Goal: Task Accomplishment & Management: Manage account settings

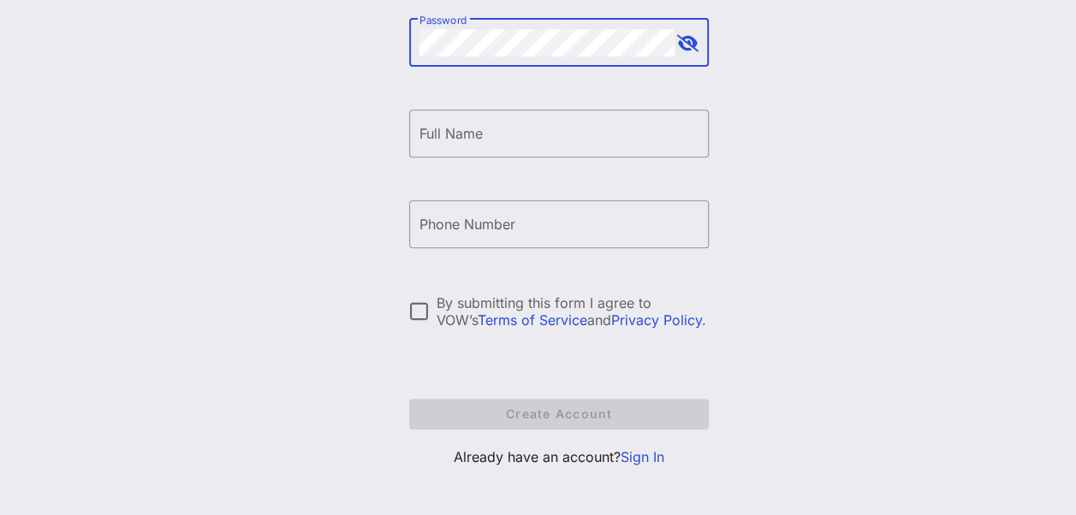
scroll to position [315, 0]
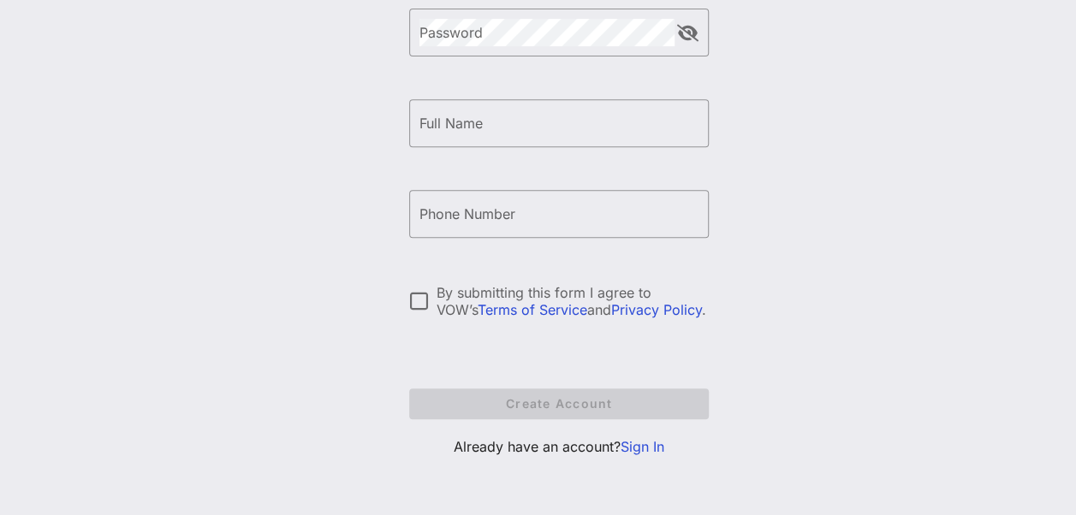
click at [645, 450] on link "Sign In" at bounding box center [642, 446] width 44 height 17
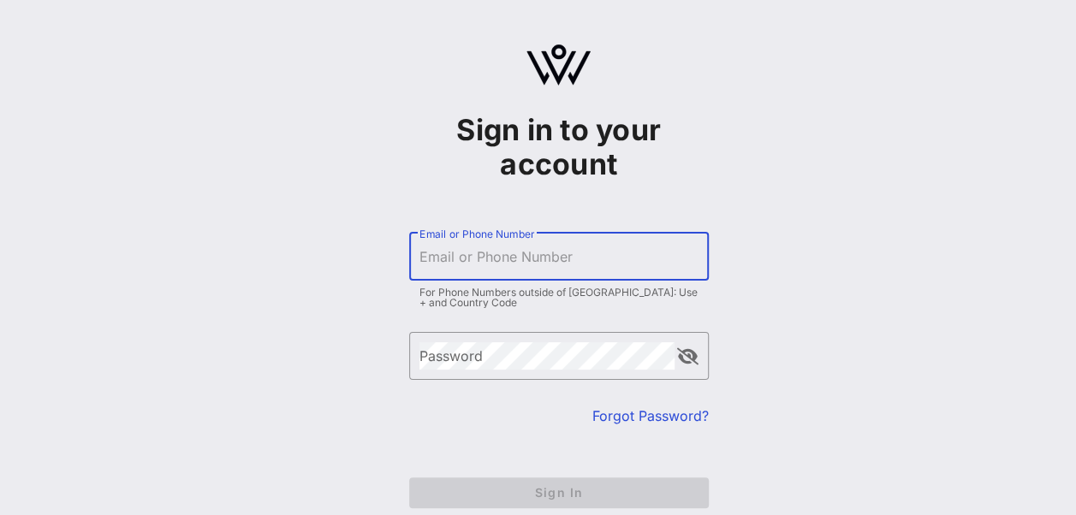
click at [522, 245] on input "Email or Phone Number" at bounding box center [558, 256] width 279 height 27
type input "[EMAIL_ADDRESS][PERSON_NAME][DOMAIN_NAME]"
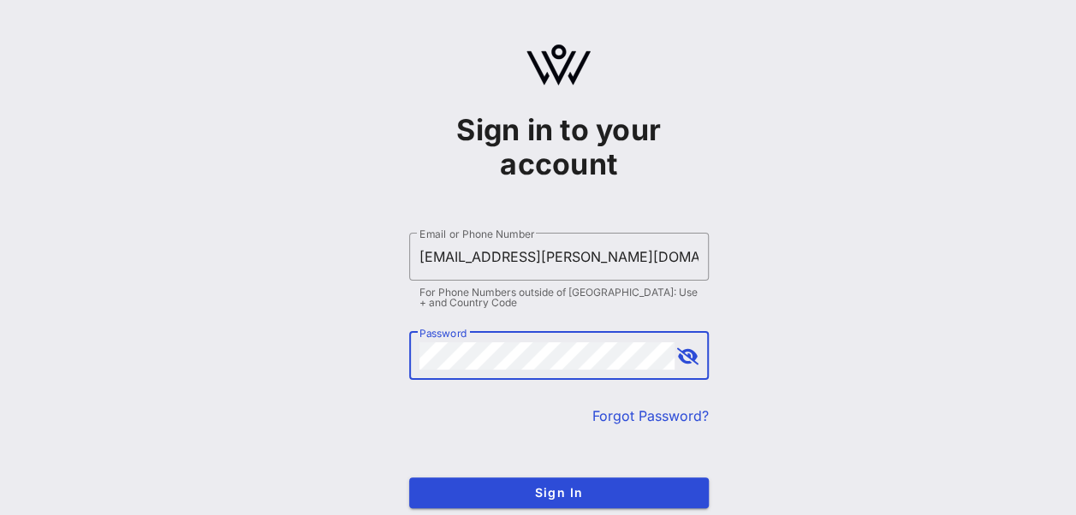
click at [409, 478] on button "Sign In" at bounding box center [559, 493] width 300 height 31
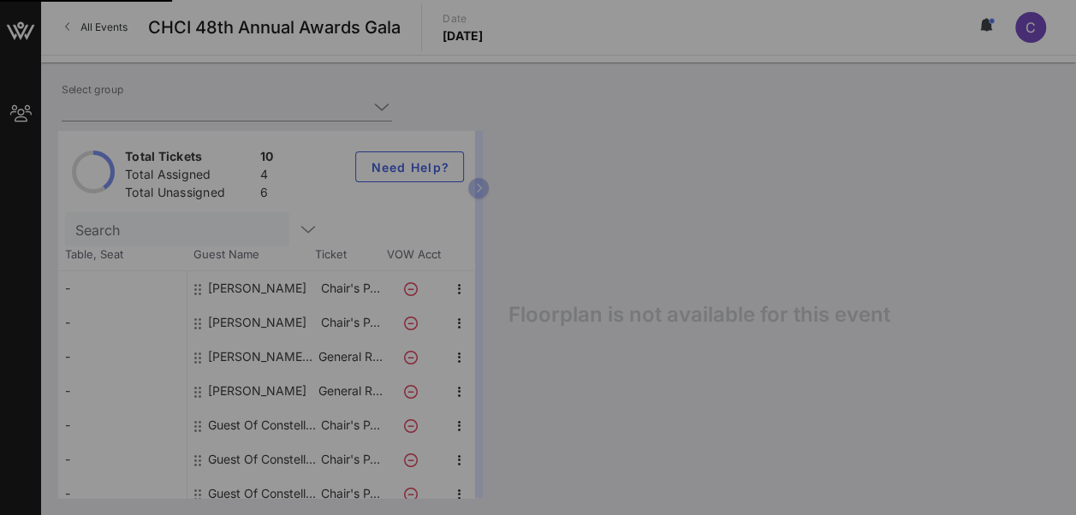
type input "Constellation Brands (Constellation Brands) [[PERSON_NAME], [PERSON_NAME][EMAIL…"
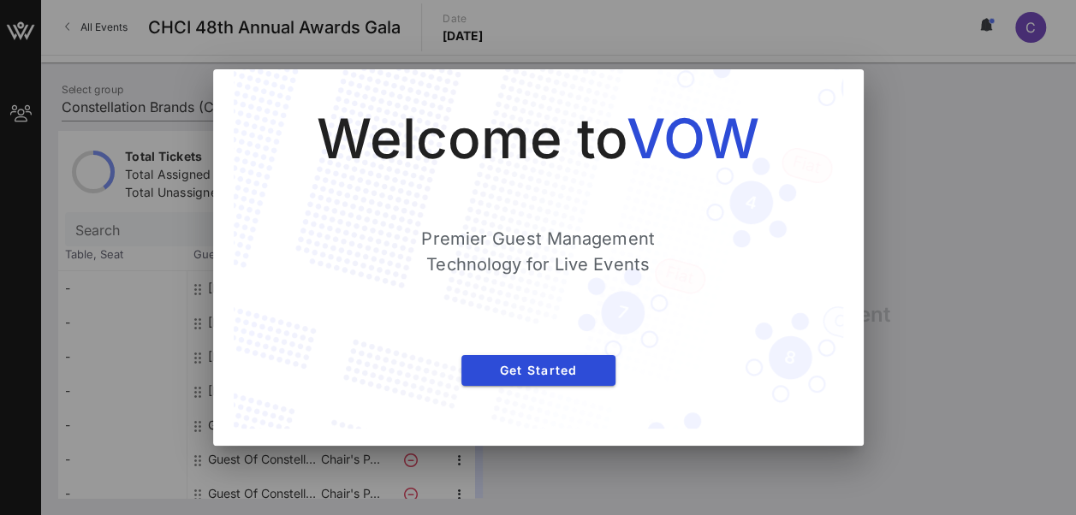
click at [905, 91] on div at bounding box center [538, 257] width 1076 height 515
click at [597, 369] on span "Get Started" at bounding box center [538, 370] width 127 height 15
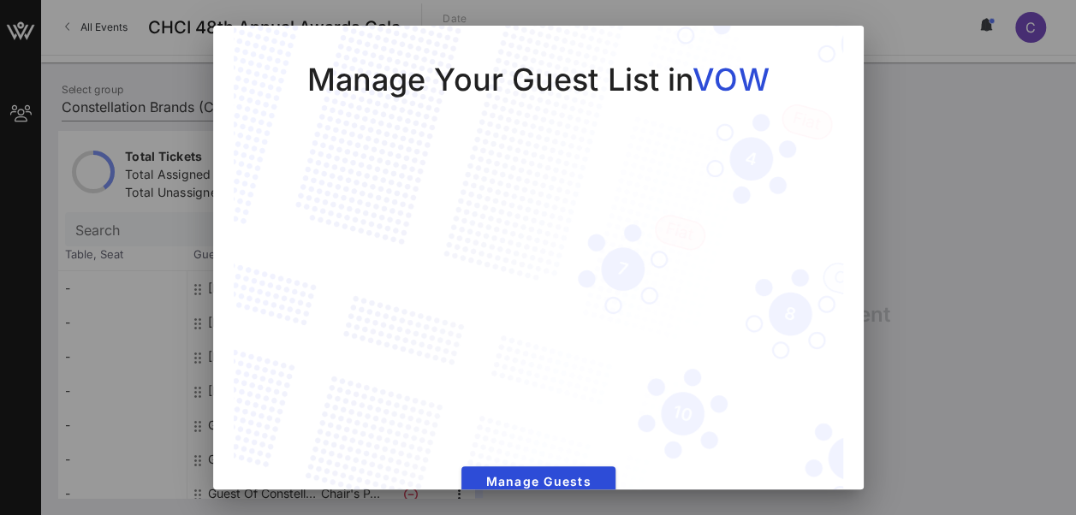
scroll to position [33, 0]
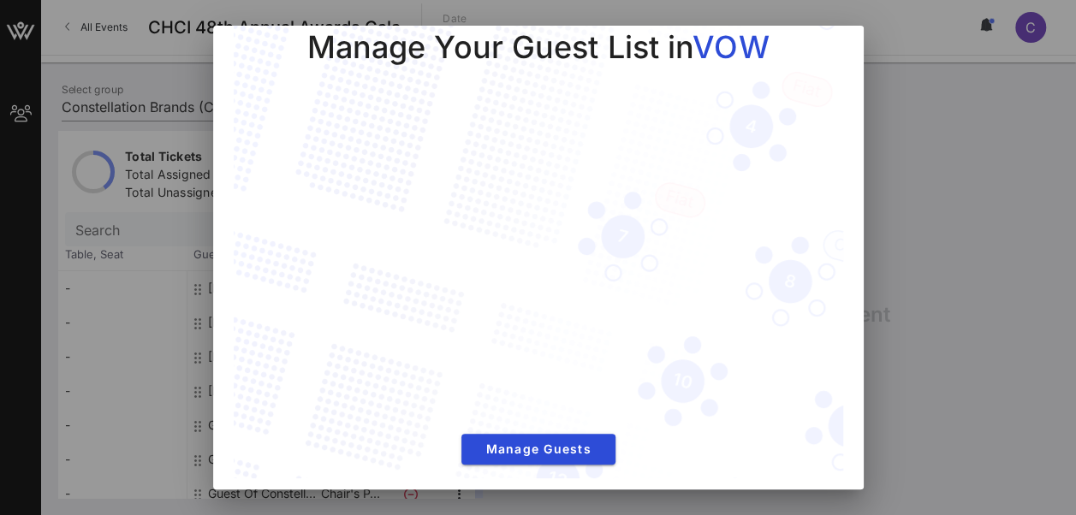
click at [556, 455] on div "Manage Your Guest List in VOW Manage Guests" at bounding box center [538, 237] width 609 height 488
click at [568, 448] on button "Manage Guests" at bounding box center [538, 449] width 154 height 31
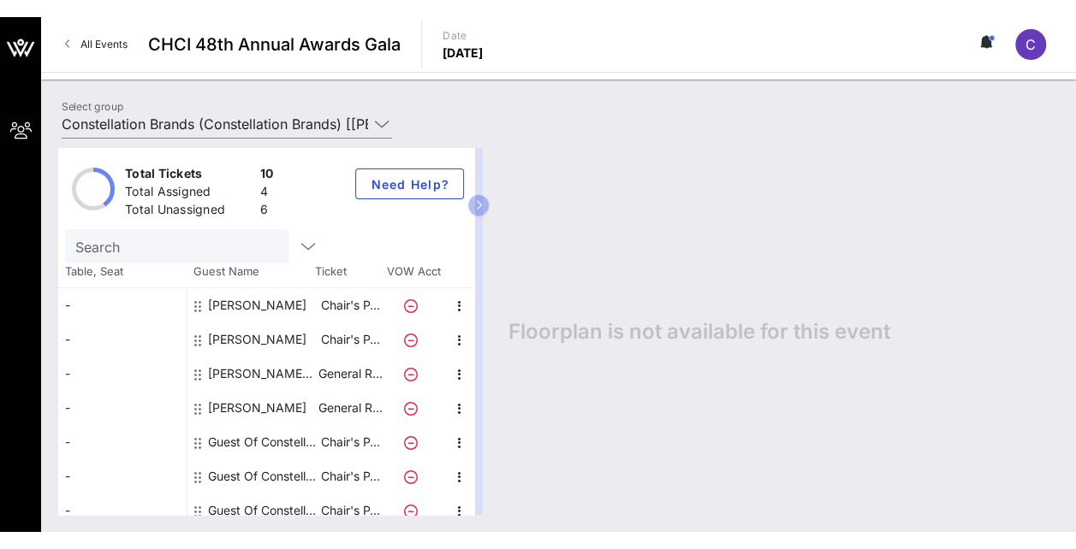
scroll to position [115, 0]
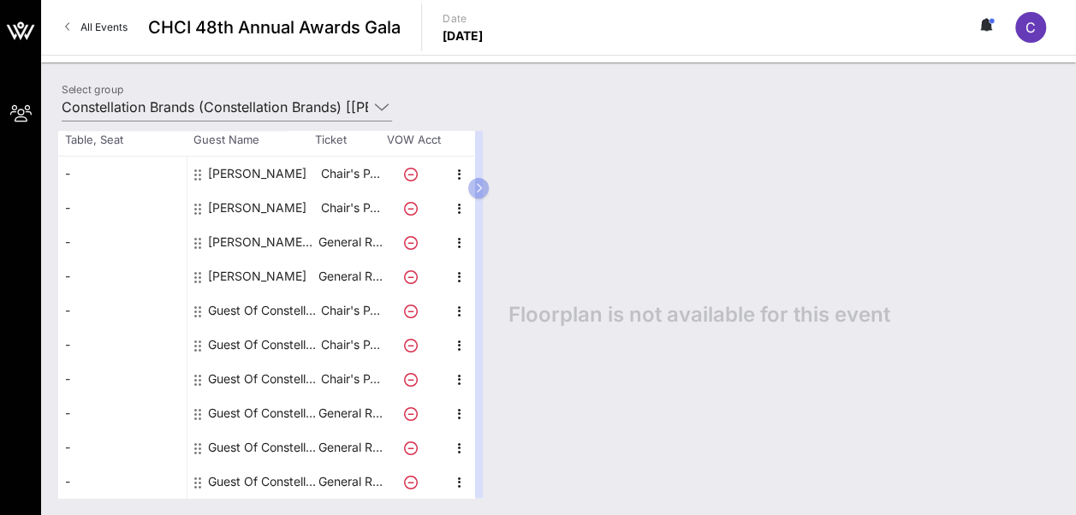
click at [239, 246] on div "[PERSON_NAME] [PERSON_NAME] [PERSON_NAME]" at bounding box center [262, 242] width 108 height 34
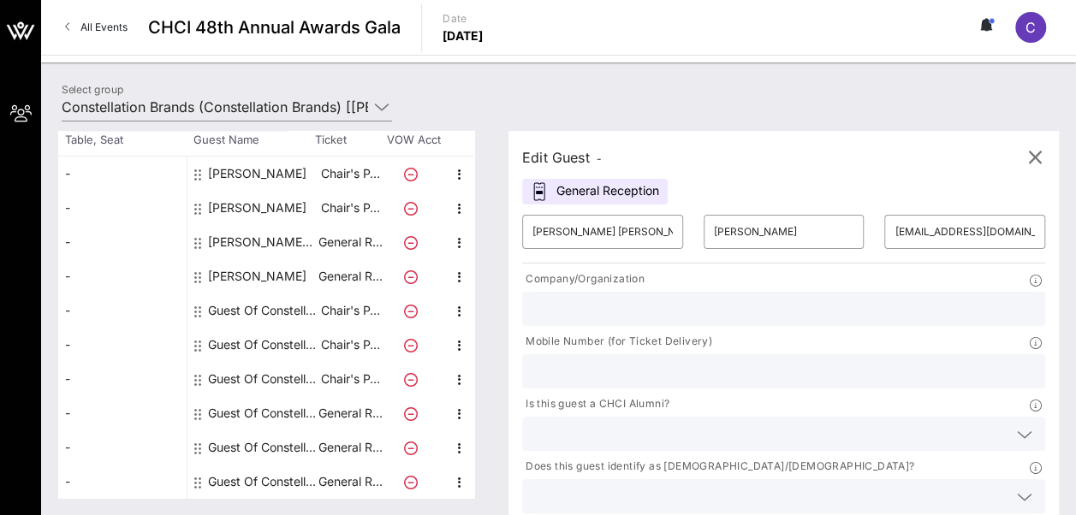
scroll to position [0, 0]
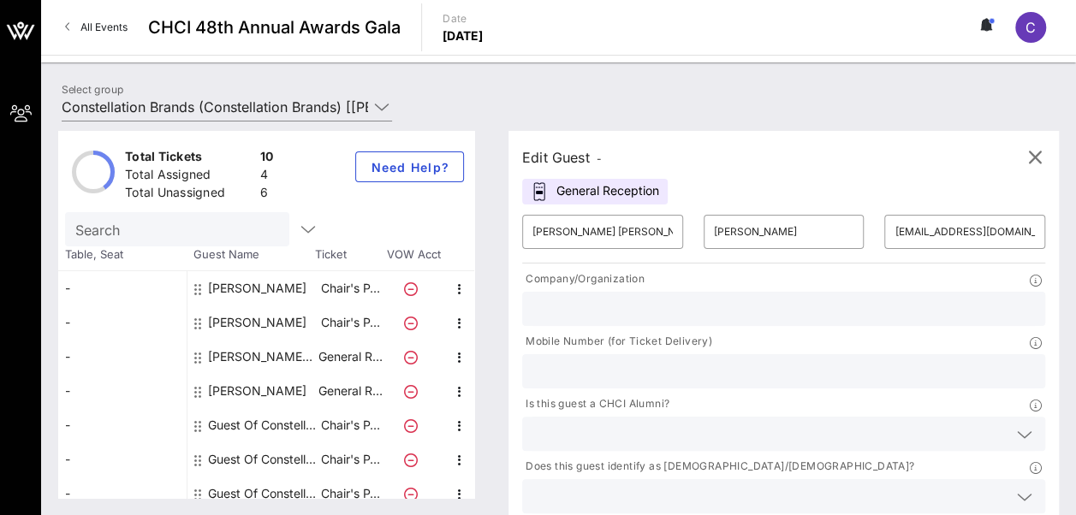
click at [626, 195] on div "General Reception" at bounding box center [594, 192] width 145 height 26
drag, startPoint x: 618, startPoint y: 226, endPoint x: 525, endPoint y: 228, distance: 93.3
click at [525, 228] on div "​ [PERSON_NAME] [PERSON_NAME]" at bounding box center [602, 232] width 181 height 55
click at [261, 291] on div "[PERSON_NAME]" at bounding box center [257, 288] width 98 height 34
type input "Diego"
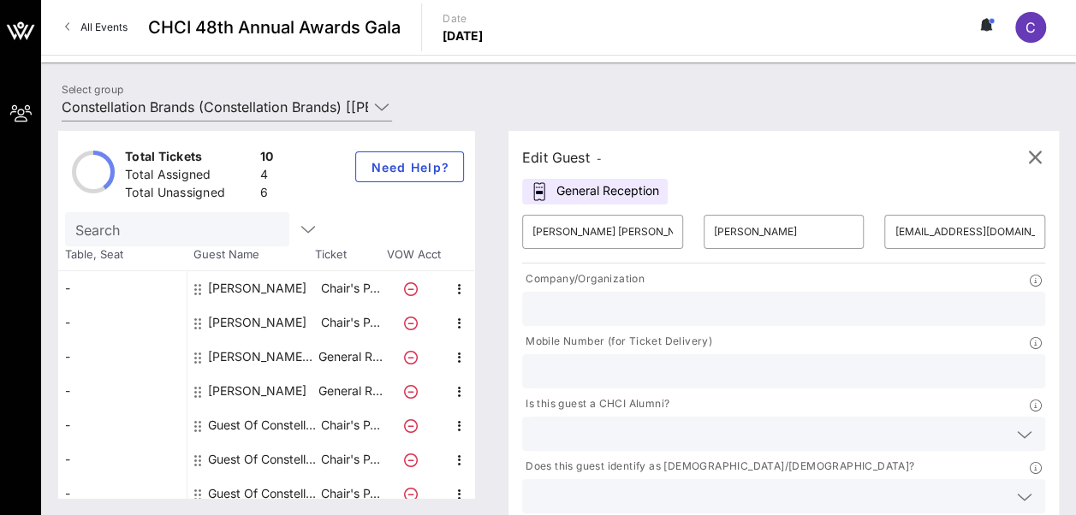
type input "[PERSON_NAME]"
type input "[EMAIL_ADDRESS][DOMAIN_NAME]"
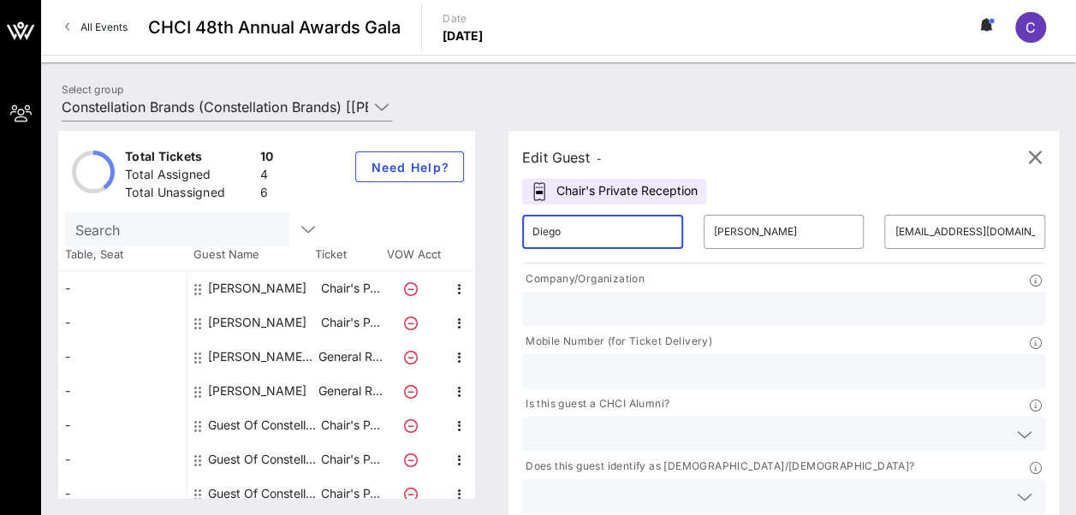
drag, startPoint x: 633, startPoint y: 226, endPoint x: 495, endPoint y: 233, distance: 138.8
click at [495, 233] on div "Total Tickets 10 Total Assigned 4 Total Unassigned 6 Need Help? Search Table, S…" at bounding box center [558, 314] width 1000 height 367
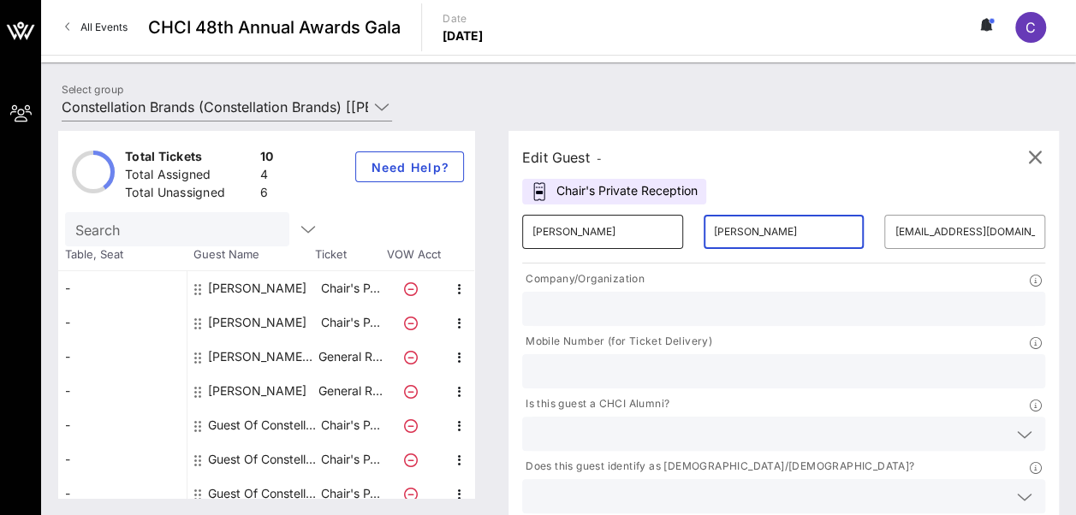
drag, startPoint x: 763, startPoint y: 223, endPoint x: 638, endPoint y: 238, distance: 125.8
click at [638, 238] on div "​ [PERSON_NAME] ​ [PERSON_NAME] ​ [EMAIL_ADDRESS][DOMAIN_NAME]" at bounding box center [783, 232] width 543 height 55
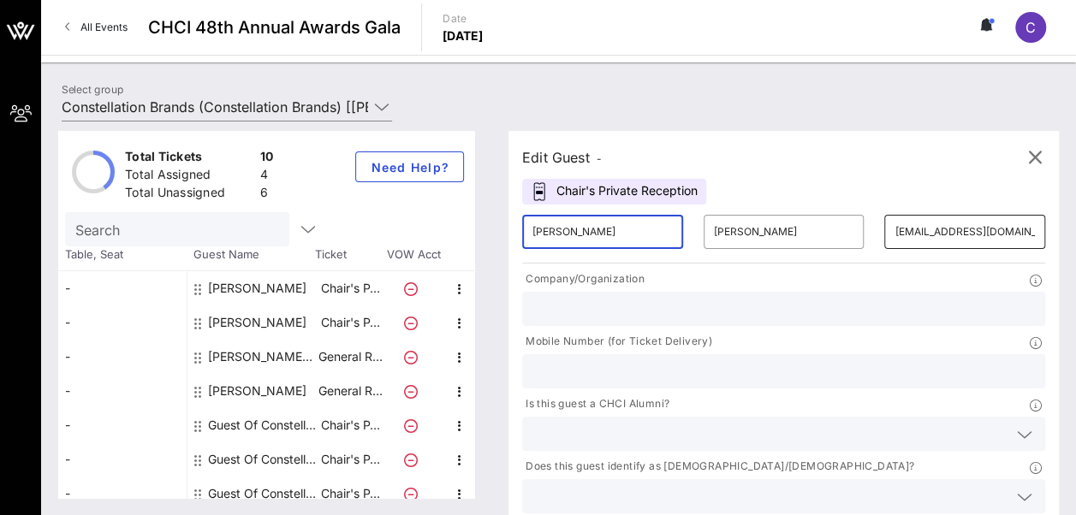
type input "[PERSON_NAME]"
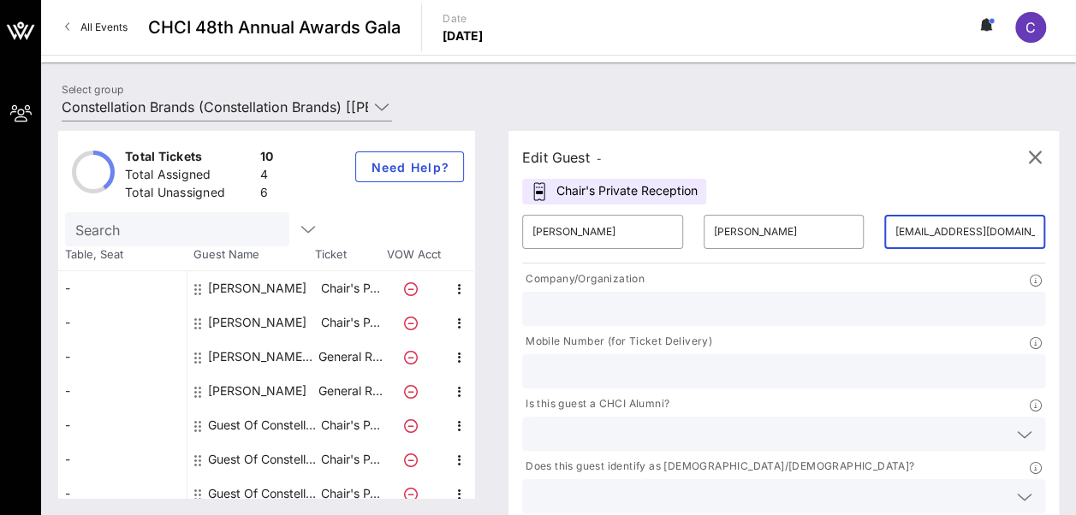
scroll to position [0, 12]
drag, startPoint x: 827, startPoint y: 224, endPoint x: 961, endPoint y: 214, distance: 134.7
click at [961, 214] on div "​ [PERSON_NAME] ​ [PERSON_NAME] ​ [EMAIL_ADDRESS][DOMAIN_NAME] Company/Organiza…" at bounding box center [783, 390] width 543 height 371
type input "d"
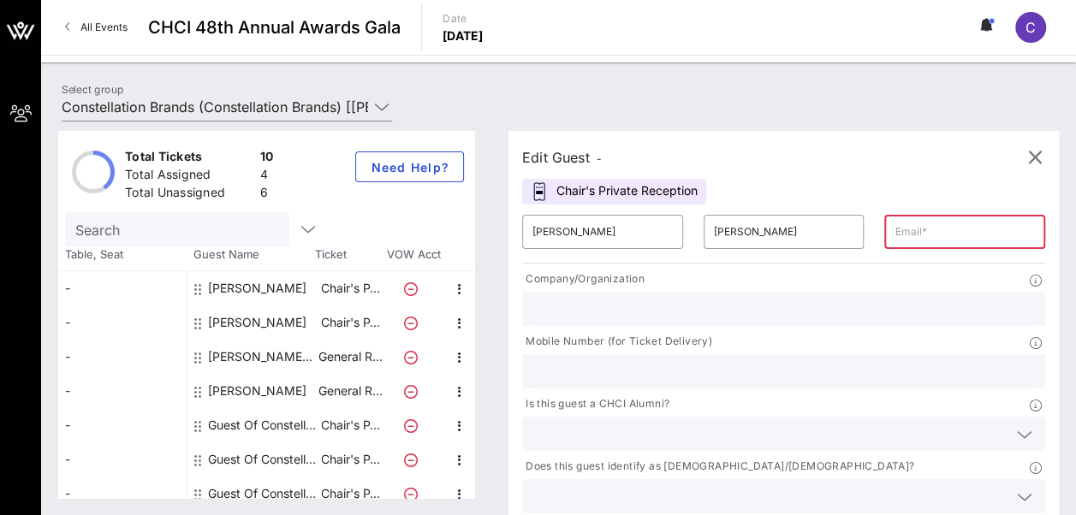
click at [894, 238] on input "text" at bounding box center [964, 231] width 140 height 27
drag, startPoint x: 892, startPoint y: 239, endPoint x: 739, endPoint y: 251, distance: 153.6
click at [739, 251] on div "​ [PERSON_NAME] ​ [PERSON_NAME] ​ [EMAIL_ADDRESS][DOMAIN_NAME]" at bounding box center [783, 232] width 543 height 55
click at [894, 234] on input "[EMAIL_ADDRESS][DOMAIN_NAME]" at bounding box center [964, 231] width 140 height 27
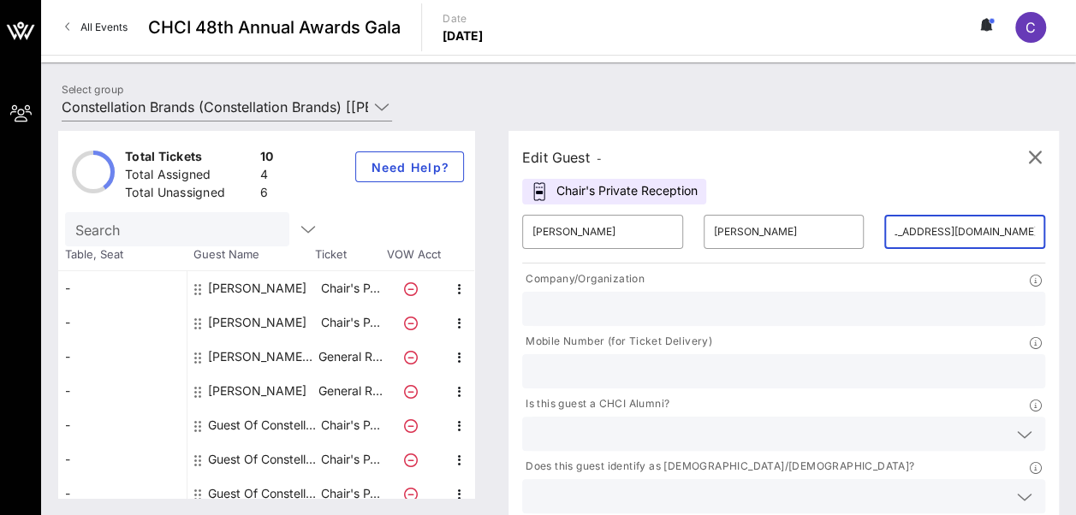
drag, startPoint x: 863, startPoint y: 233, endPoint x: 927, endPoint y: 225, distance: 64.6
click at [927, 225] on div "​ [PERSON_NAME] ​ [PERSON_NAME] ​ [EMAIL_ADDRESS][DOMAIN_NAME] Company/Organiza…" at bounding box center [783, 390] width 543 height 371
type input "[EMAIL_ADDRESS][DOMAIN_NAME]"
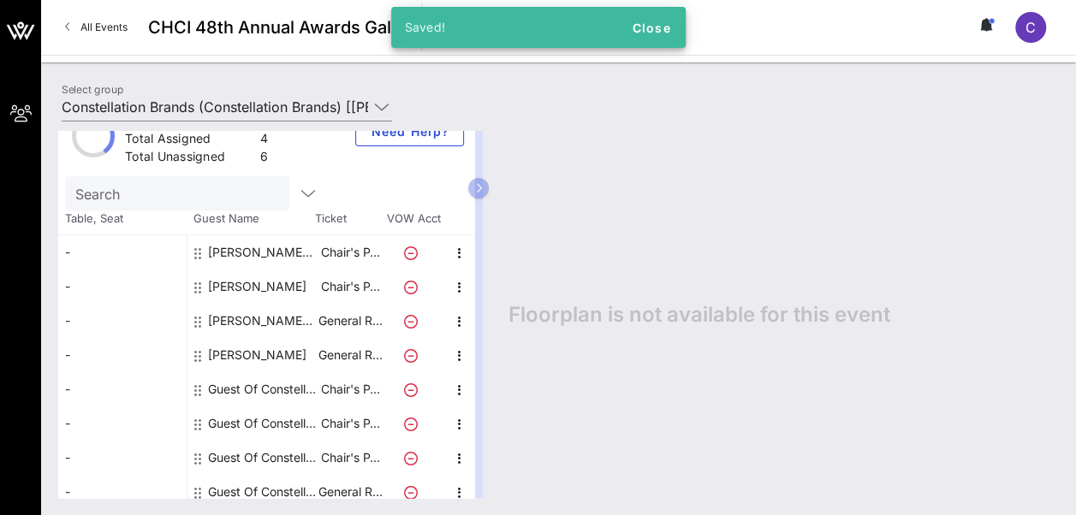
scroll to position [37, 0]
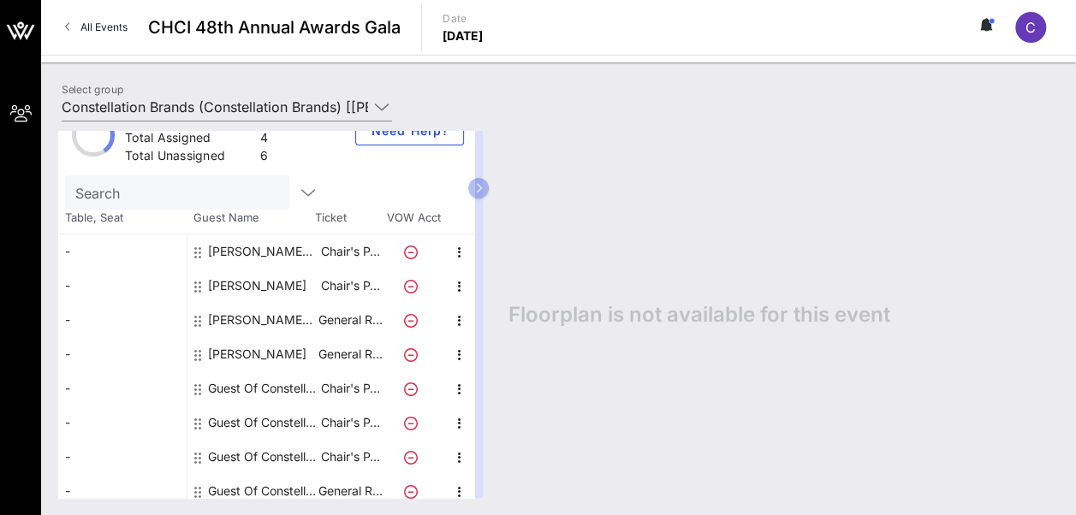
click at [276, 315] on div "[PERSON_NAME] [PERSON_NAME] [PERSON_NAME]" at bounding box center [262, 320] width 108 height 34
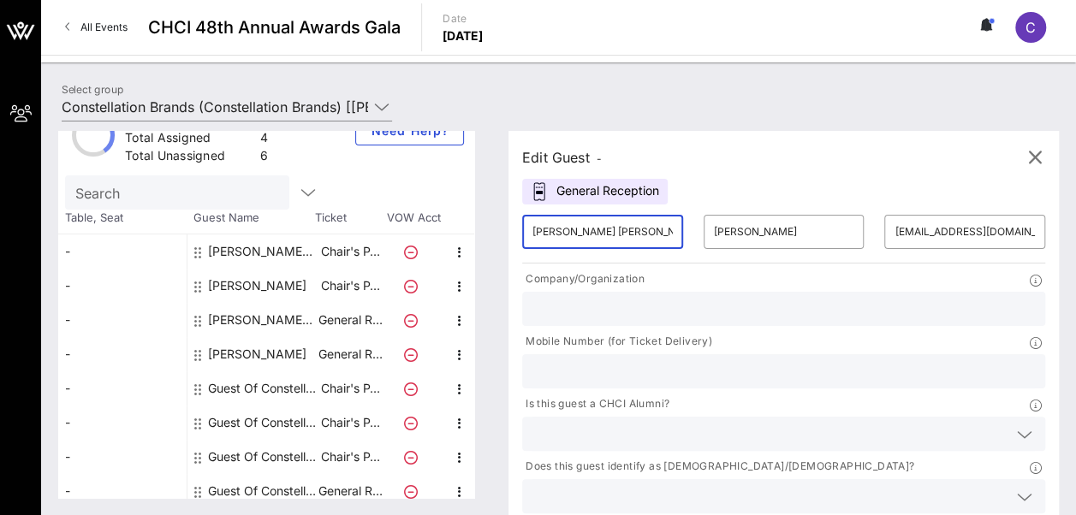
drag, startPoint x: 614, startPoint y: 233, endPoint x: 495, endPoint y: 231, distance: 119.0
click at [495, 231] on div "Total Tickets 10 Total Assigned 4 Total Unassigned 6 Need Help? Search Table, S…" at bounding box center [558, 314] width 1000 height 367
type input "Diego"
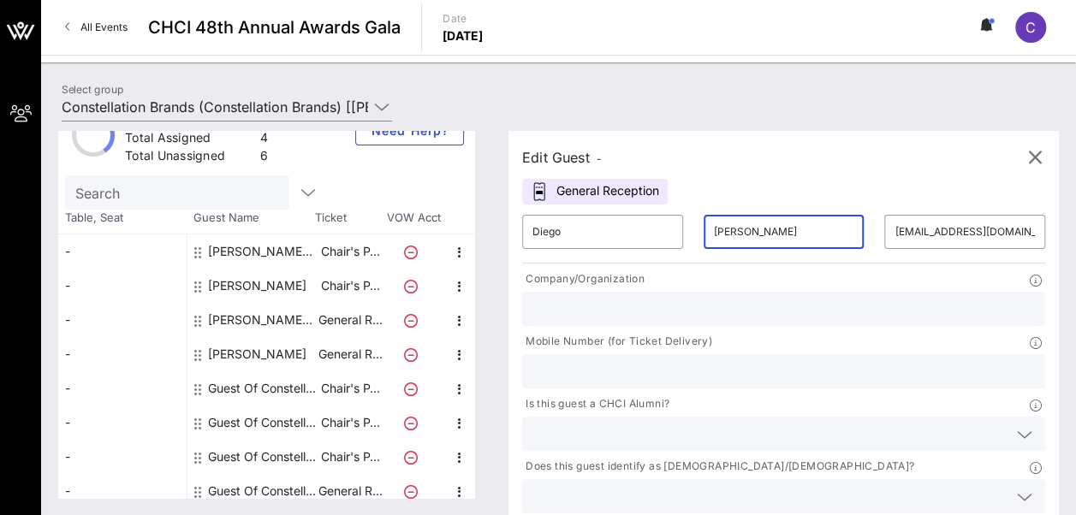
click at [746, 238] on input "[PERSON_NAME]" at bounding box center [784, 231] width 140 height 27
click at [756, 234] on input "[PERSON_NAME]" at bounding box center [784, 231] width 140 height 27
type input "[PERSON_NAME]"
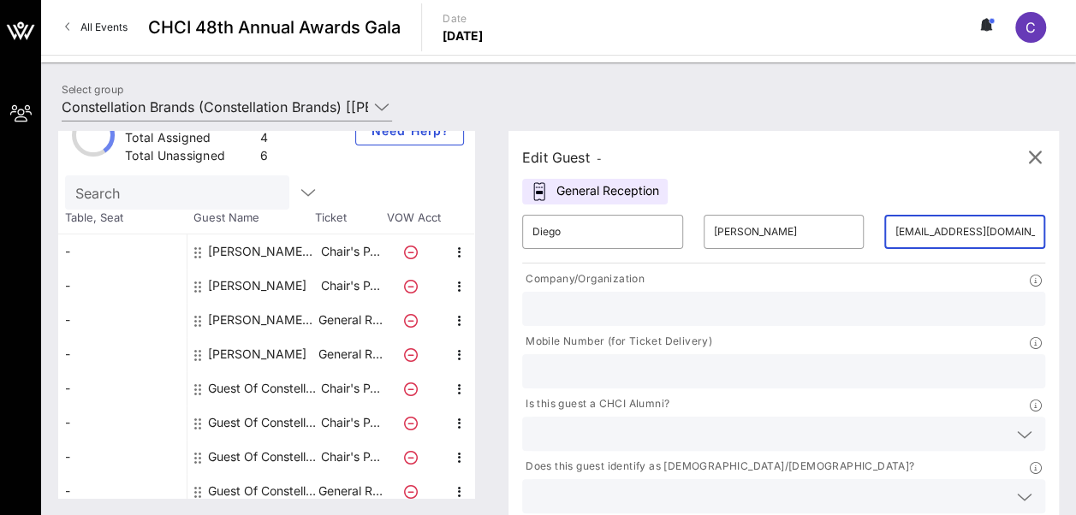
click at [894, 227] on input "[EMAIL_ADDRESS][DOMAIN_NAME]" at bounding box center [964, 231] width 140 height 27
drag, startPoint x: 815, startPoint y: 232, endPoint x: 976, endPoint y: 216, distance: 162.6
click at [976, 216] on div "​ Diego ​ [PERSON_NAME] ​ [EMAIL_ADDRESS][DOMAIN_NAME] Company/Organization Mob…" at bounding box center [783, 390] width 543 height 371
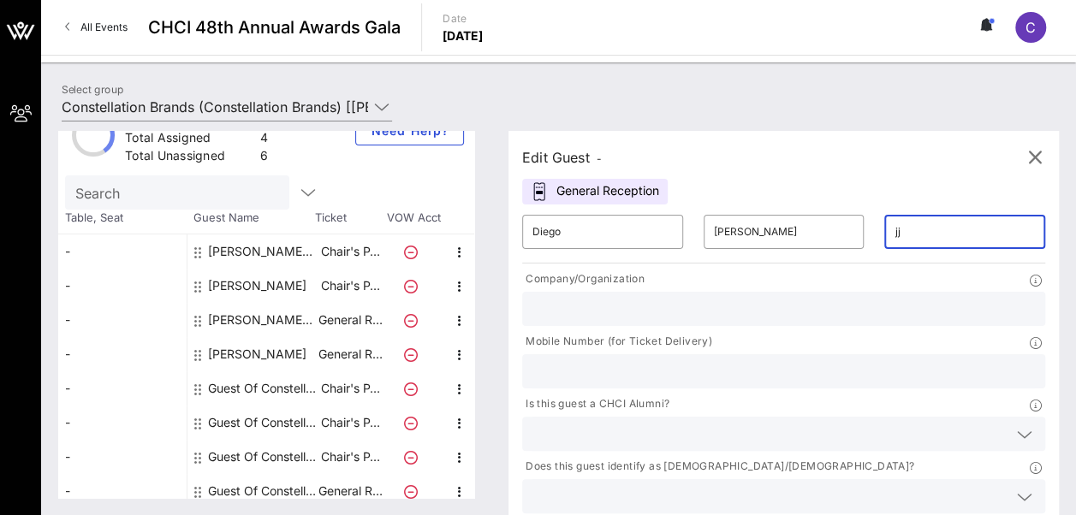
type input "j"
type input "[EMAIL_ADDRESS][DOMAIN_NAME]"
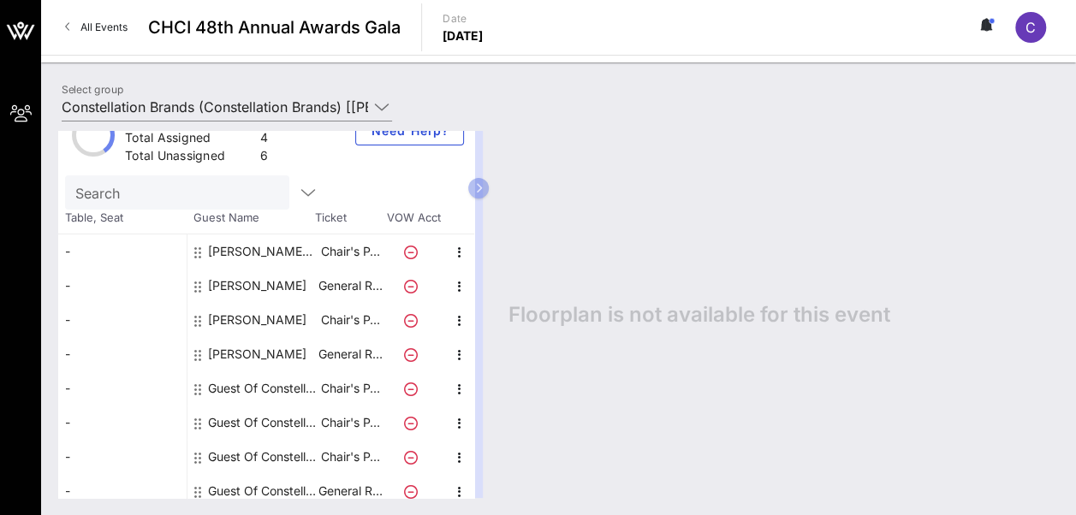
click at [270, 391] on div "Guest Of Constellation Brands" at bounding box center [262, 388] width 108 height 34
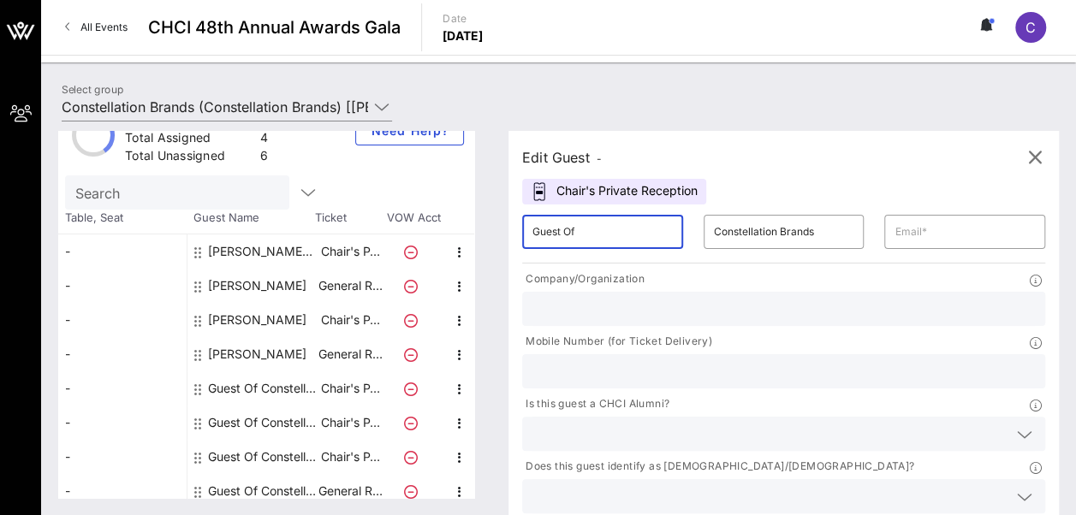
drag, startPoint x: 590, startPoint y: 227, endPoint x: 515, endPoint y: 229, distance: 75.4
click at [515, 229] on div "Edit Guest - Chair's Private Reception ​ Guest Of ​ Constellation Brands ​ Comp…" at bounding box center [774, 314] width 567 height 367
type input "[PERSON_NAME]"
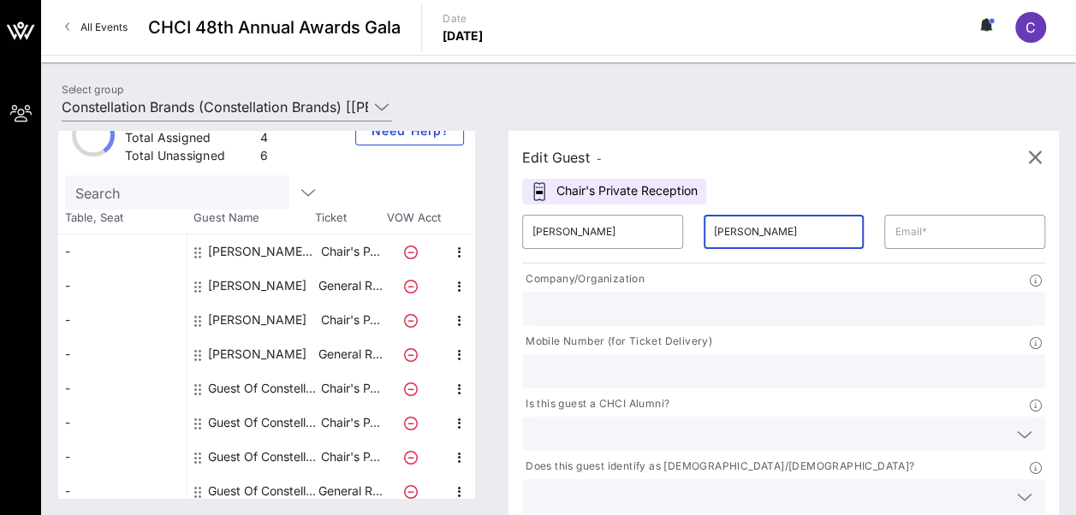
type input "[PERSON_NAME]"
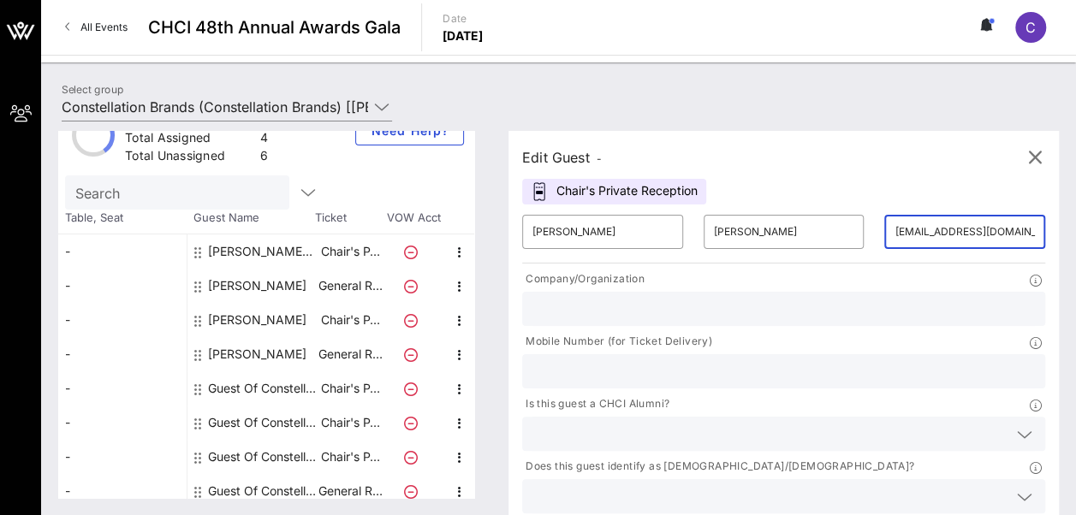
type input "[EMAIL_ADDRESS][DOMAIN_NAME]"
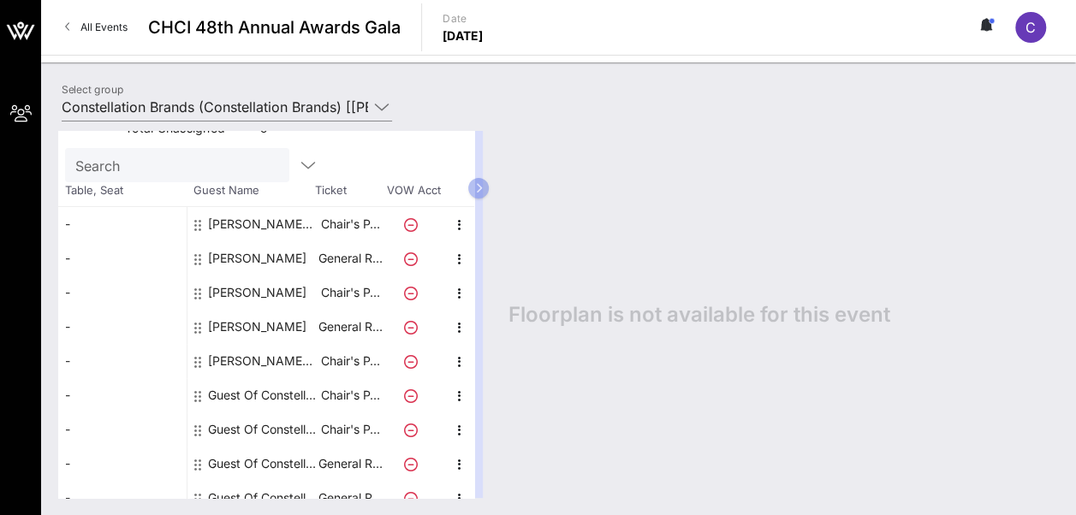
scroll to position [65, 0]
click at [276, 393] on div "Guest Of Constellation Brands" at bounding box center [262, 394] width 108 height 34
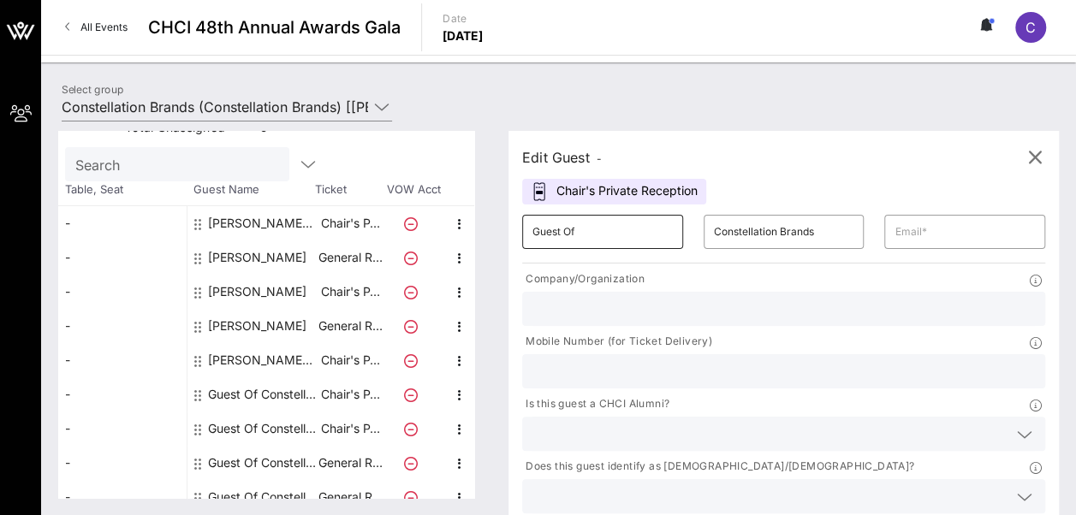
click at [589, 245] on div "Guest Of" at bounding box center [602, 232] width 140 height 34
type input "G"
type input "[PERSON_NAME]"
click at [894, 222] on input "text" at bounding box center [964, 231] width 140 height 27
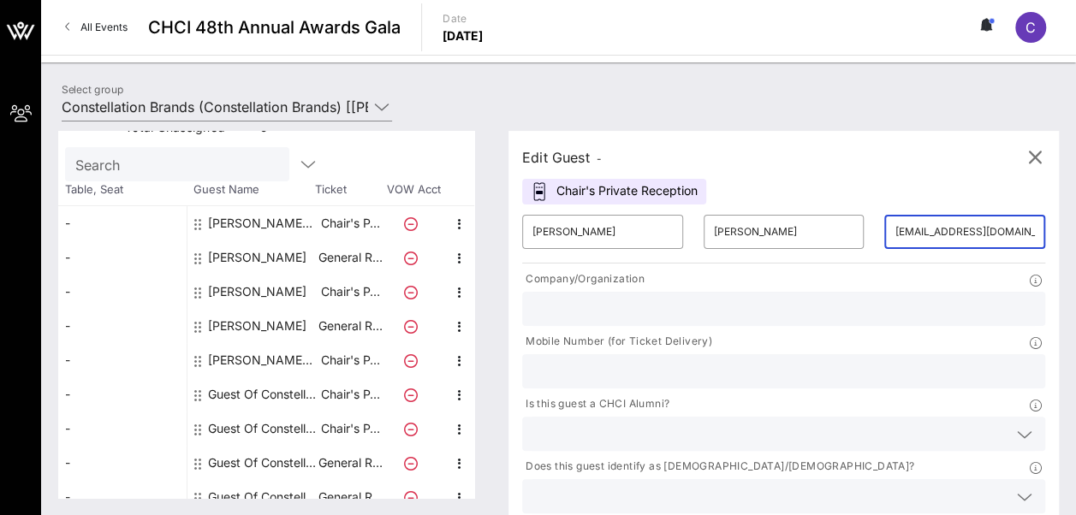
scroll to position [0, 15]
type input "[EMAIL_ADDRESS][DOMAIN_NAME]"
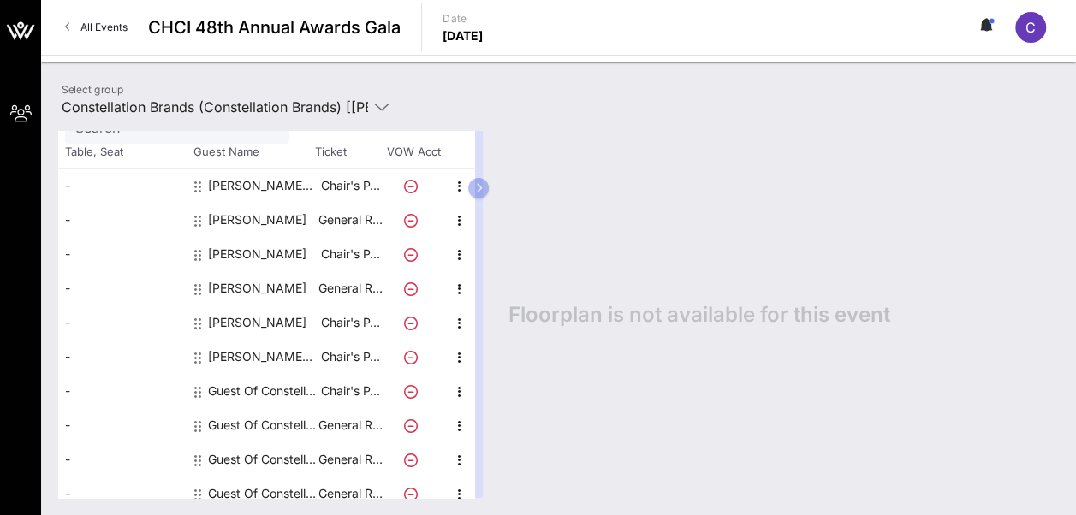
scroll to position [104, 0]
click at [260, 395] on div "Guest Of Constellation Brands" at bounding box center [262, 390] width 108 height 34
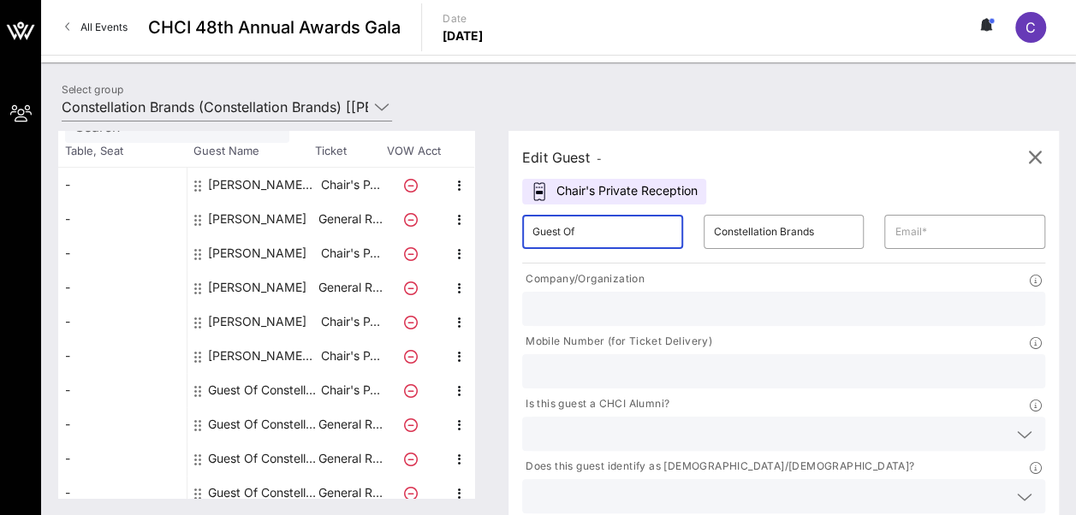
click at [604, 234] on input "Guest Of" at bounding box center [602, 231] width 140 height 27
type input "G"
type input "Monserrat"
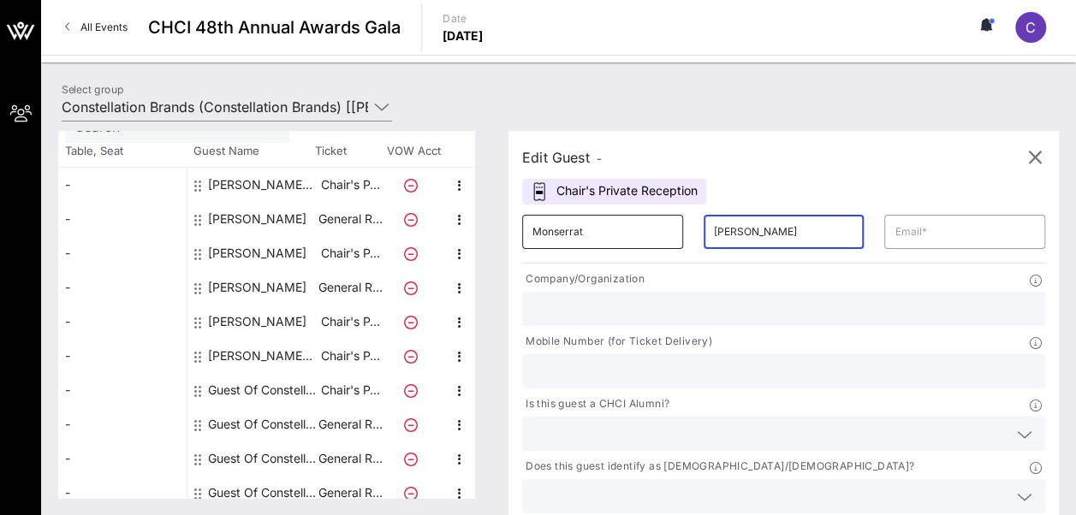
type input "[PERSON_NAME]"
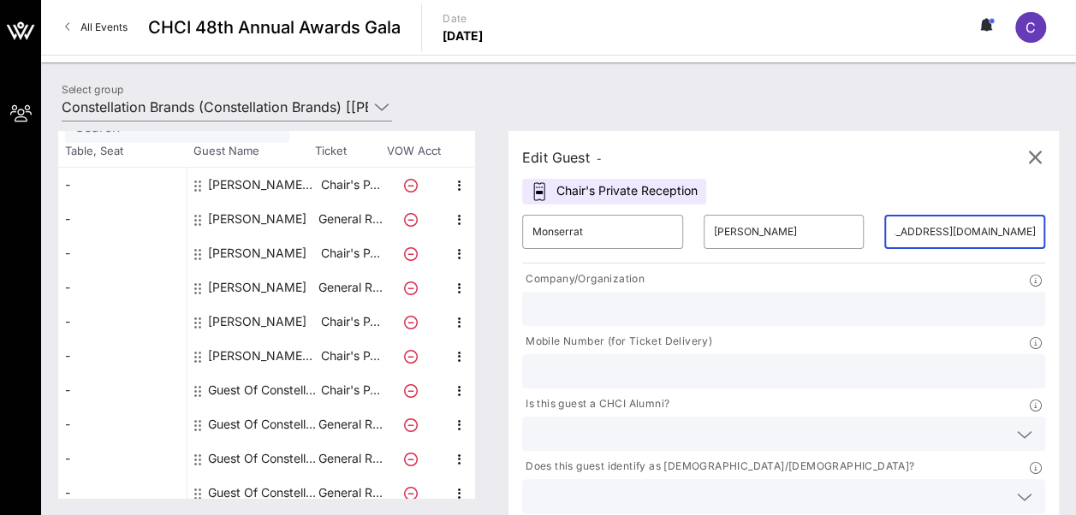
scroll to position [0, 0]
drag, startPoint x: 890, startPoint y: 219, endPoint x: 880, endPoint y: 226, distance: 12.3
click at [894, 226] on input "[EMAIL_ADDRESS][DOMAIN_NAME]" at bounding box center [964, 231] width 140 height 27
type input "[EMAIL_ADDRESS][DOMAIN_NAME]"
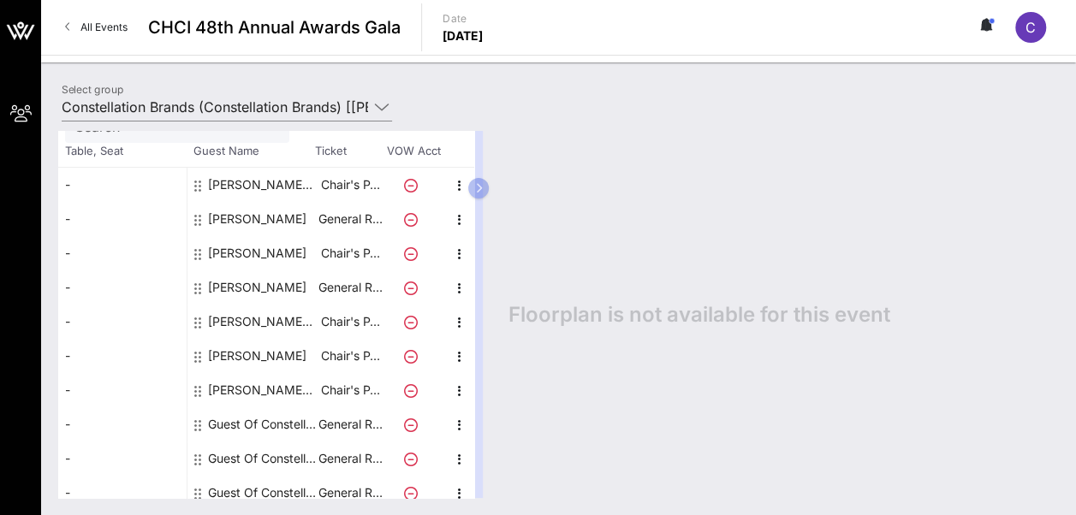
scroll to position [115, 0]
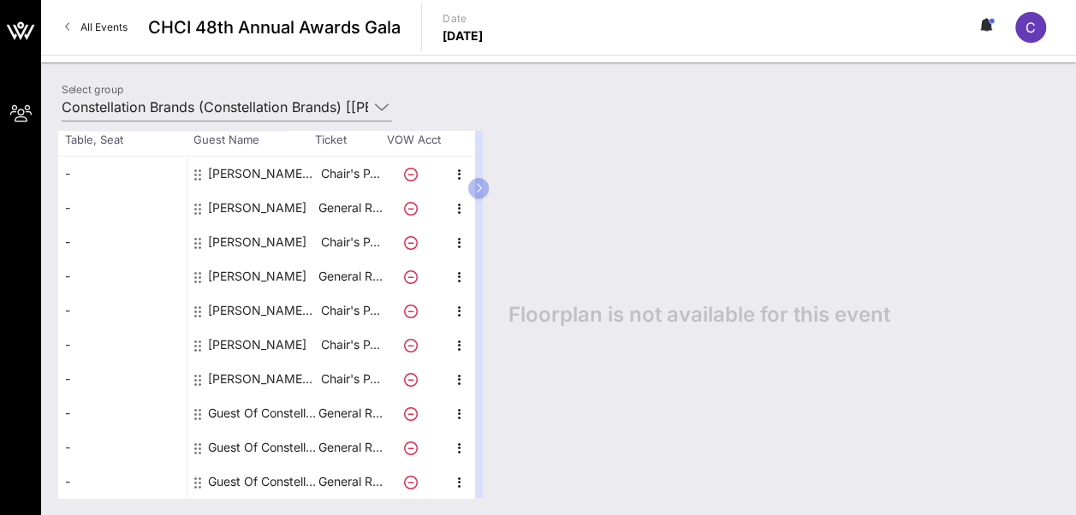
click at [279, 421] on div "Guest Of Constellation Brands" at bounding box center [262, 413] width 108 height 34
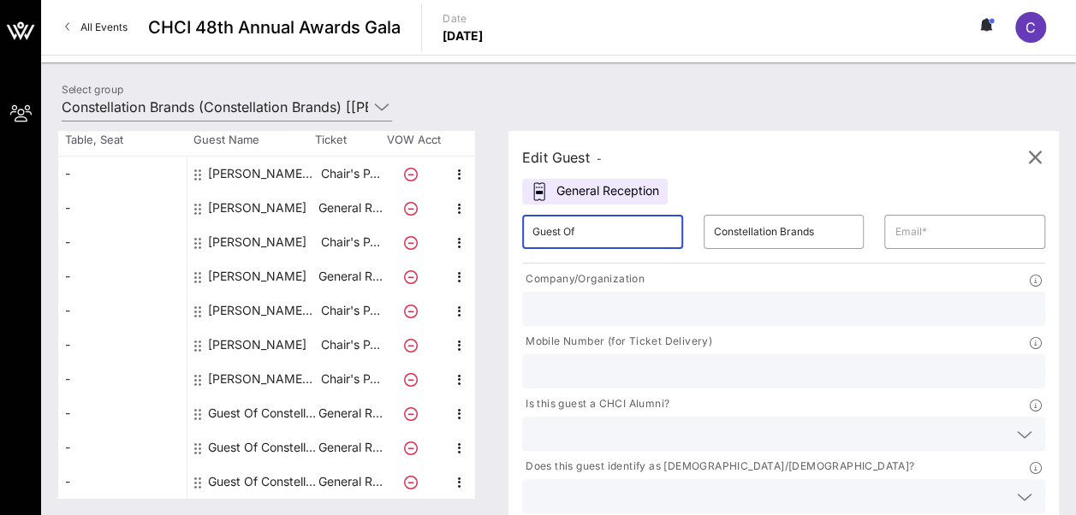
click at [607, 242] on input "Guest Of" at bounding box center [602, 231] width 140 height 27
type input "G"
click at [619, 235] on input "[PERSON_NAME] [PERSON_NAME]" at bounding box center [602, 231] width 140 height 27
type input "[PERSON_NAME]"
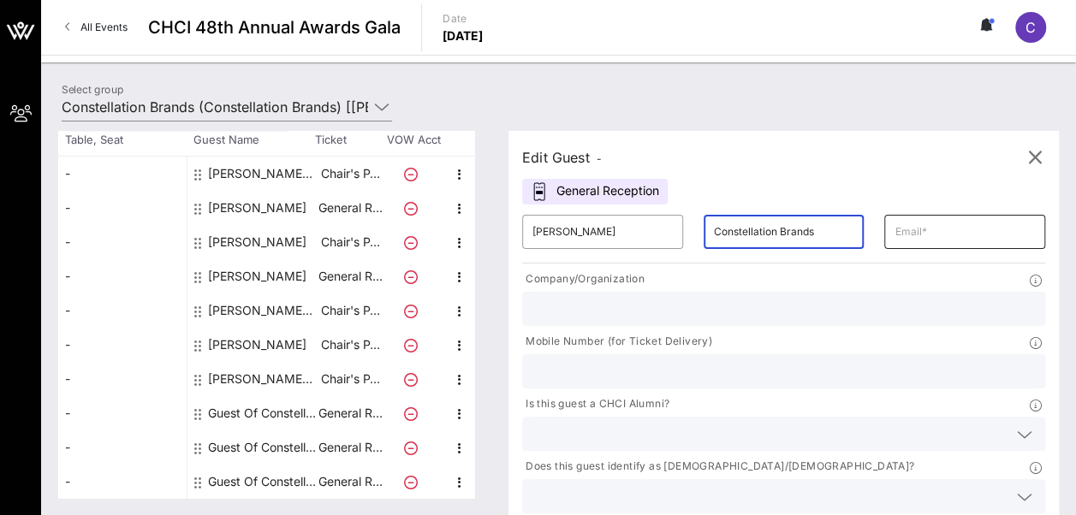
scroll to position [0, 9]
drag, startPoint x: 679, startPoint y: 236, endPoint x: 834, endPoint y: 224, distance: 154.5
click at [834, 224] on div "​ [PERSON_NAME] ​ Constellation Brands ​" at bounding box center [783, 232] width 543 height 55
type input "[PERSON_NAME]"
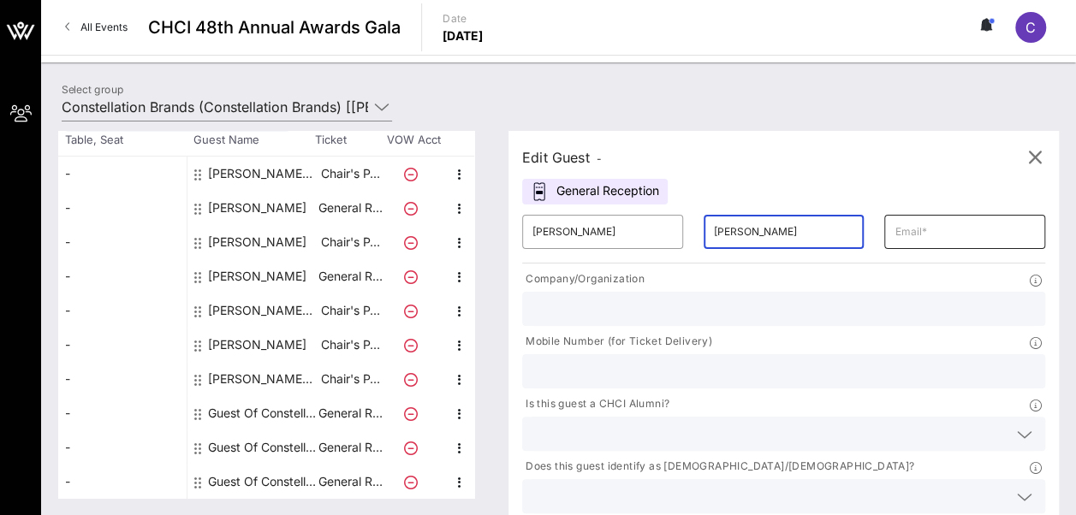
type input "[EMAIL_ADDRESS][DOMAIN_NAME]"
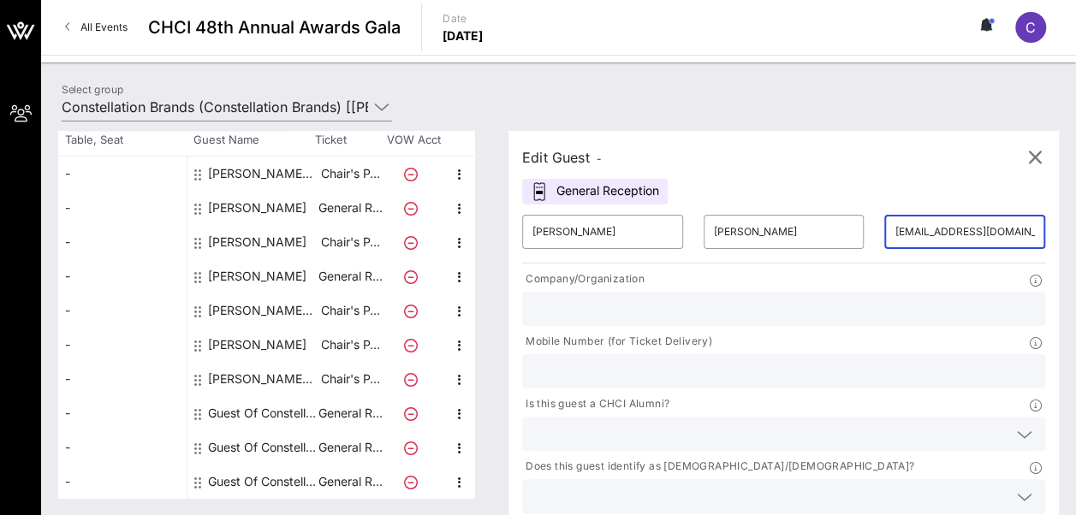
scroll to position [0, 10]
drag, startPoint x: 851, startPoint y: 229, endPoint x: 912, endPoint y: 230, distance: 60.8
click at [912, 230] on div "​ [EMAIL_ADDRESS][DOMAIN_NAME]" at bounding box center [964, 232] width 181 height 55
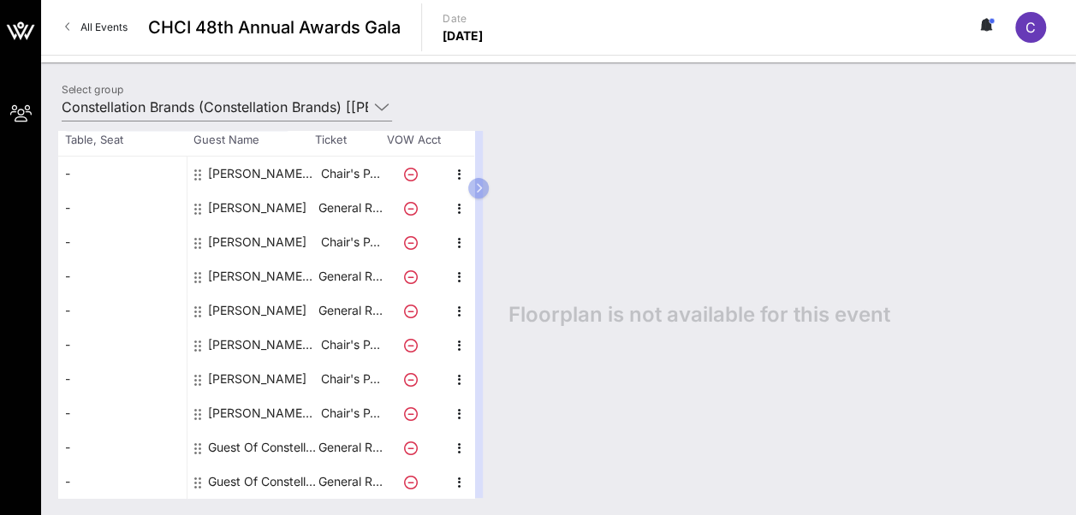
click at [250, 454] on div "Guest Of Constellation Brands" at bounding box center [262, 447] width 108 height 34
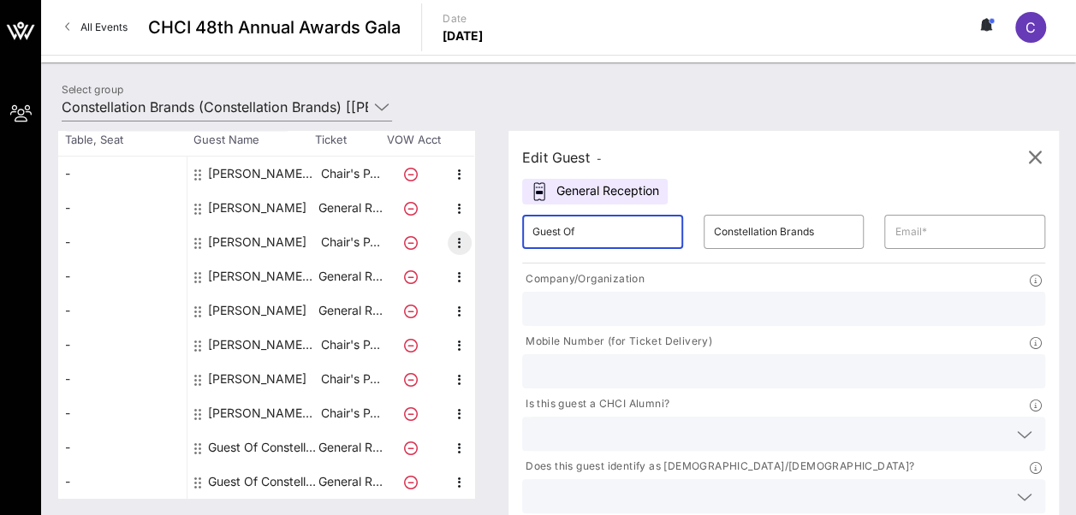
drag, startPoint x: 611, startPoint y: 232, endPoint x: 469, endPoint y: 233, distance: 142.1
click at [469, 233] on div "Total Tickets 10 Total Assigned 8 Total Unassigned 2 Need Help? Search Table, S…" at bounding box center [558, 314] width 1000 height 367
type input "[PERSON_NAME]"
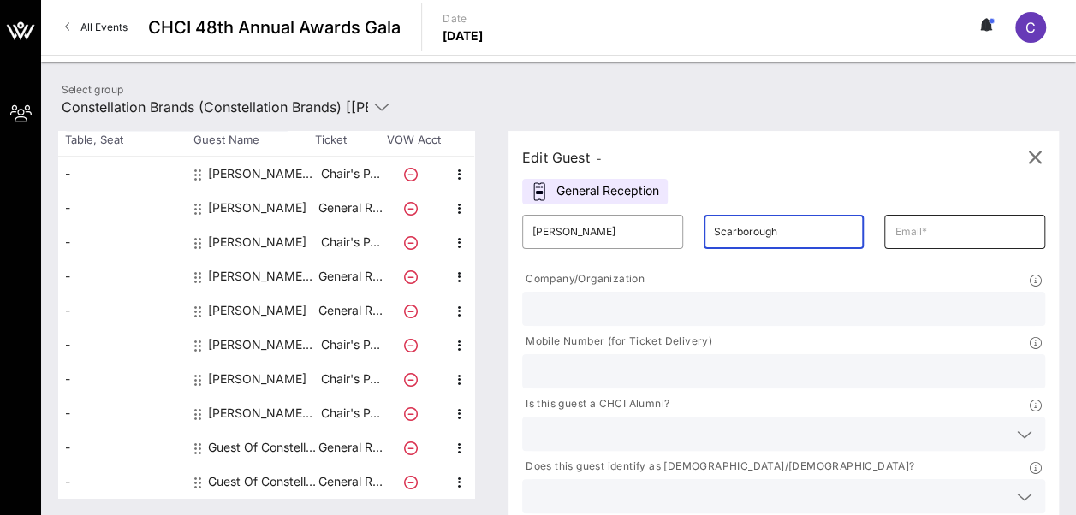
type input "Scarborough"
click at [884, 240] on div "​" at bounding box center [964, 232] width 161 height 34
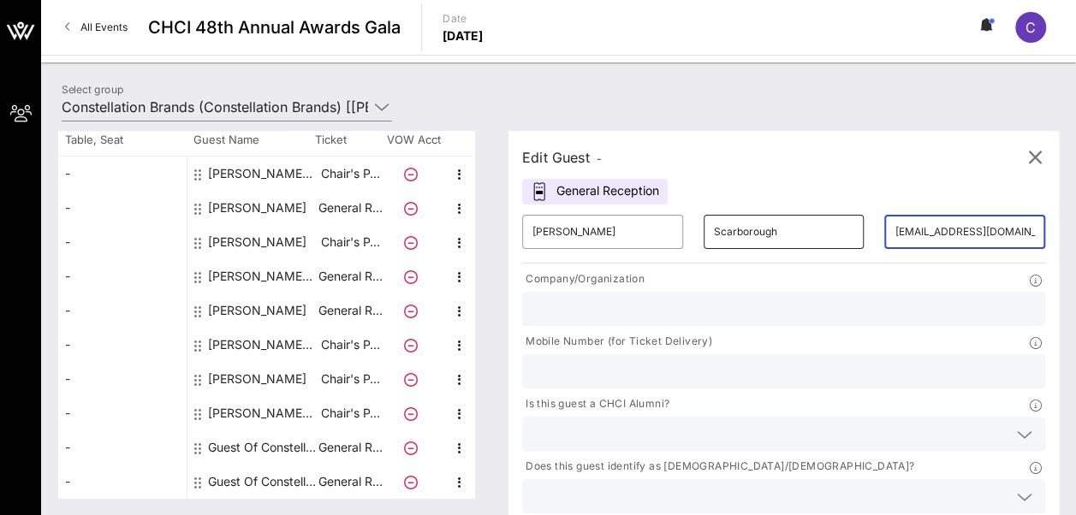
drag, startPoint x: 835, startPoint y: 237, endPoint x: 724, endPoint y: 241, distance: 111.3
click at [724, 241] on div "​ [PERSON_NAME] ​ [PERSON_NAME] ​ [EMAIL_ADDRESS][DOMAIN_NAME]" at bounding box center [783, 232] width 543 height 55
click at [894, 222] on input "[EMAIL_ADDRESS][DOMAIN_NAME]" at bounding box center [964, 231] width 140 height 27
type input "[EMAIL_ADDRESS][DOMAIN_NAME]"
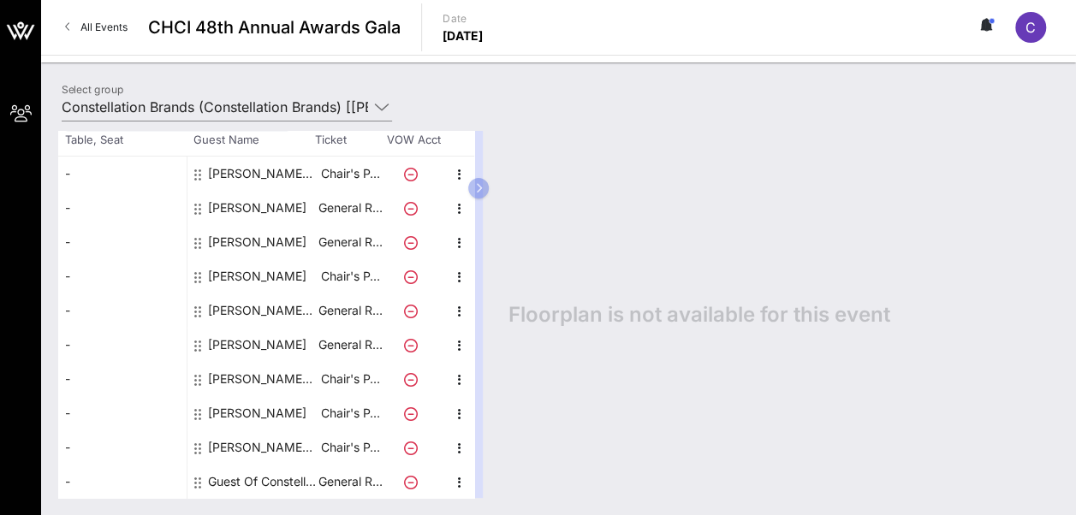
click at [262, 483] on div "Guest Of Constellation Brands" at bounding box center [262, 482] width 108 height 34
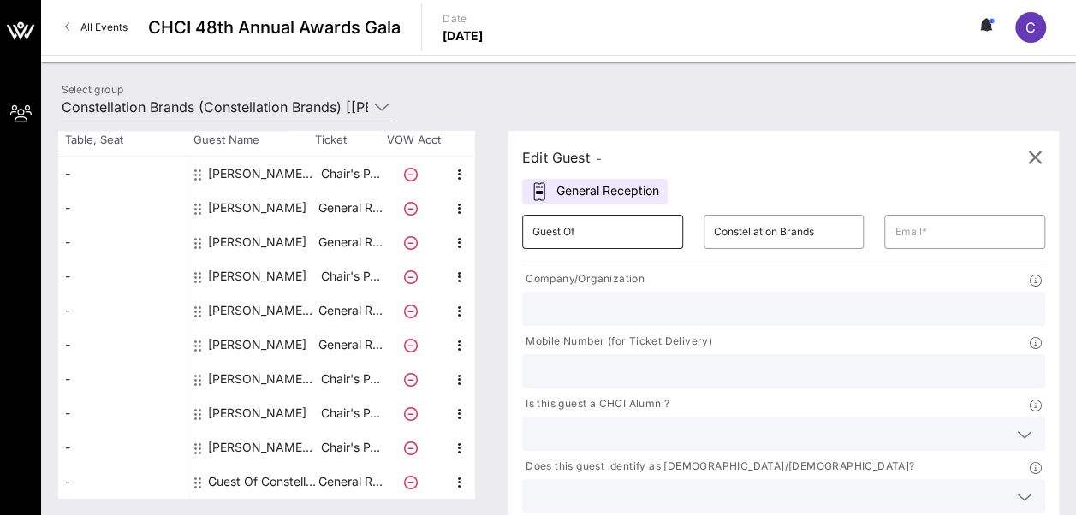
click at [596, 232] on input "Guest Of" at bounding box center [602, 231] width 140 height 27
type input "G"
type input "[PERSON_NAME]"
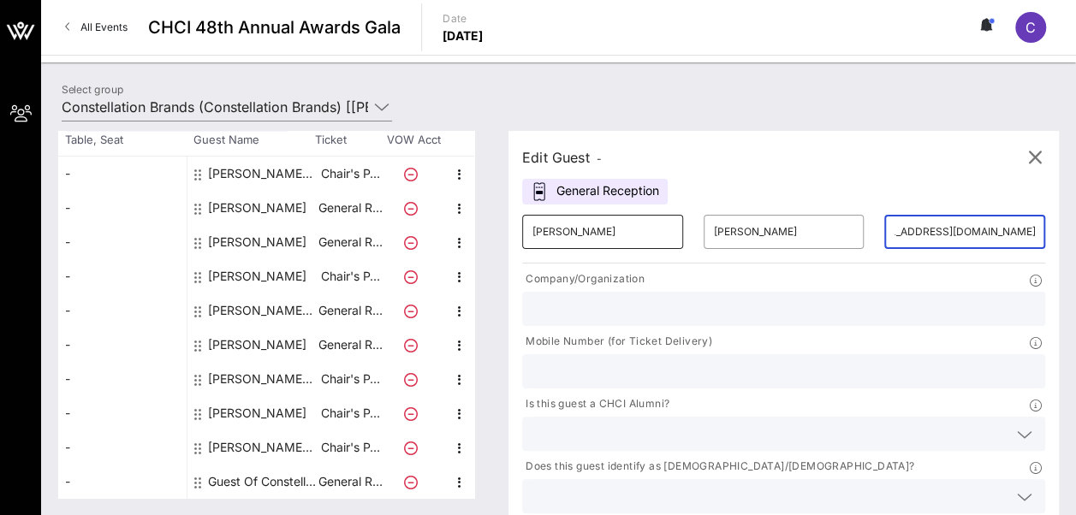
scroll to position [0, 41]
type input "[EMAIL_ADDRESS][DOMAIN_NAME]"
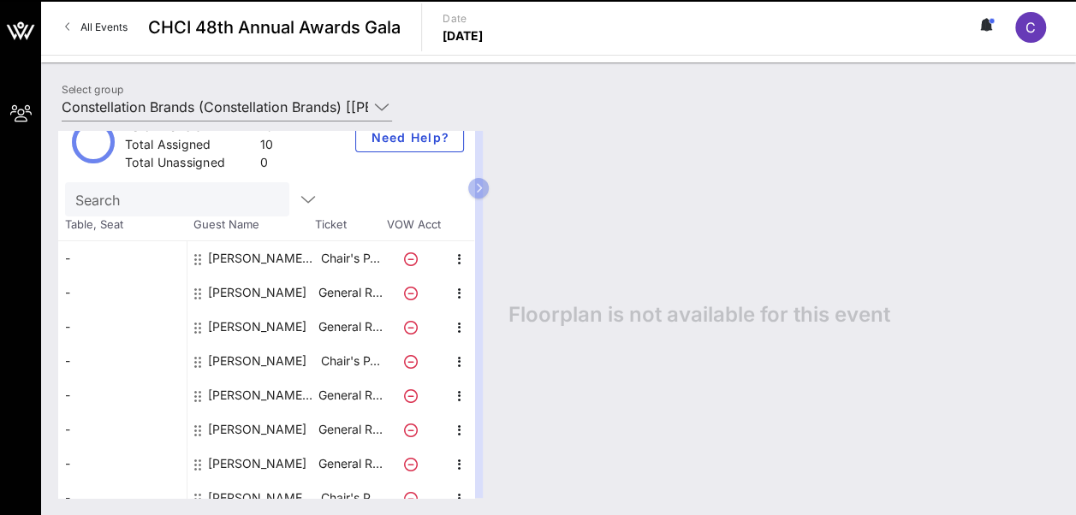
scroll to position [26, 0]
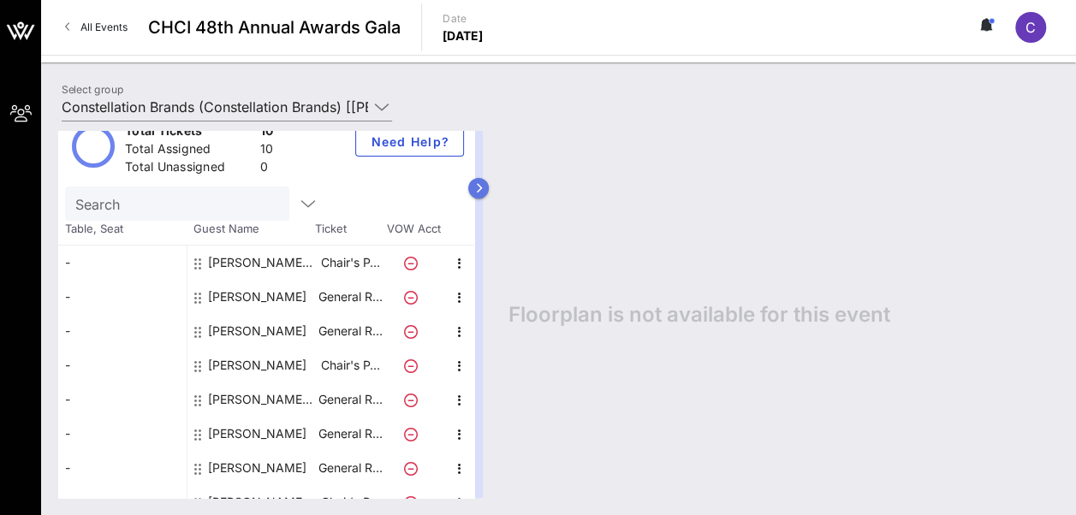
click at [483, 191] on icon "button" at bounding box center [479, 188] width 8 height 10
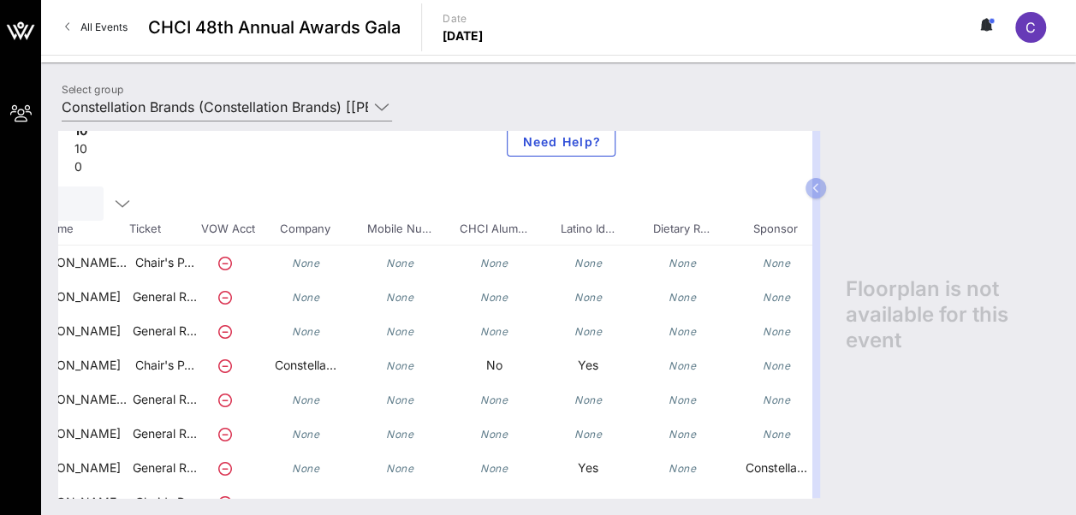
scroll to position [26, 240]
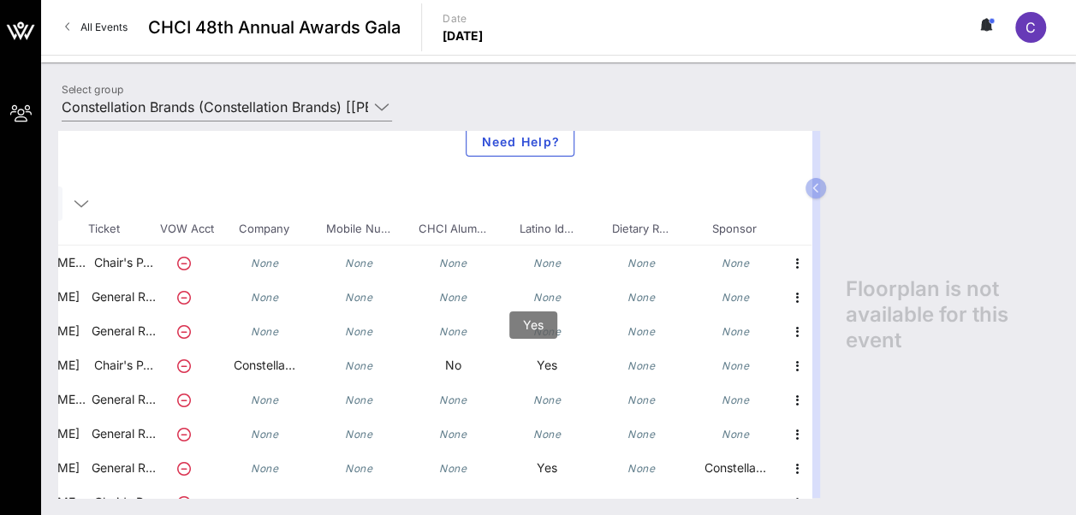
click at [519, 366] on p "Yes" at bounding box center [547, 365] width 94 height 34
click at [531, 366] on p "Yes" at bounding box center [547, 365] width 94 height 34
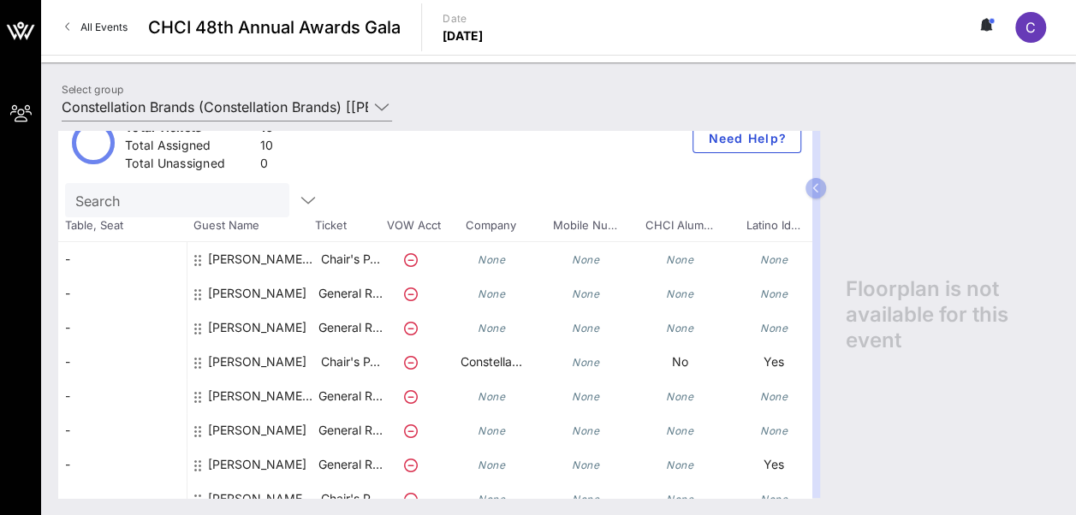
scroll to position [30, 0]
click at [407, 255] on icon at bounding box center [411, 259] width 14 height 14
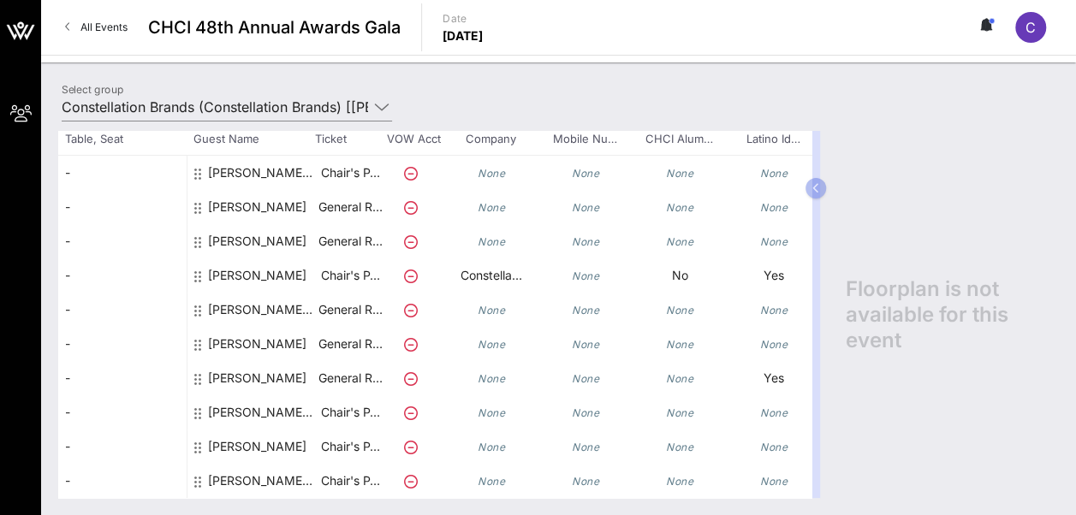
scroll to position [0, 0]
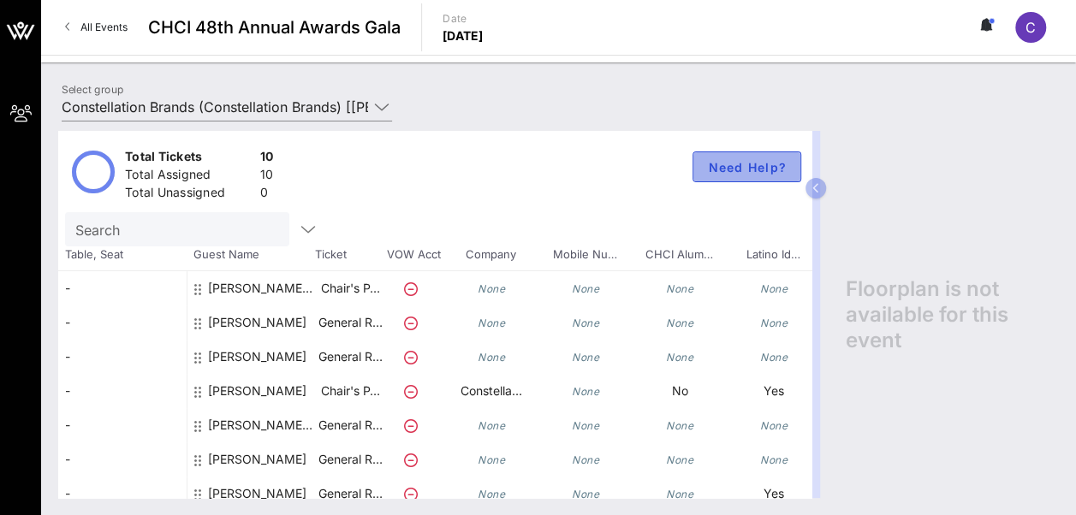
click at [707, 168] on span "Need Help?" at bounding box center [747, 167] width 80 height 15
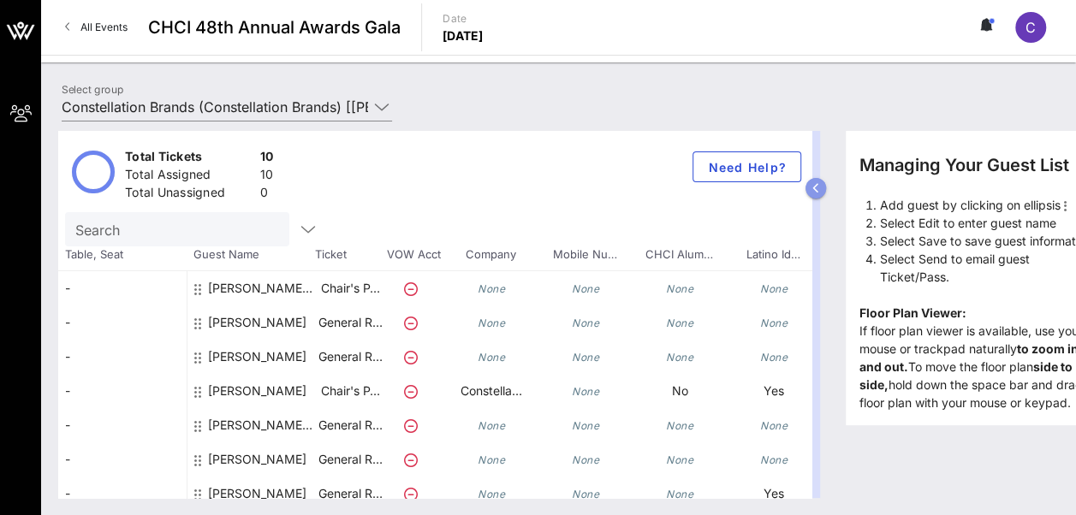
click at [808, 183] on button "button" at bounding box center [815, 188] width 21 height 21
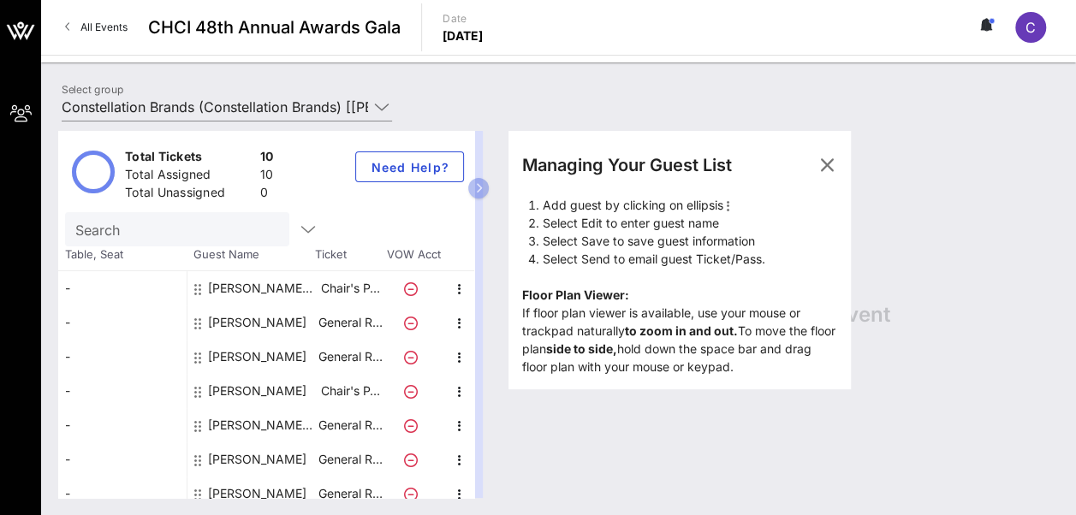
click at [750, 402] on div "Managing Your Guest List Add guest by clicking on ellipsis Select Edit to enter…" at bounding box center [774, 314] width 567 height 367
click at [289, 288] on div "[PERSON_NAME] [PERSON_NAME]" at bounding box center [262, 288] width 108 height 34
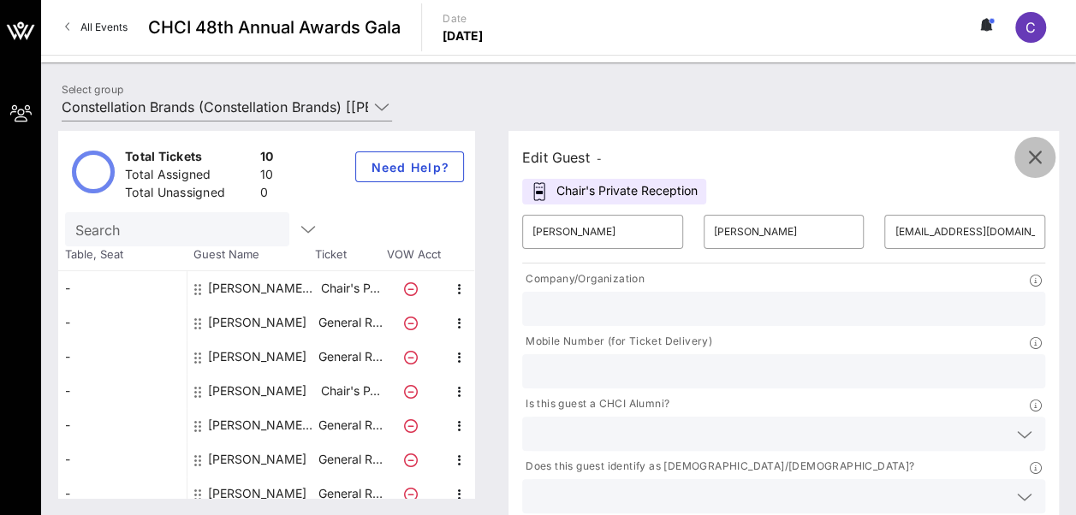
click at [1044, 157] on icon "button" at bounding box center [1034, 157] width 21 height 21
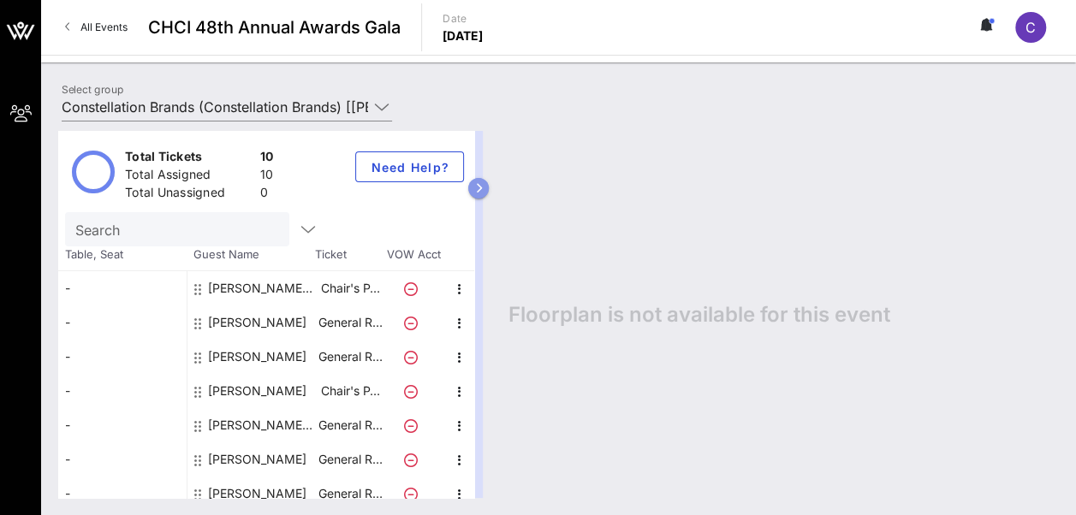
click at [483, 187] on icon "button" at bounding box center [479, 188] width 8 height 10
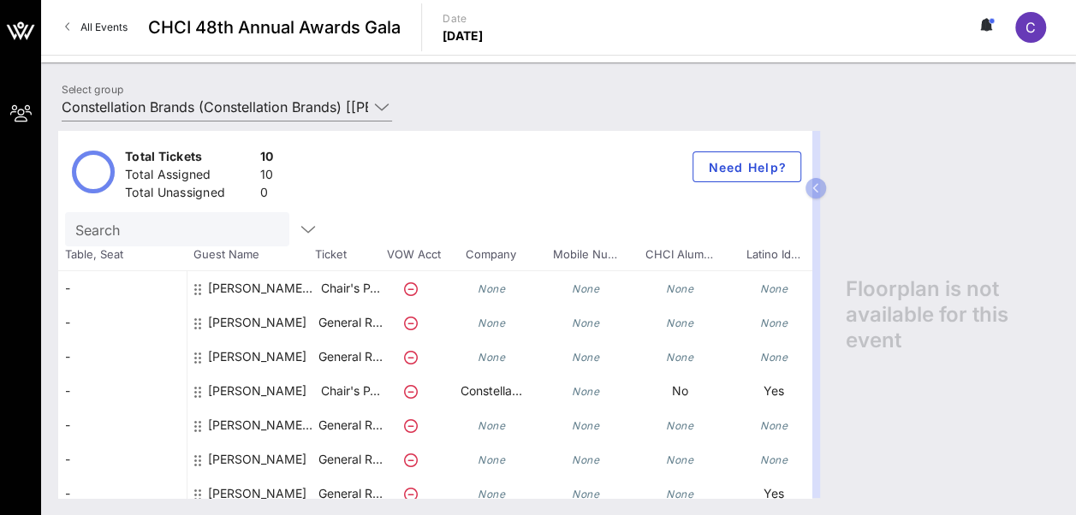
click at [196, 389] on icon at bounding box center [197, 392] width 7 height 14
click at [424, 412] on div at bounding box center [414, 425] width 60 height 34
click at [323, 394] on p "Chair's P…" at bounding box center [350, 391] width 68 height 34
click at [255, 388] on div "[PERSON_NAME]" at bounding box center [257, 398] width 98 height 48
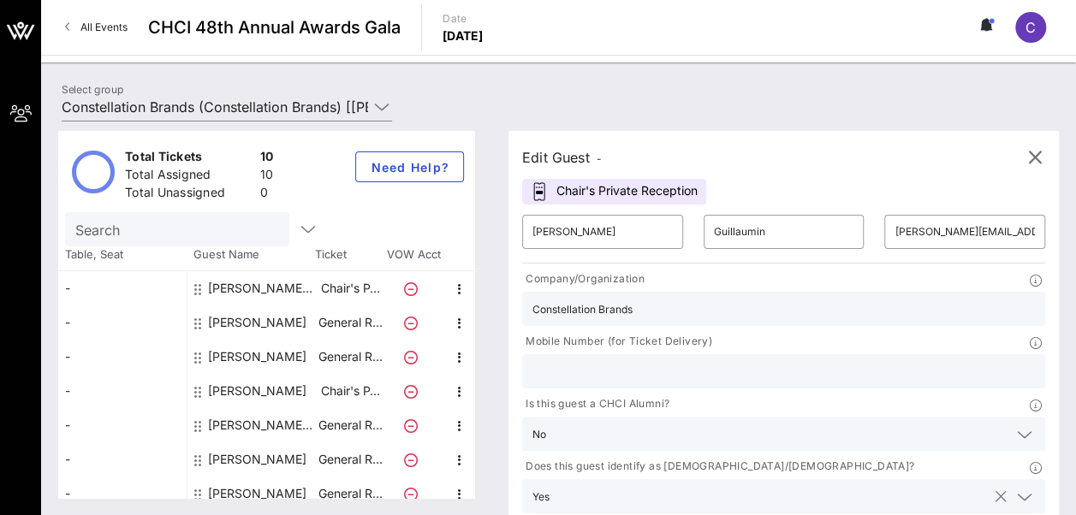
click at [1017, 487] on icon at bounding box center [1024, 497] width 15 height 21
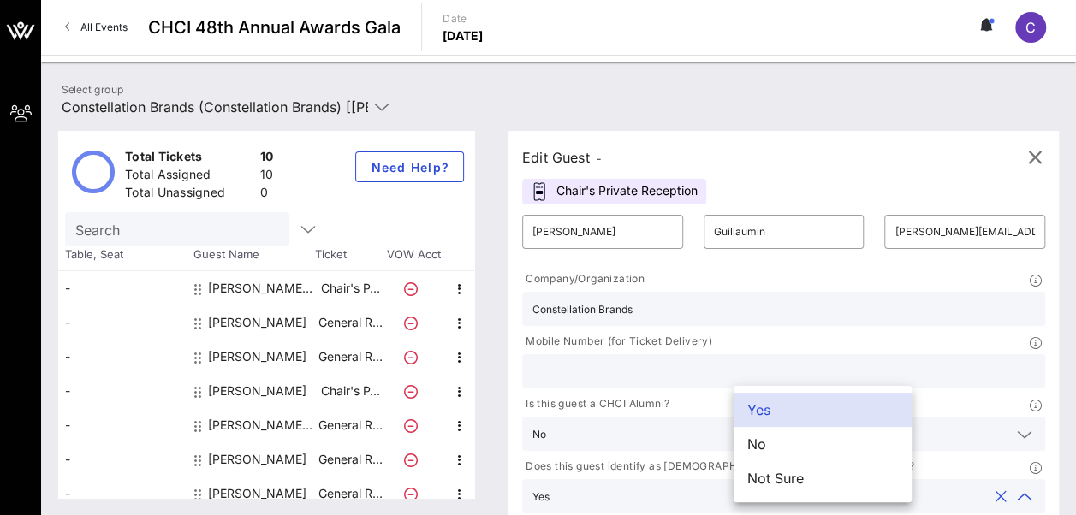
click at [795, 458] on div "Does this guest identify as [DEMOGRAPHIC_DATA]/[DEMOGRAPHIC_DATA]?" at bounding box center [783, 468] width 523 height 21
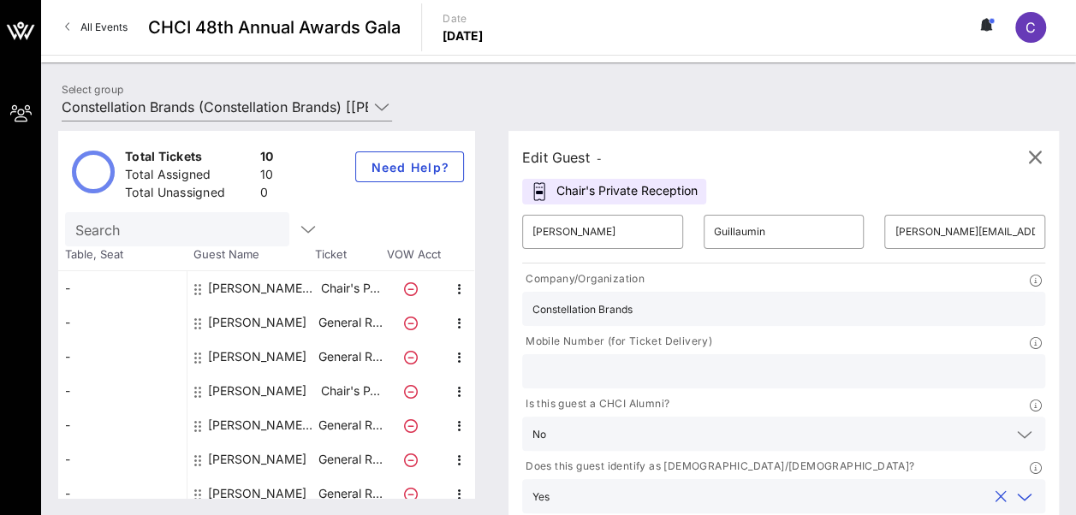
click at [769, 485] on input "text" at bounding box center [771, 496] width 430 height 22
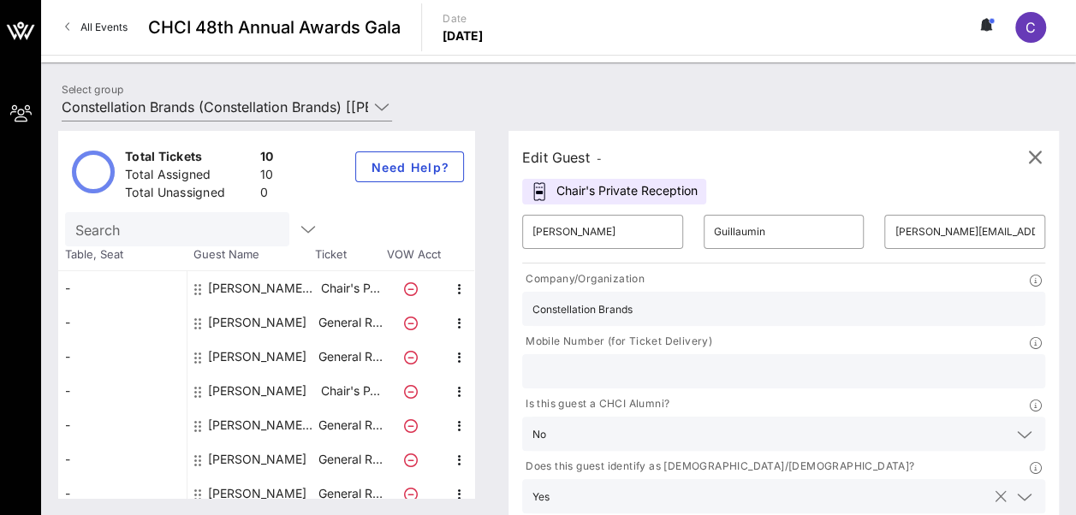
click at [995, 489] on button "clear icon" at bounding box center [1000, 497] width 11 height 17
click at [995, 426] on button "clear icon" at bounding box center [1000, 434] width 11 height 17
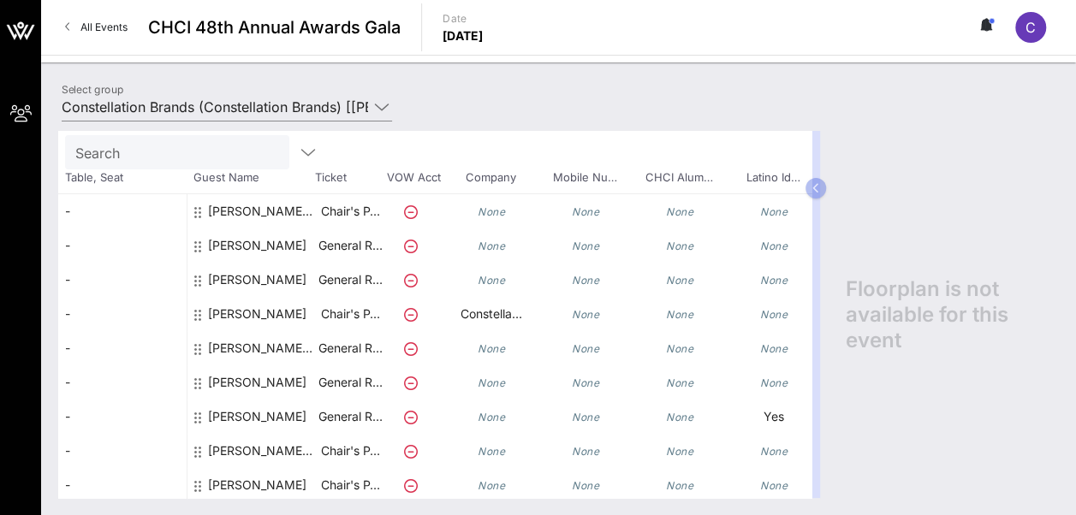
scroll to position [128, 0]
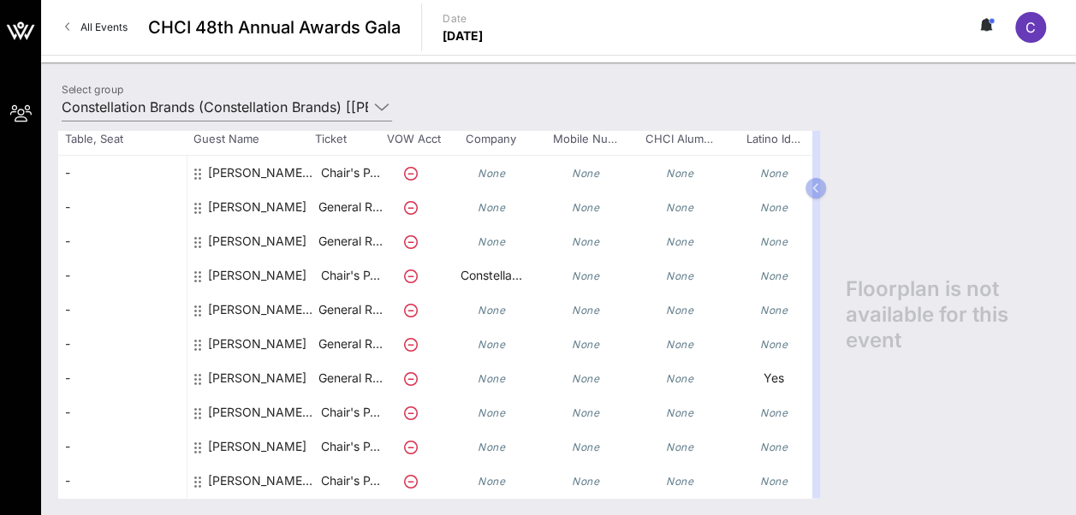
click at [284, 361] on div "[PERSON_NAME]" at bounding box center [257, 385] width 98 height 48
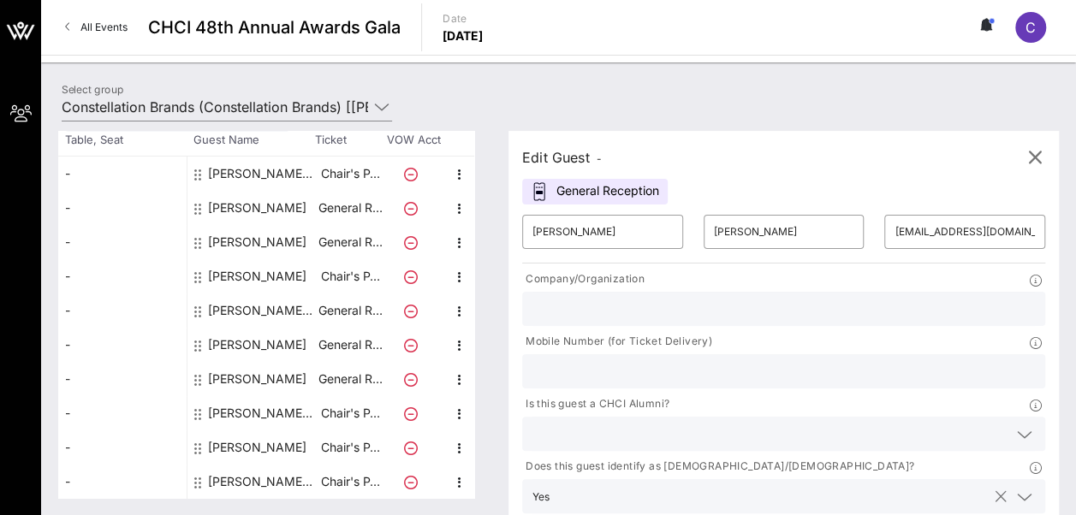
click at [990, 487] on div at bounding box center [1000, 497] width 21 height 21
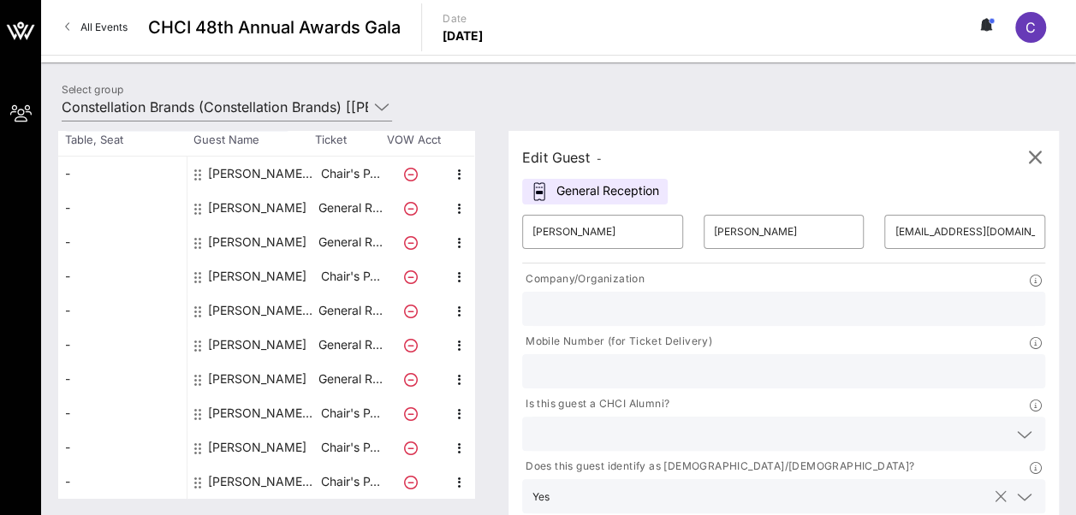
click at [995, 489] on button "clear icon" at bounding box center [1000, 497] width 11 height 17
drag, startPoint x: 878, startPoint y: 466, endPoint x: 697, endPoint y: 487, distance: 182.7
click at [697, 487] on div "Edit Guest - General Reception ​ [PERSON_NAME] ​ [PERSON_NAME] ​ [EMAIL_ADDRESS…" at bounding box center [783, 355] width 550 height 448
type input "Constellation Brands"
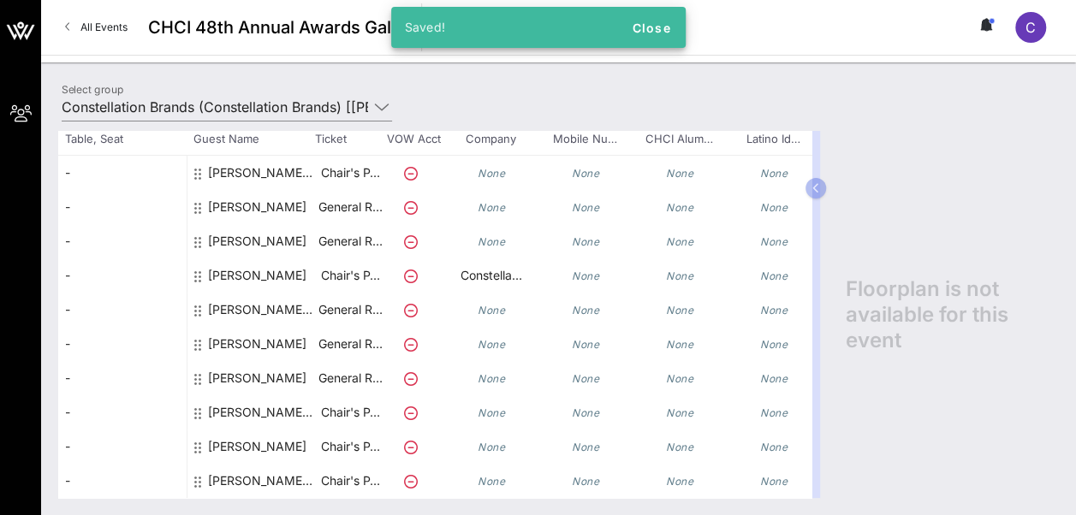
scroll to position [0, 0]
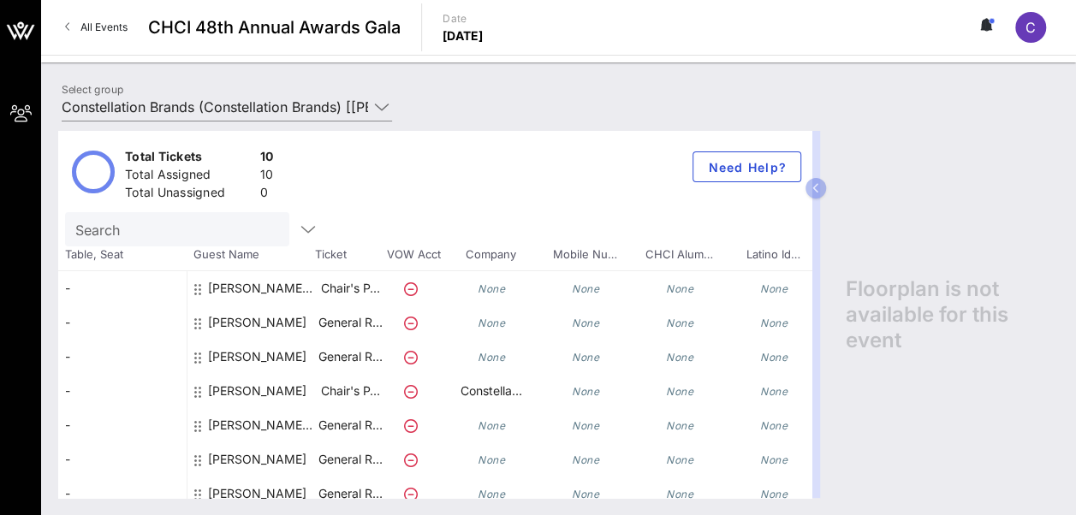
click at [276, 291] on div "[PERSON_NAME] [PERSON_NAME]" at bounding box center [262, 288] width 108 height 34
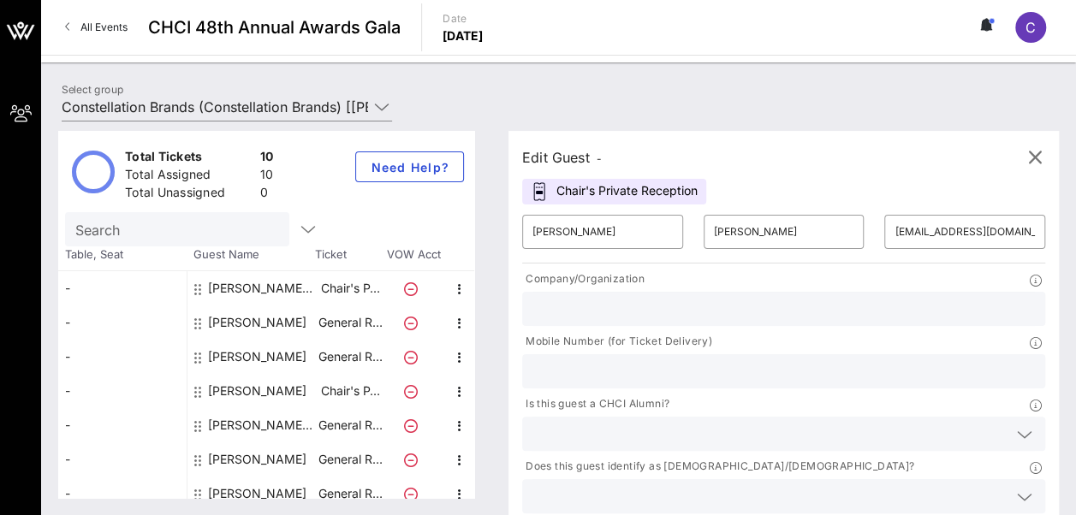
type input "Constellation Brands"
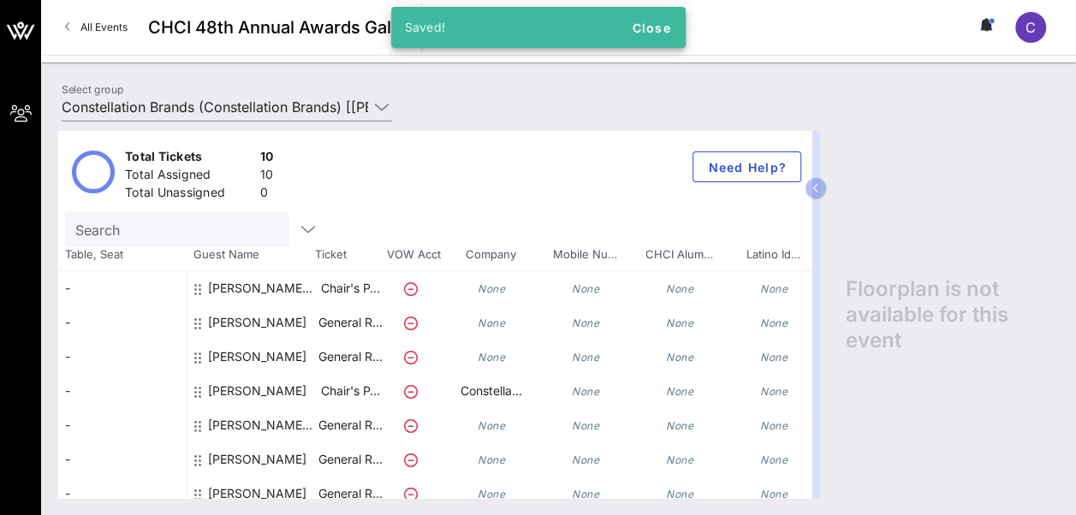
click at [257, 327] on div "[PERSON_NAME]" at bounding box center [257, 323] width 98 height 34
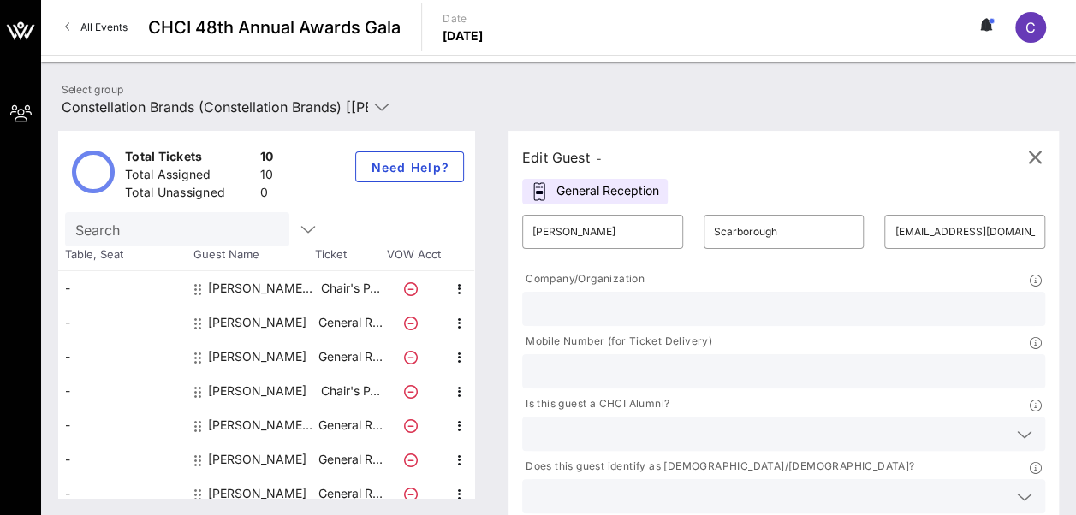
type input "Constellation Brands"
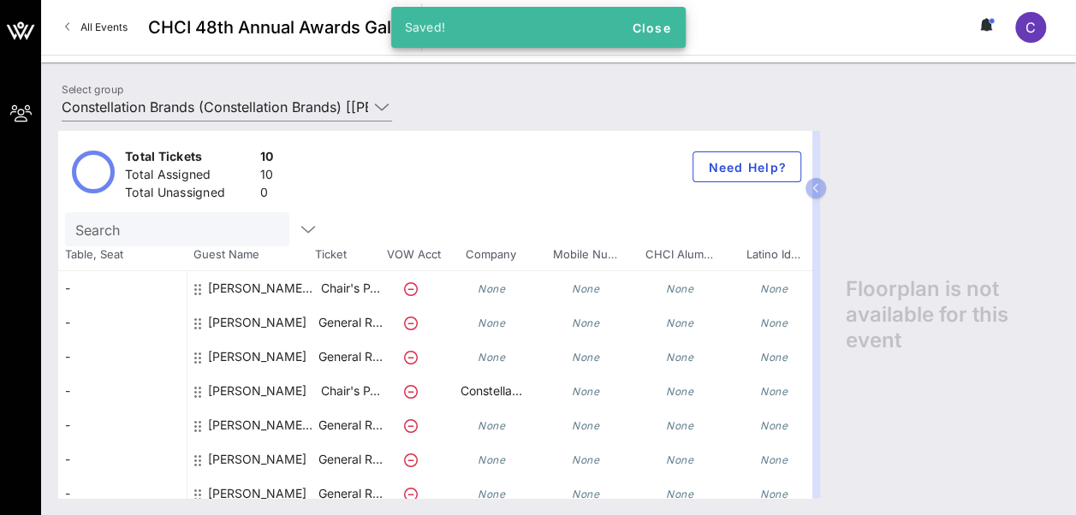
click at [260, 353] on div "[PERSON_NAME]" at bounding box center [257, 357] width 98 height 34
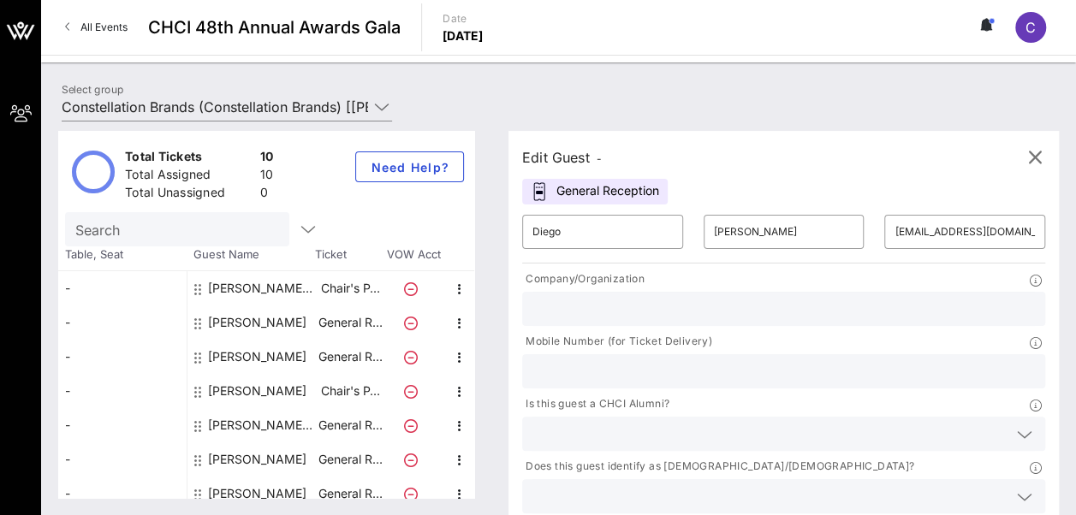
type input "Constellation Brands"
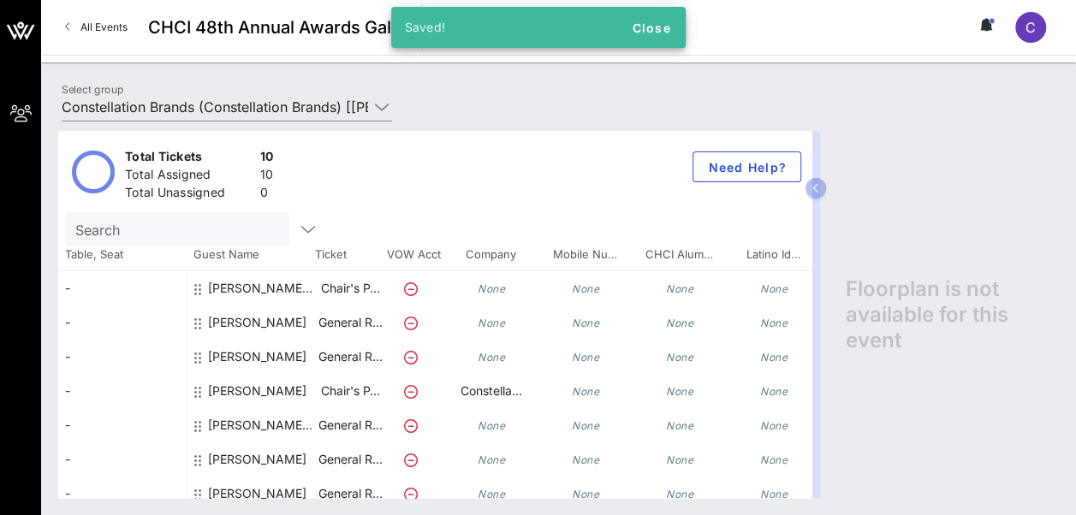
click at [248, 395] on div "[PERSON_NAME]" at bounding box center [257, 398] width 98 height 48
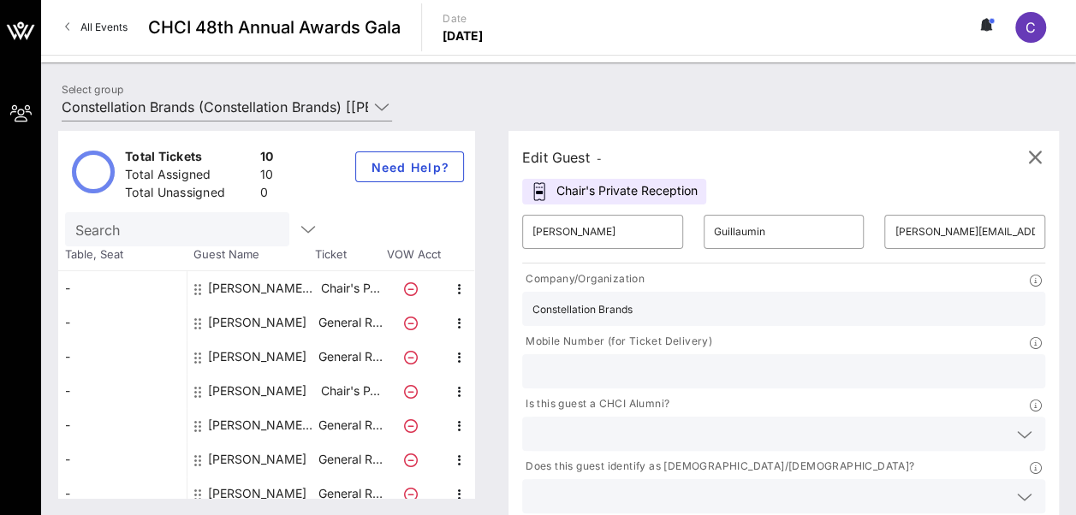
type input "Constellation Brands"
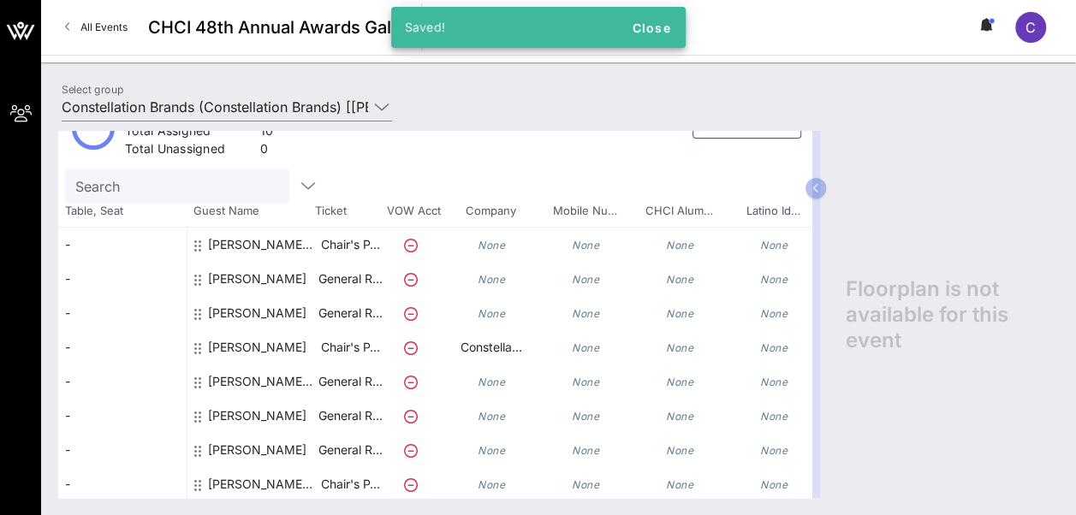
scroll to position [49, 0]
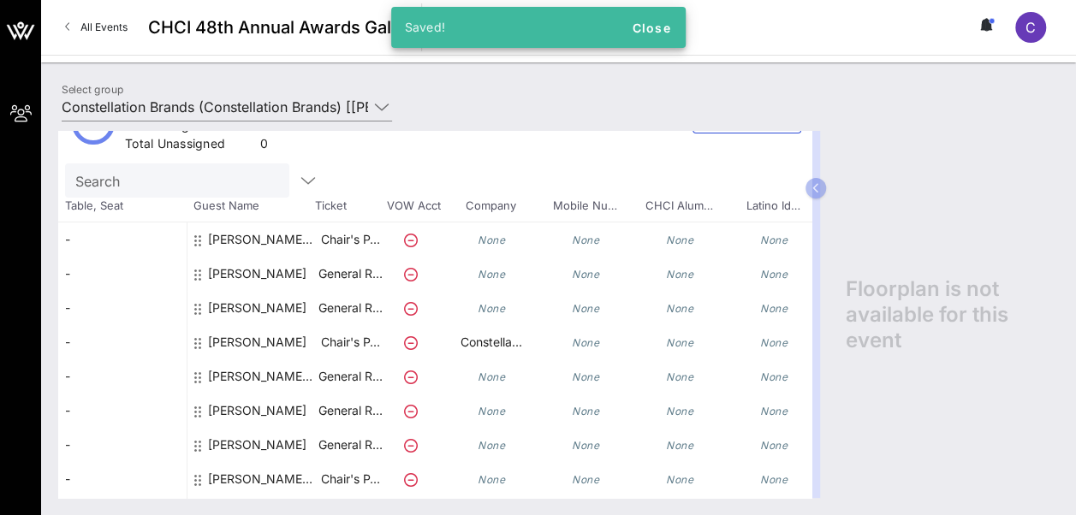
click at [254, 379] on div "[PERSON_NAME] [PERSON_NAME]" at bounding box center [262, 376] width 108 height 34
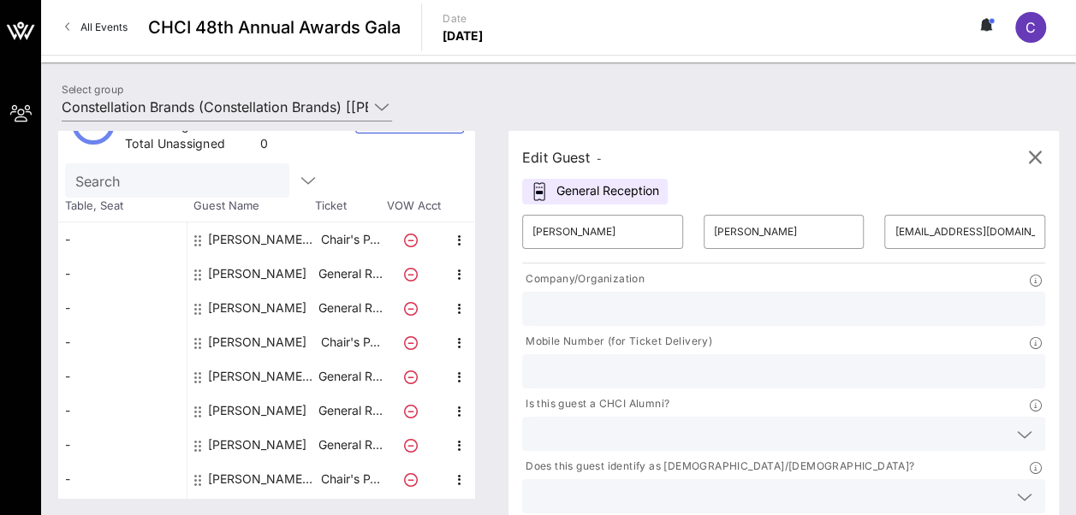
type input "Constellation Brands"
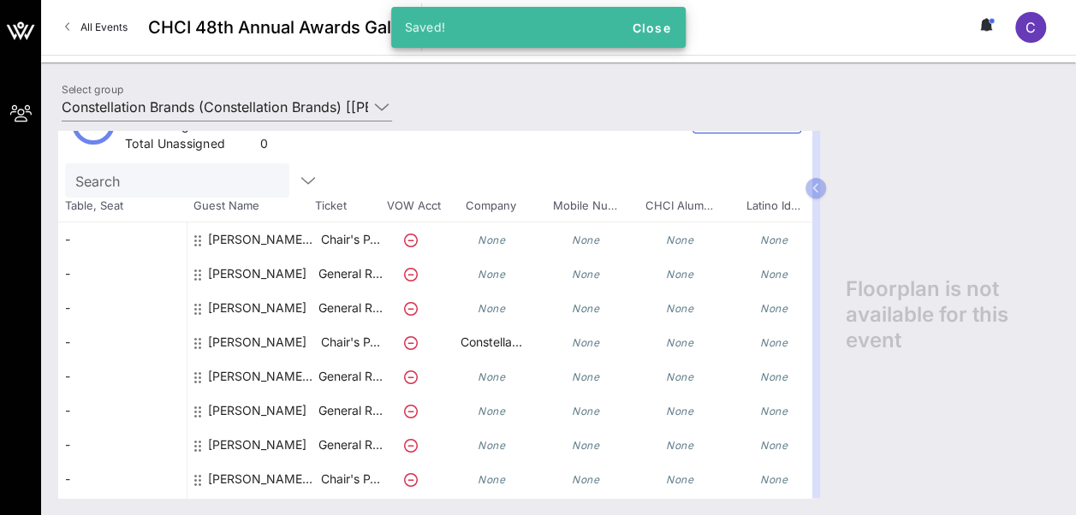
click at [238, 413] on div "[PERSON_NAME]" at bounding box center [257, 411] width 98 height 34
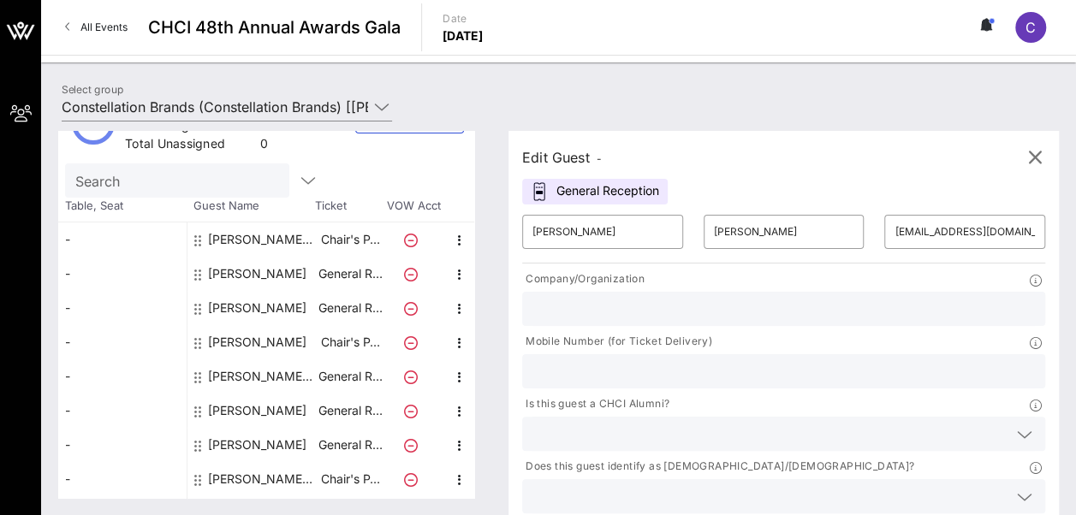
type input "Constellation Brands"
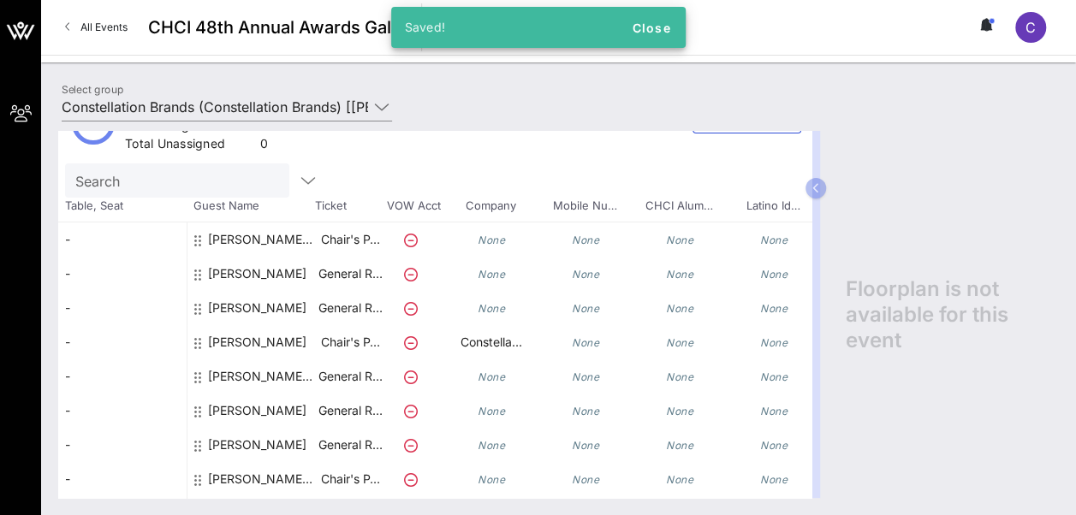
click at [234, 452] on div "[PERSON_NAME]" at bounding box center [257, 452] width 98 height 48
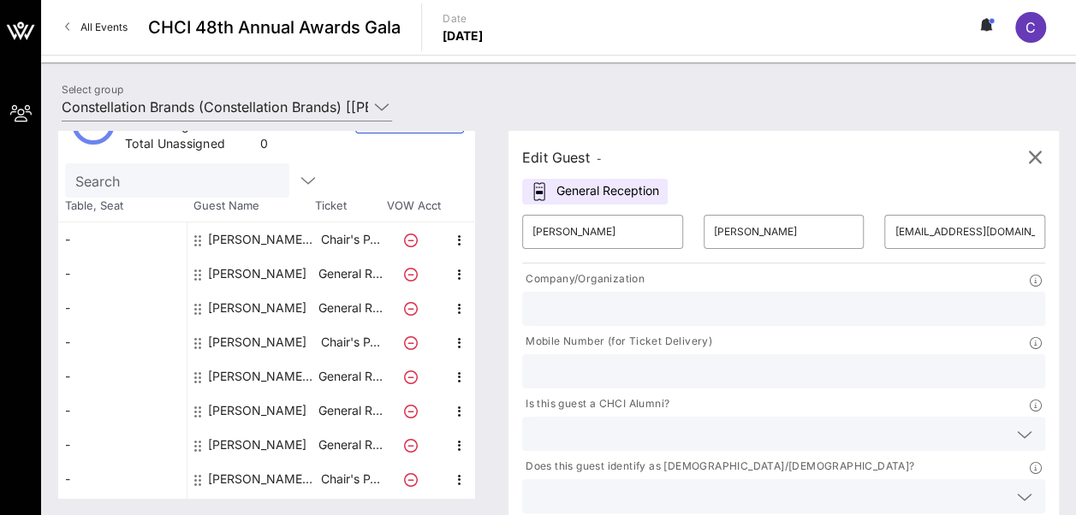
click at [241, 480] on div "[PERSON_NAME] [PERSON_NAME]" at bounding box center [262, 479] width 108 height 34
type input "Monserrat"
type input "[PERSON_NAME]"
type input "[EMAIL_ADDRESS][DOMAIN_NAME]"
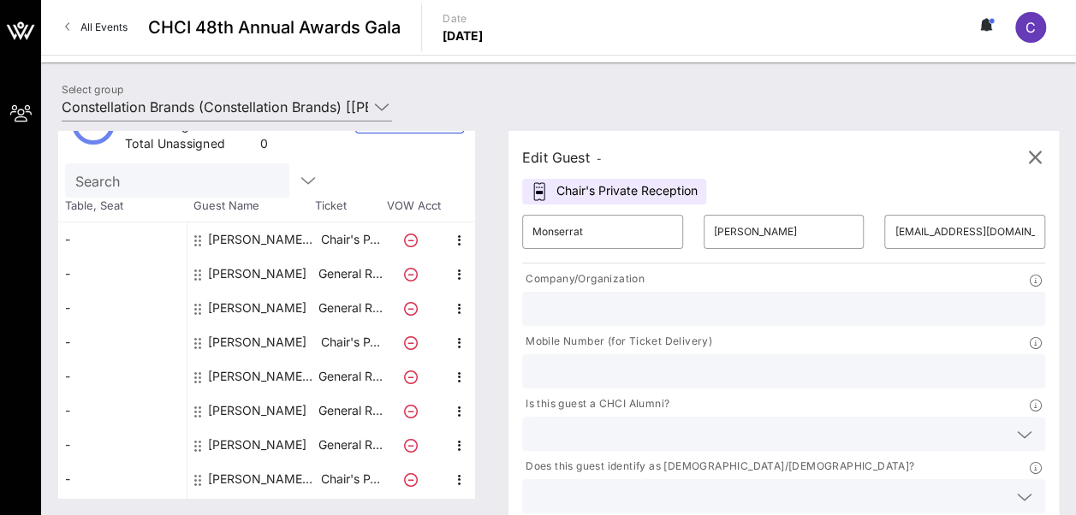
type input "Constellation Brands"
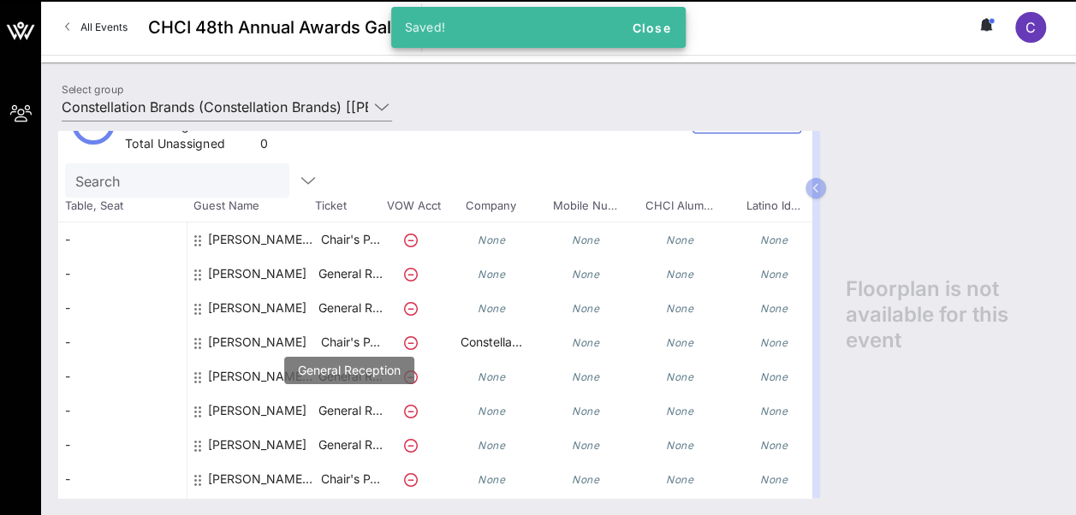
scroll to position [128, 0]
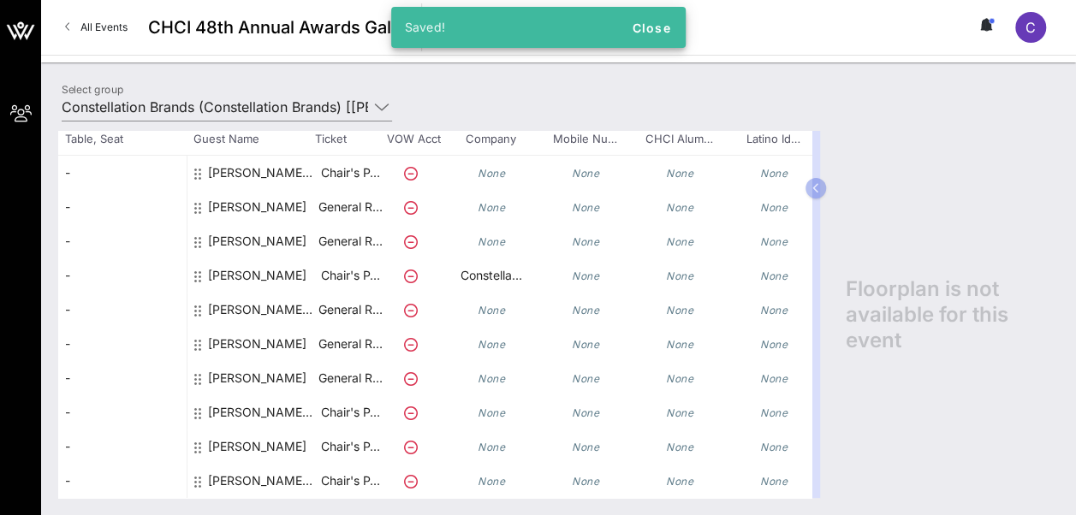
click at [253, 468] on div "[PERSON_NAME] [PERSON_NAME]" at bounding box center [262, 481] width 108 height 34
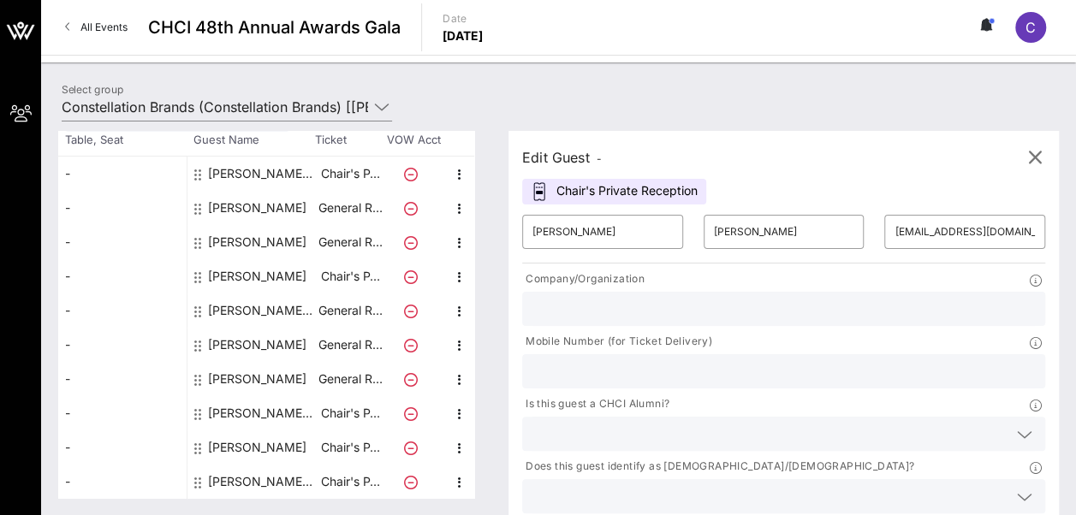
type input "Constellation Brands"
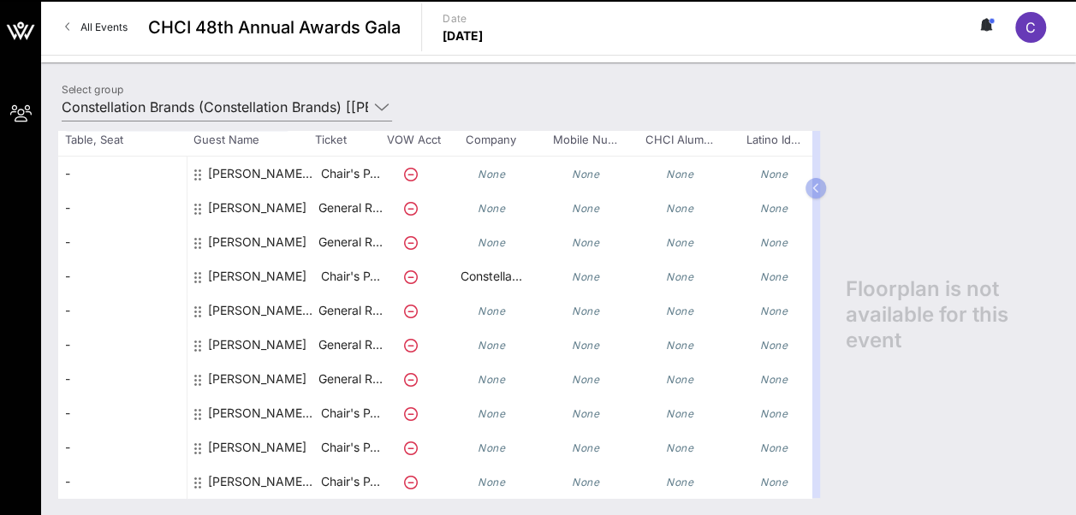
scroll to position [128, 0]
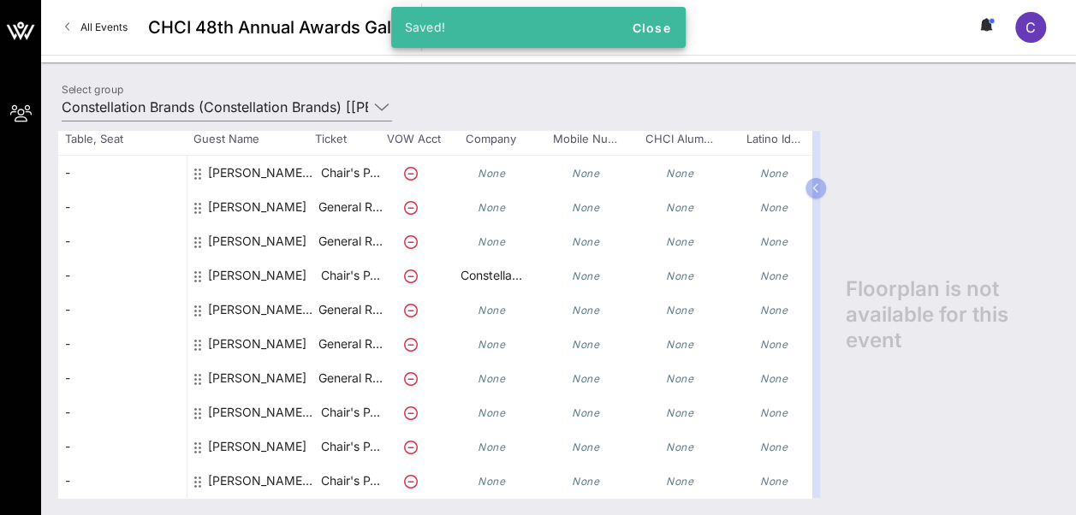
click at [253, 430] on div "[PERSON_NAME]" at bounding box center [257, 447] width 98 height 34
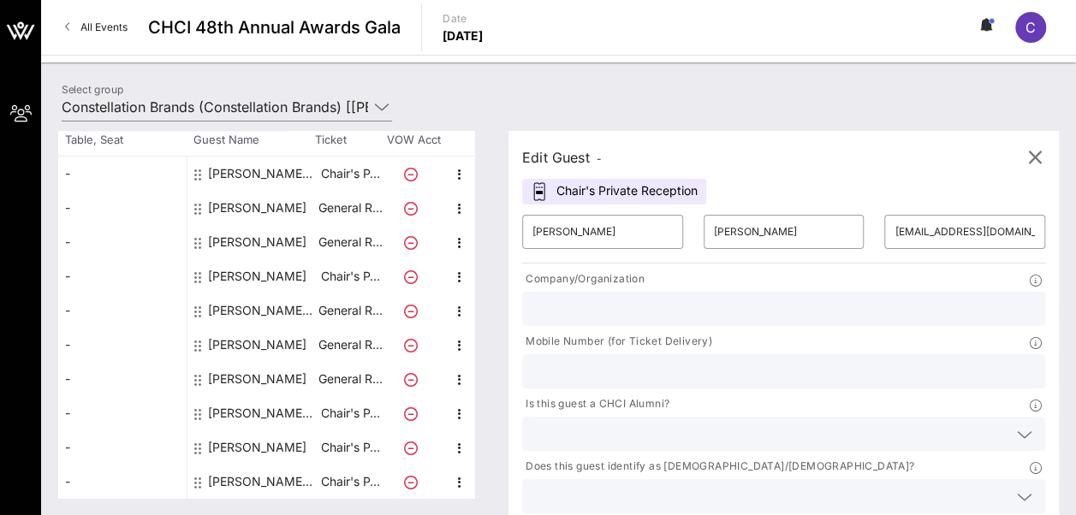
type input "Constellation Brands"
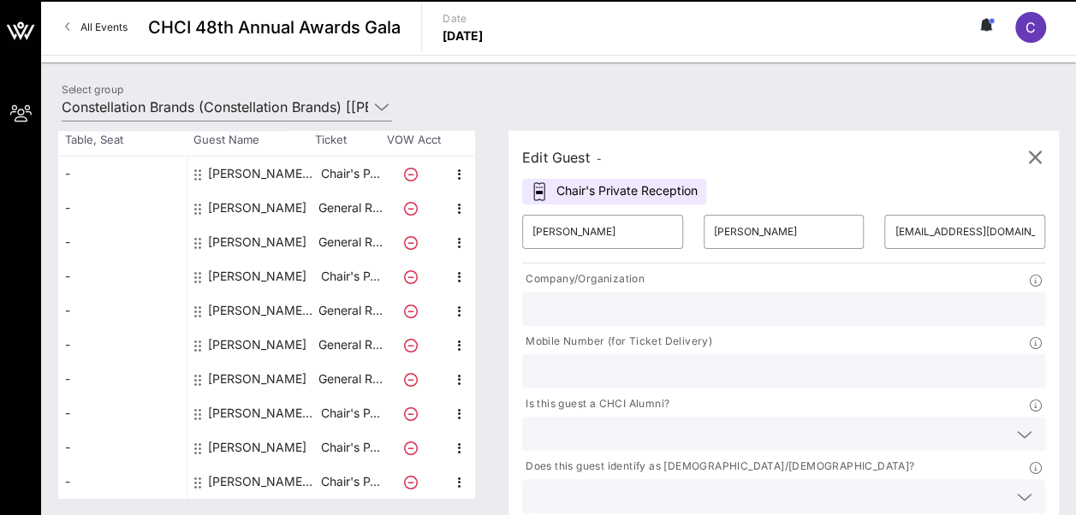
scroll to position [128, 0]
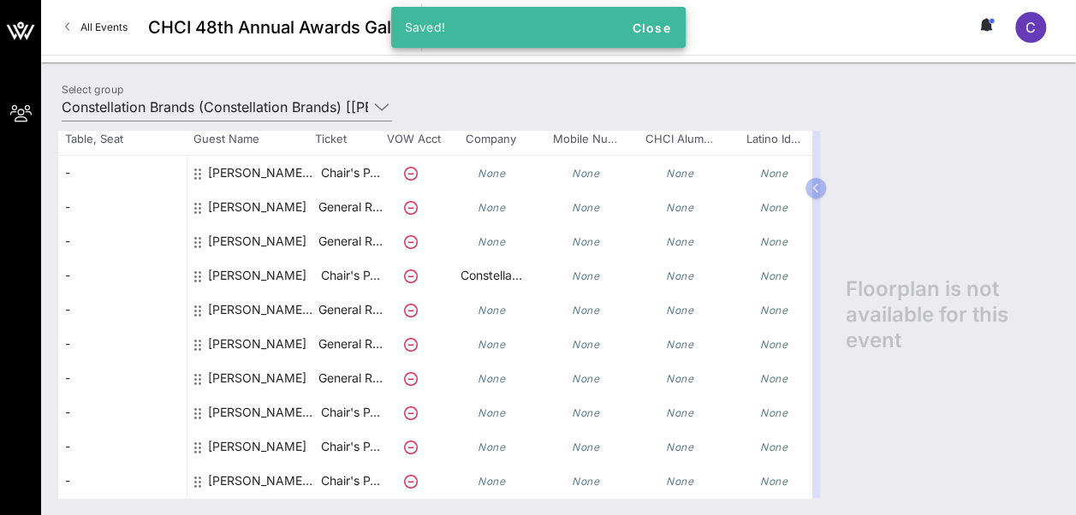
click at [253, 464] on div "[PERSON_NAME] [PERSON_NAME]" at bounding box center [262, 488] width 108 height 48
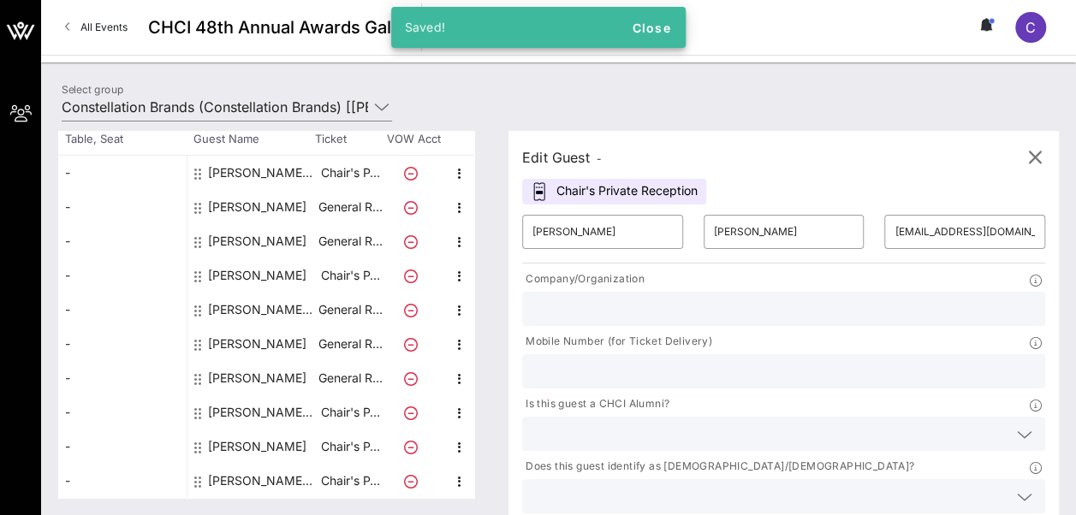
scroll to position [115, 0]
click at [252, 433] on div "[PERSON_NAME]" at bounding box center [257, 447] width 98 height 34
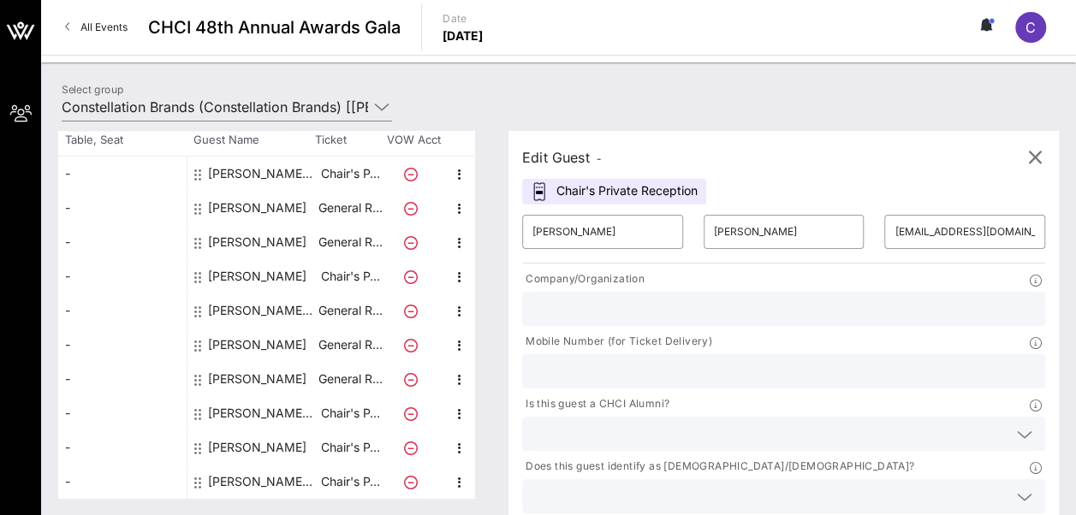
type input "[PERSON_NAME]"
type input "[EMAIL_ADDRESS][DOMAIN_NAME]"
click at [252, 414] on div "[PERSON_NAME] [PERSON_NAME]" at bounding box center [262, 413] width 108 height 34
type input "Monserrat"
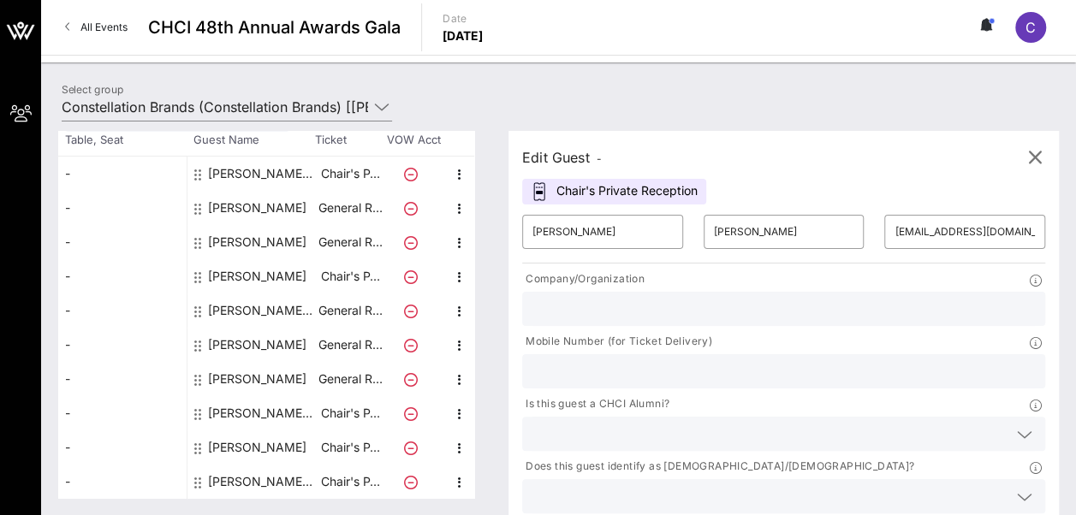
type input "[PERSON_NAME]"
type input "[EMAIL_ADDRESS][DOMAIN_NAME]"
click at [255, 383] on div "[PERSON_NAME]" at bounding box center [257, 379] width 98 height 34
type input "[PERSON_NAME]"
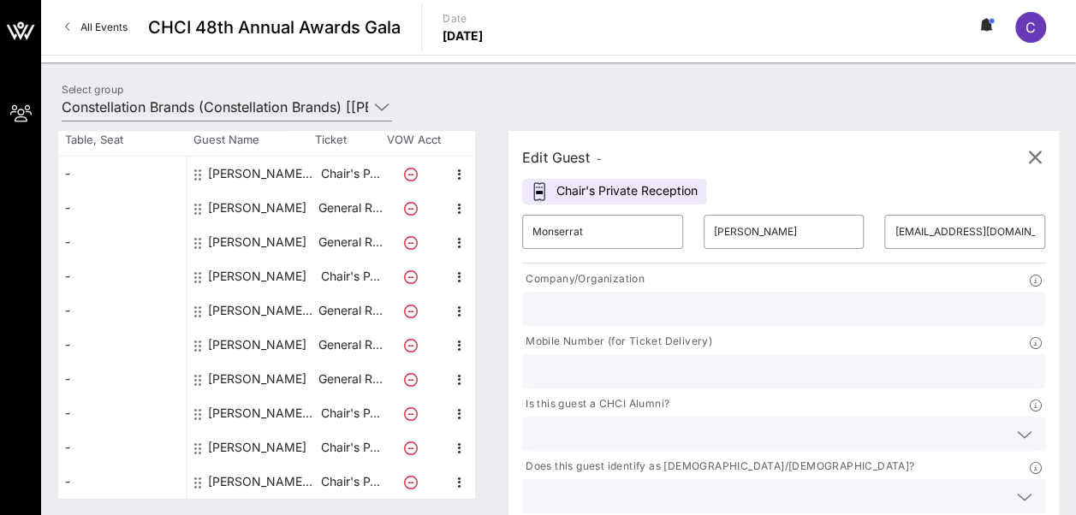
type input "[EMAIL_ADDRESS][DOMAIN_NAME]"
click at [257, 347] on div "[PERSON_NAME]" at bounding box center [257, 345] width 98 height 34
type input "[PERSON_NAME]"
type input "[EMAIL_ADDRESS][DOMAIN_NAME]"
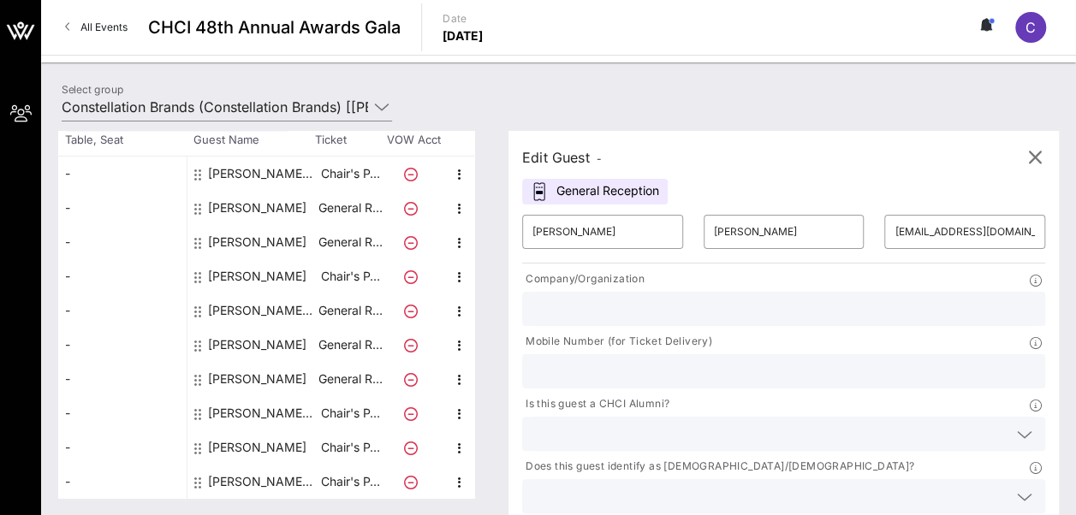
click at [261, 306] on div "[PERSON_NAME] [PERSON_NAME]" at bounding box center [262, 311] width 108 height 34
type input "[PERSON_NAME]"
type input "[EMAIL_ADDRESS][DOMAIN_NAME]"
click at [266, 274] on div "[PERSON_NAME]" at bounding box center [257, 276] width 98 height 34
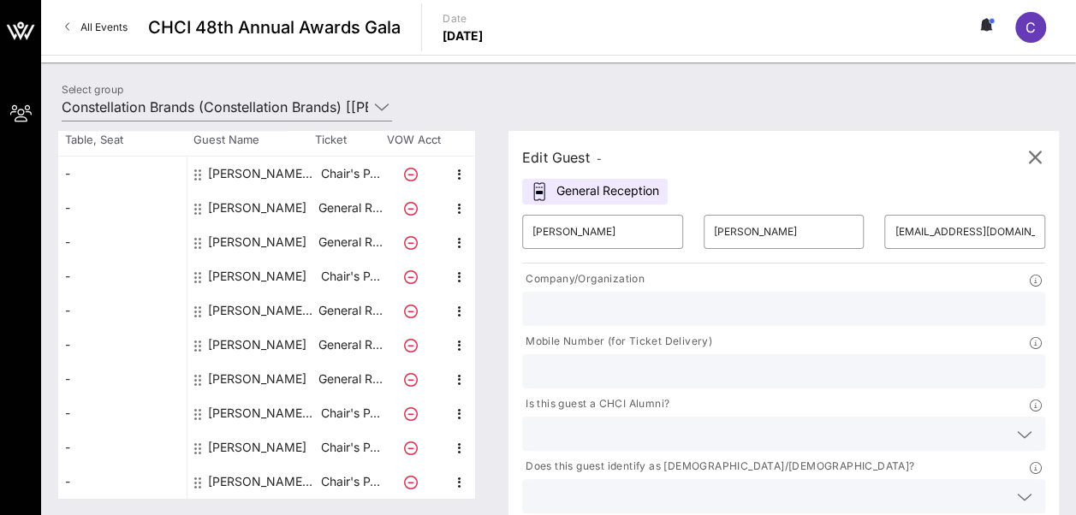
type input "[PERSON_NAME]"
type input "Guillaumin"
type input "[PERSON_NAME][EMAIL_ADDRESS][DOMAIN_NAME]"
type input "Constellation Brands"
click at [264, 246] on div "[PERSON_NAME]" at bounding box center [257, 242] width 98 height 34
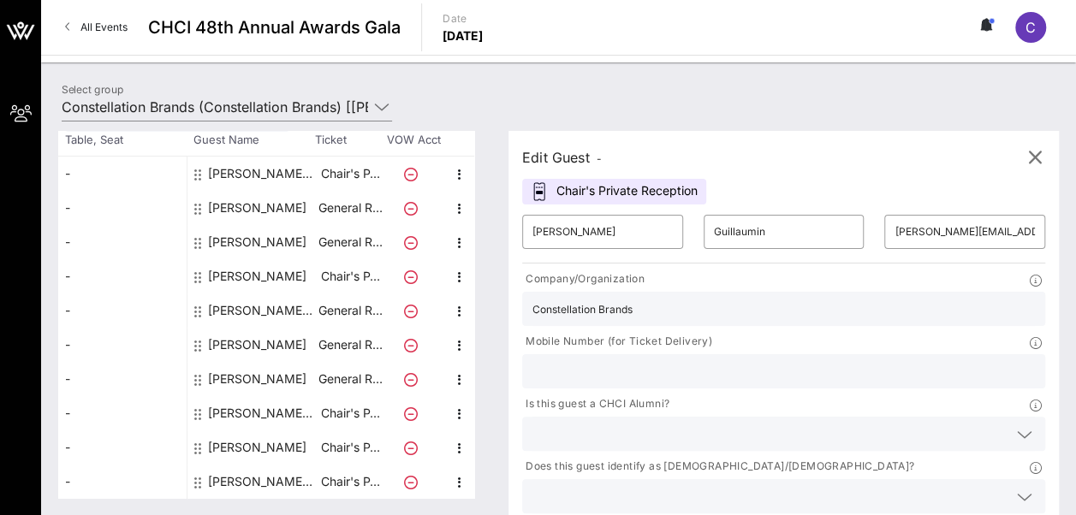
type input "Diego"
type input "[PERSON_NAME]"
type input "[EMAIL_ADDRESS][DOMAIN_NAME]"
click at [264, 217] on div "[PERSON_NAME]" at bounding box center [257, 208] width 98 height 34
type input "[PERSON_NAME]"
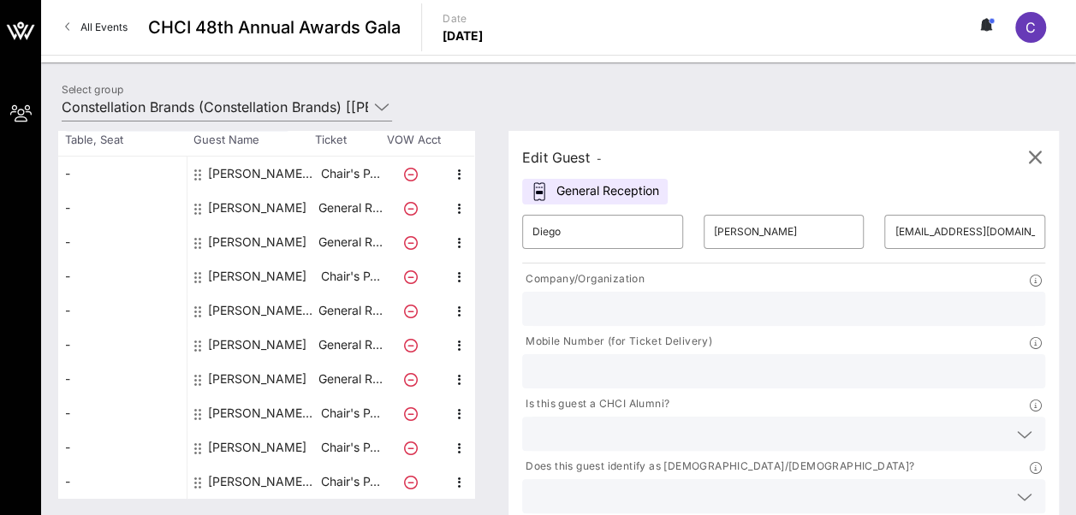
type input "Scarborough"
type input "[EMAIL_ADDRESS][DOMAIN_NAME]"
click at [267, 176] on div "[PERSON_NAME] [PERSON_NAME]" at bounding box center [262, 174] width 108 height 34
type input "[PERSON_NAME]"
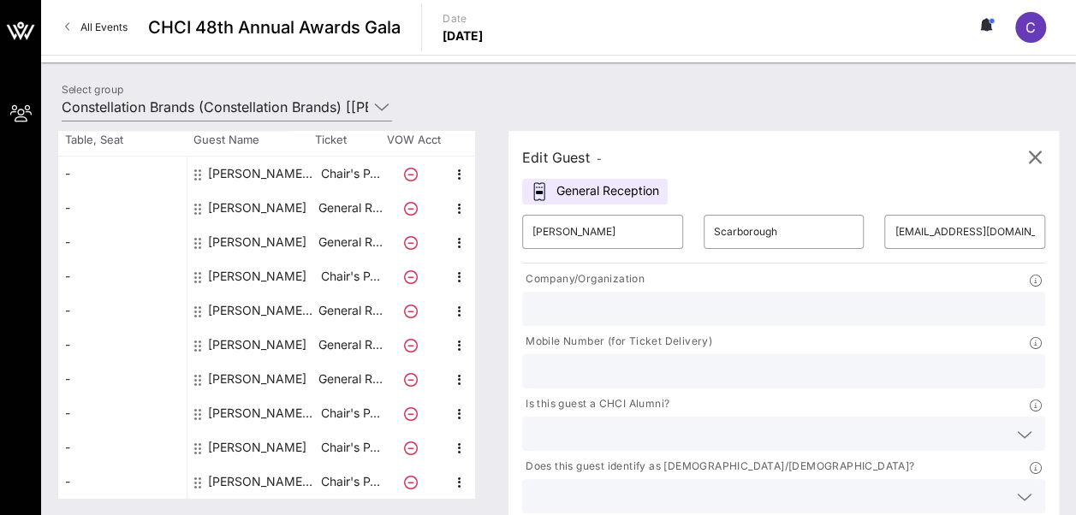
type input "[EMAIL_ADDRESS][DOMAIN_NAME]"
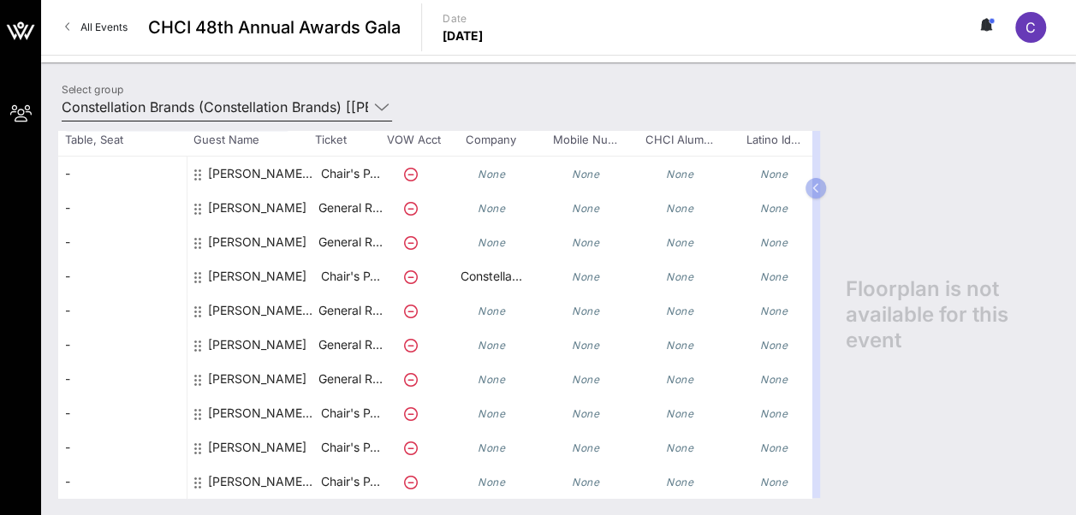
click at [380, 103] on icon at bounding box center [381, 107] width 15 height 21
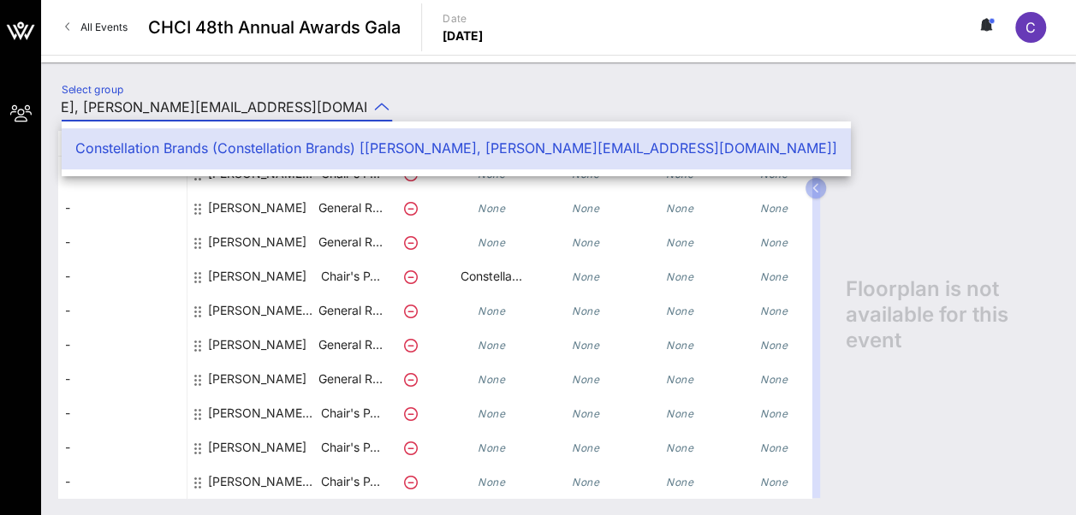
scroll to position [0, 0]
click at [508, 75] on div "Select group Constellation Brands (Constellation Brands) [[PERSON_NAME], [EMAIL…" at bounding box center [558, 288] width 1035 height 453
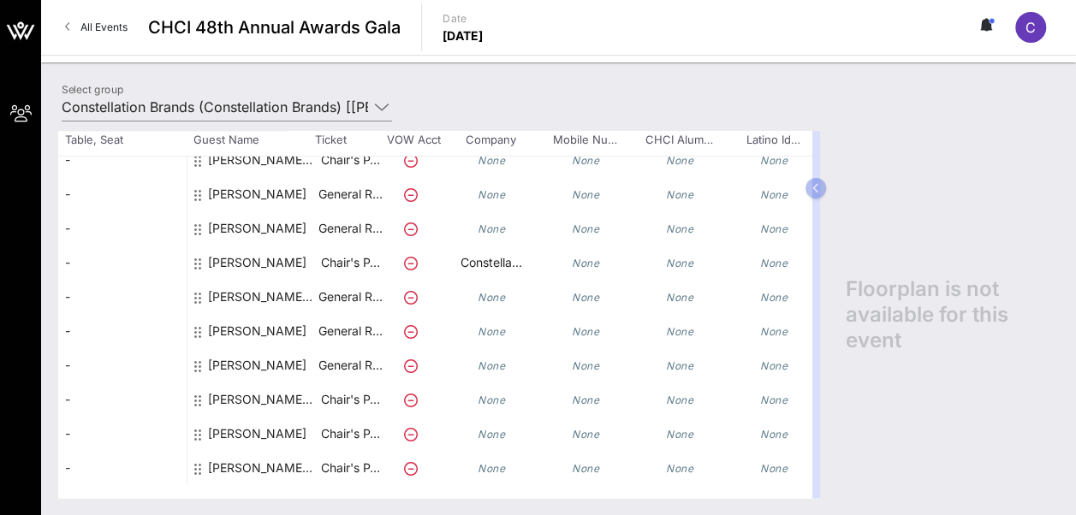
scroll to position [128, 0]
click at [279, 252] on div "[PERSON_NAME]" at bounding box center [257, 269] width 98 height 48
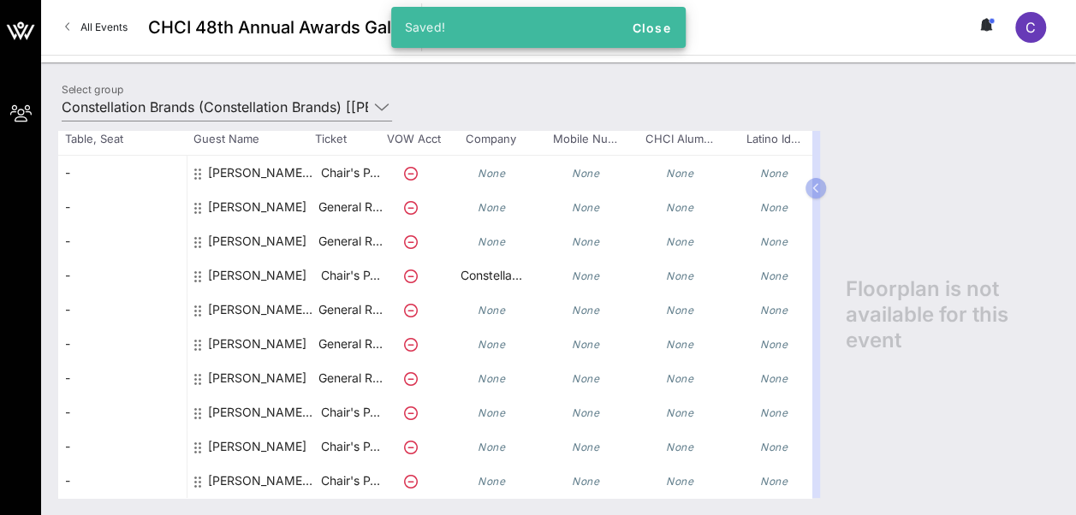
click at [236, 303] on div "[PERSON_NAME] [PERSON_NAME]" at bounding box center [262, 317] width 108 height 48
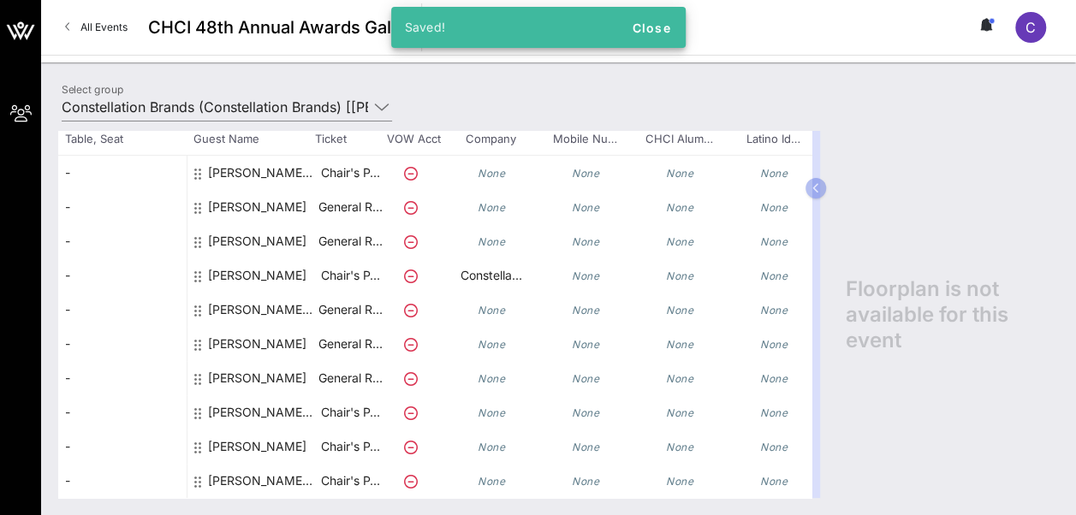
scroll to position [14, 0]
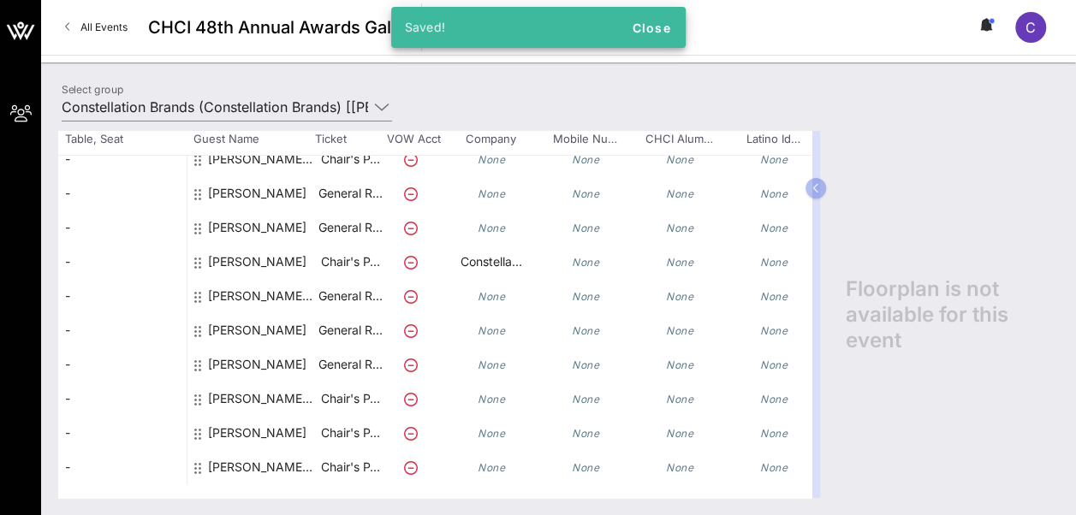
click at [249, 453] on div "[PERSON_NAME] [PERSON_NAME]" at bounding box center [262, 474] width 108 height 48
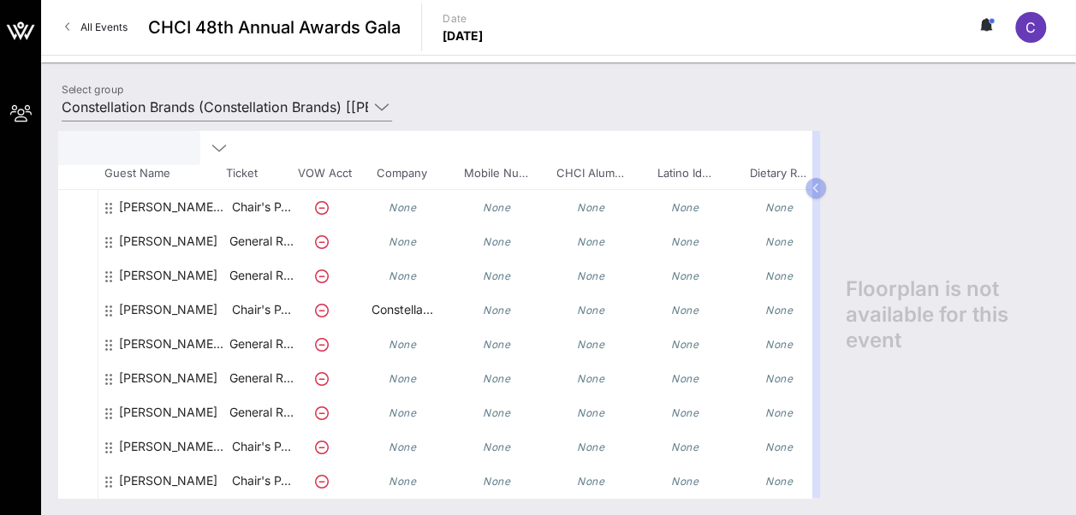
scroll to position [81, 83]
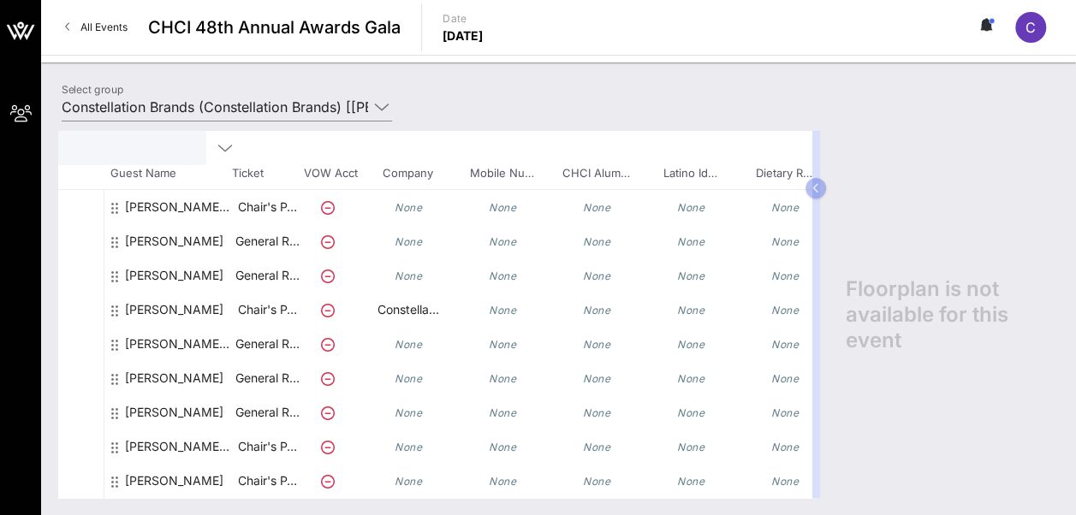
click at [180, 315] on div "[PERSON_NAME]" at bounding box center [174, 317] width 98 height 48
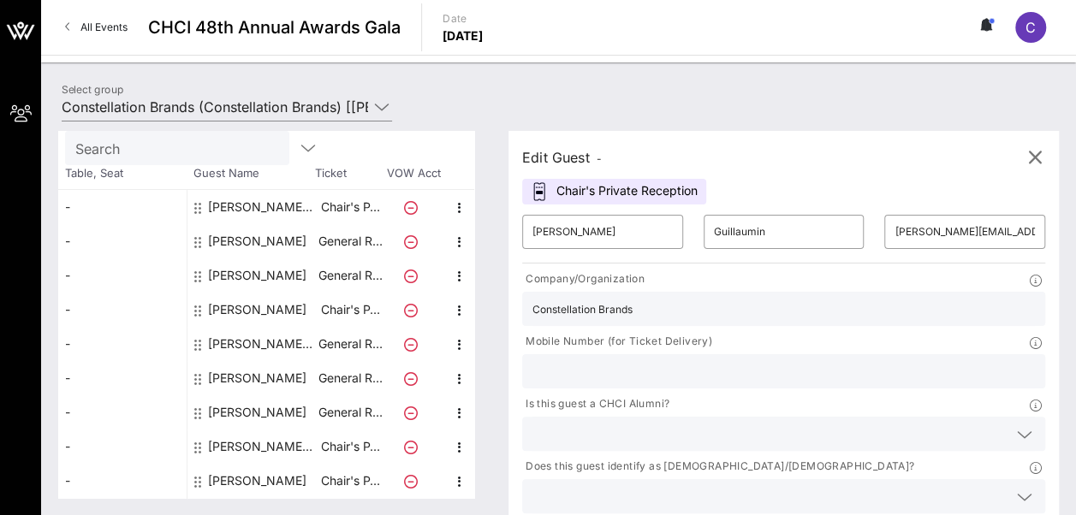
scroll to position [81, 0]
click at [659, 310] on input "Constellation Brands" at bounding box center [783, 309] width 502 height 22
click at [679, 319] on div "Constellation Brands" at bounding box center [783, 309] width 502 height 34
click at [702, 301] on input "Constellation Brands" at bounding box center [783, 309] width 502 height 22
drag, startPoint x: 649, startPoint y: 313, endPoint x: 494, endPoint y: 307, distance: 155.0
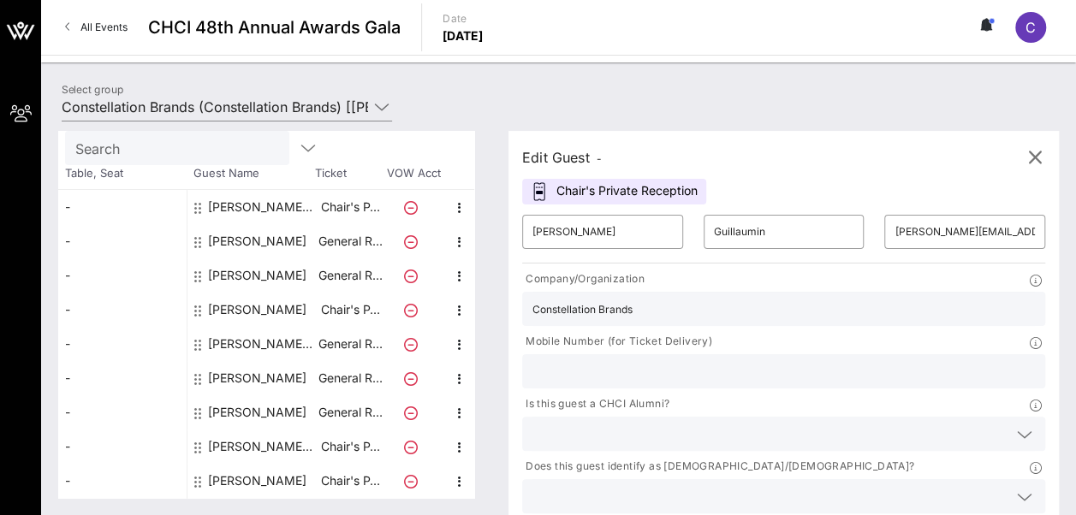
click at [494, 307] on div "Total Tickets 10 Total Assigned 10 Total Unassigned 0 Need Help? Search Table, …" at bounding box center [558, 314] width 1000 height 367
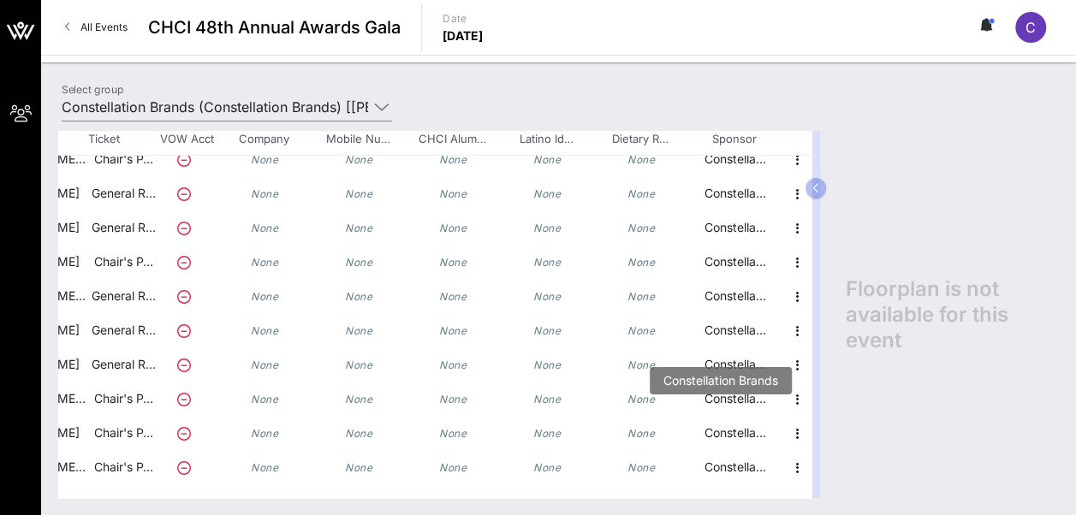
scroll to position [0, 0]
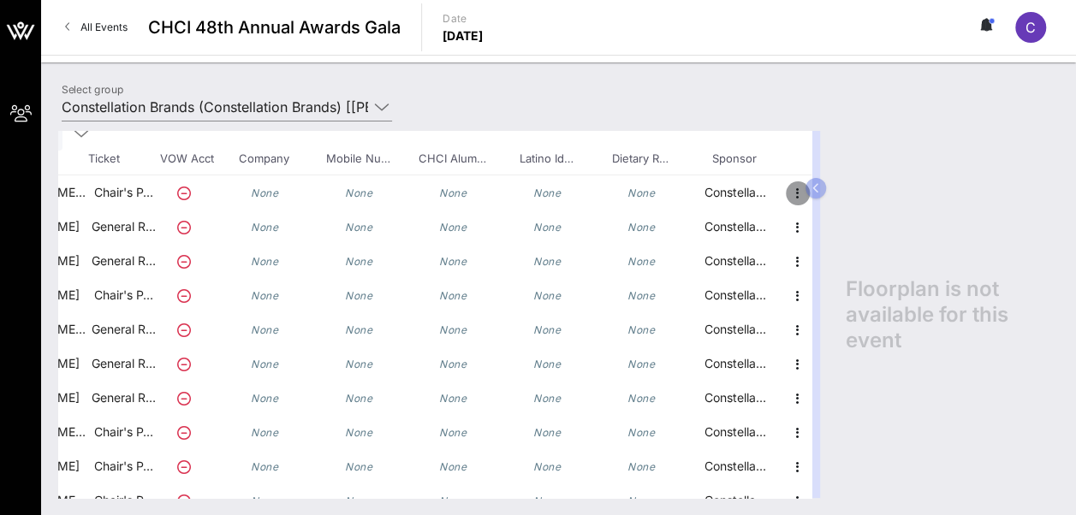
click at [787, 193] on icon "button" at bounding box center [797, 193] width 21 height 21
click at [921, 192] on div "Floorplan is not available for this event" at bounding box center [943, 314] width 230 height 367
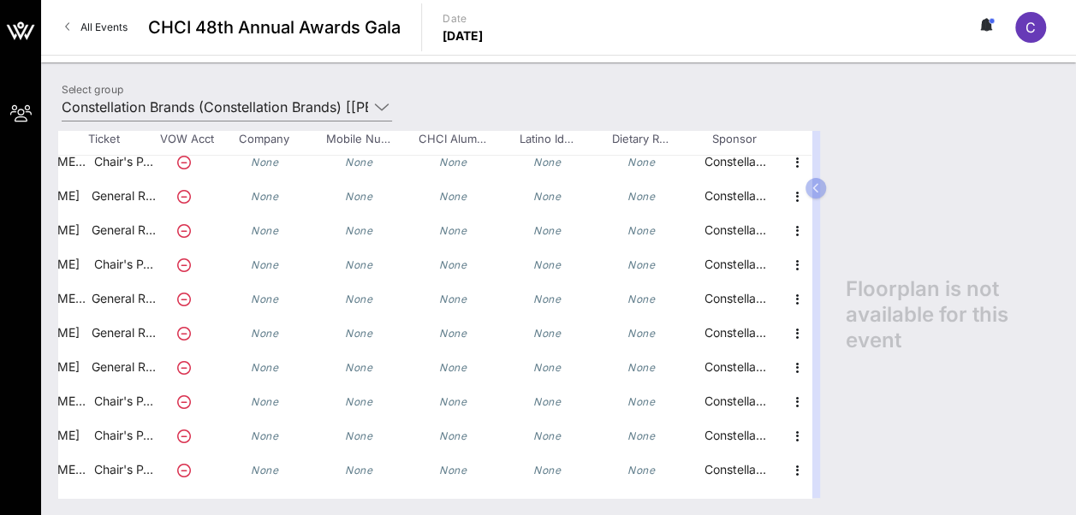
scroll to position [14, 0]
click at [822, 185] on button "button" at bounding box center [815, 188] width 21 height 21
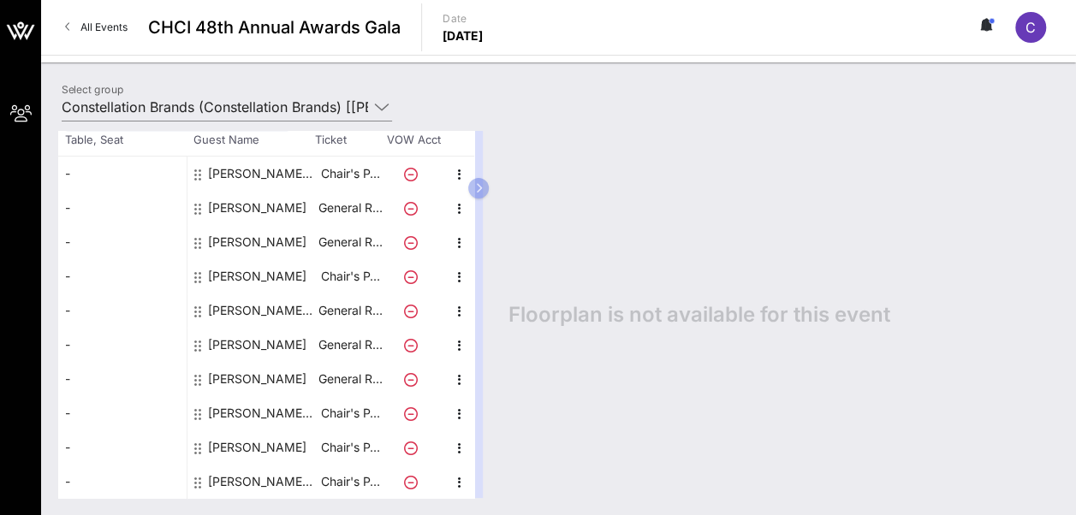
click at [301, 31] on span "CHCI 48th Annual Awards Gala" at bounding box center [274, 28] width 252 height 26
click at [67, 34] on link "All Events" at bounding box center [96, 27] width 83 height 27
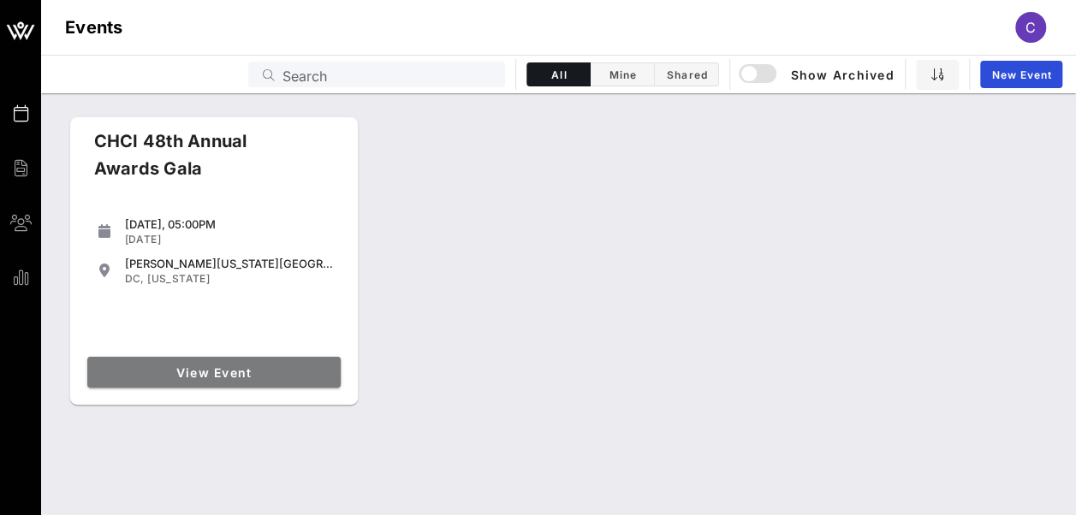
click at [289, 367] on span "View Event" at bounding box center [214, 372] width 240 height 15
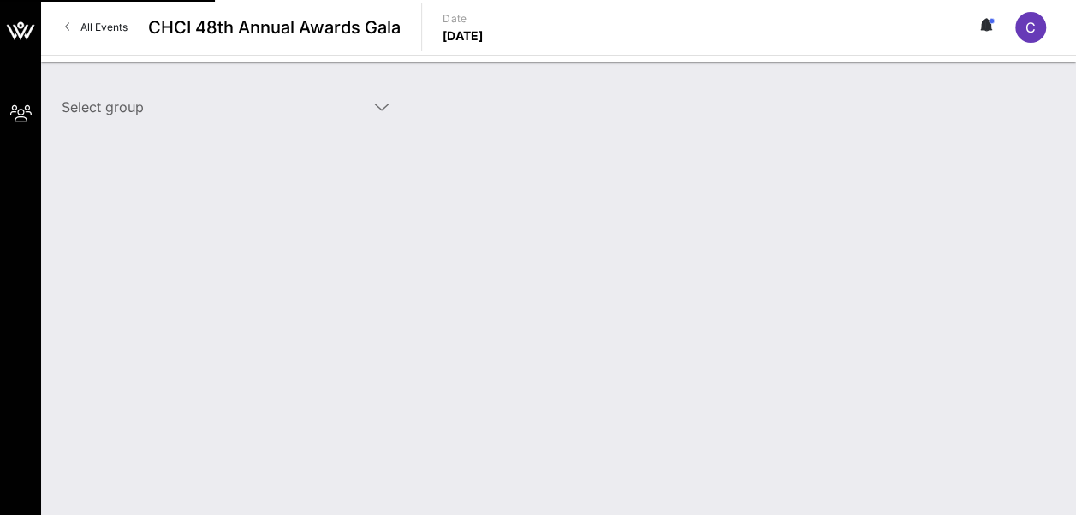
type input "Constellation Brands (Constellation Brands) [[PERSON_NAME], [PERSON_NAME][EMAIL…"
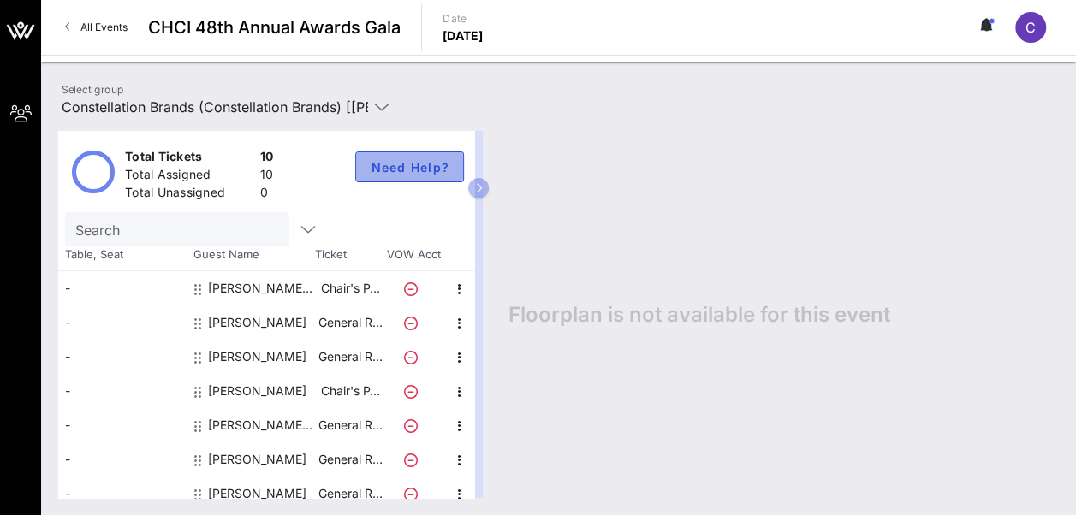
click at [396, 176] on button "Need Help?" at bounding box center [409, 166] width 109 height 31
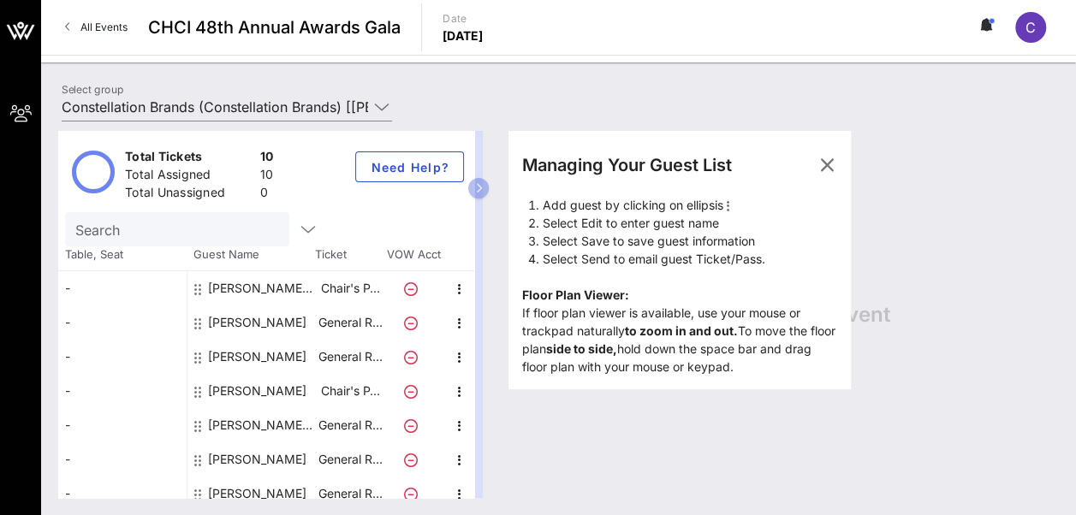
scroll to position [115, 0]
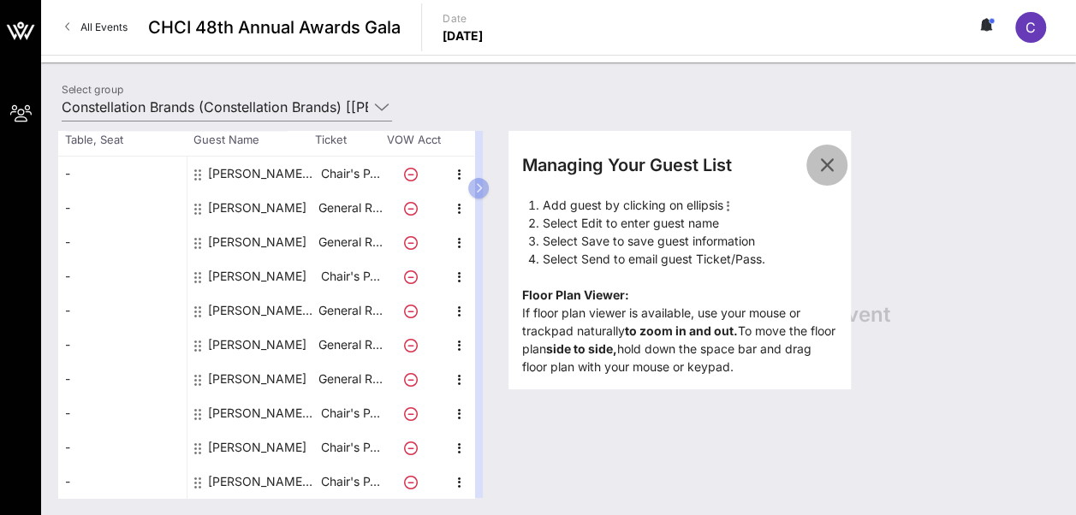
click at [847, 163] on span "button" at bounding box center [826, 165] width 41 height 21
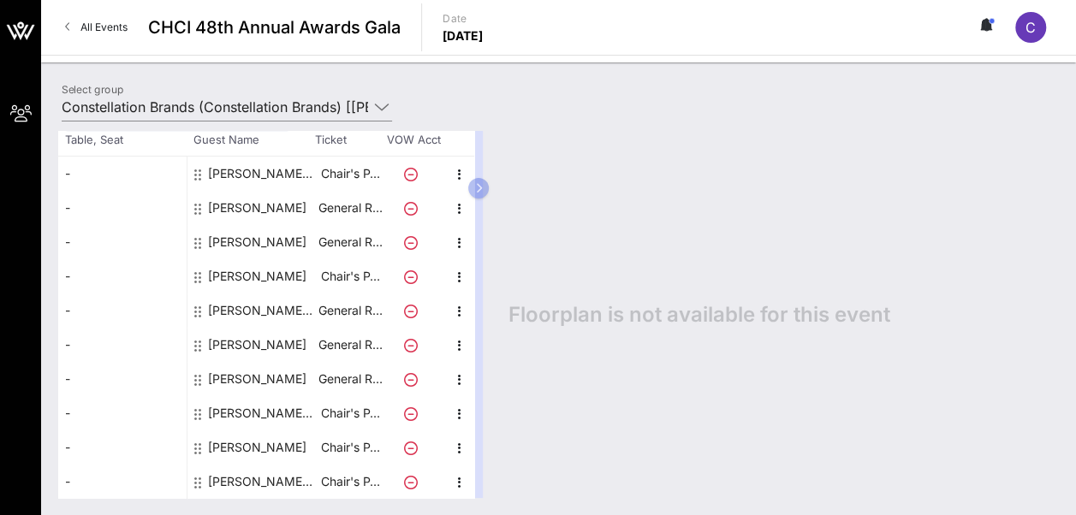
scroll to position [0, 0]
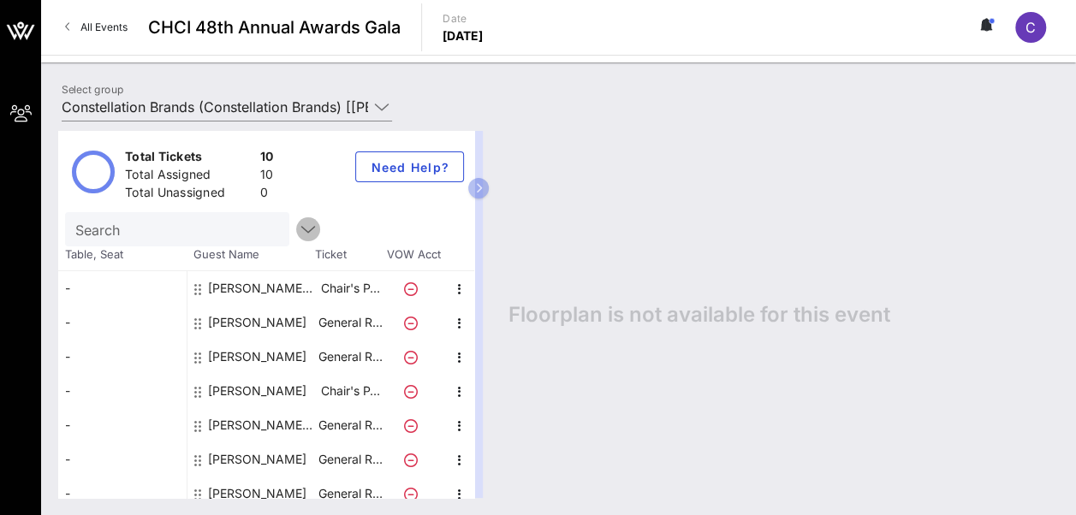
click at [298, 225] on icon "button" at bounding box center [308, 229] width 21 height 21
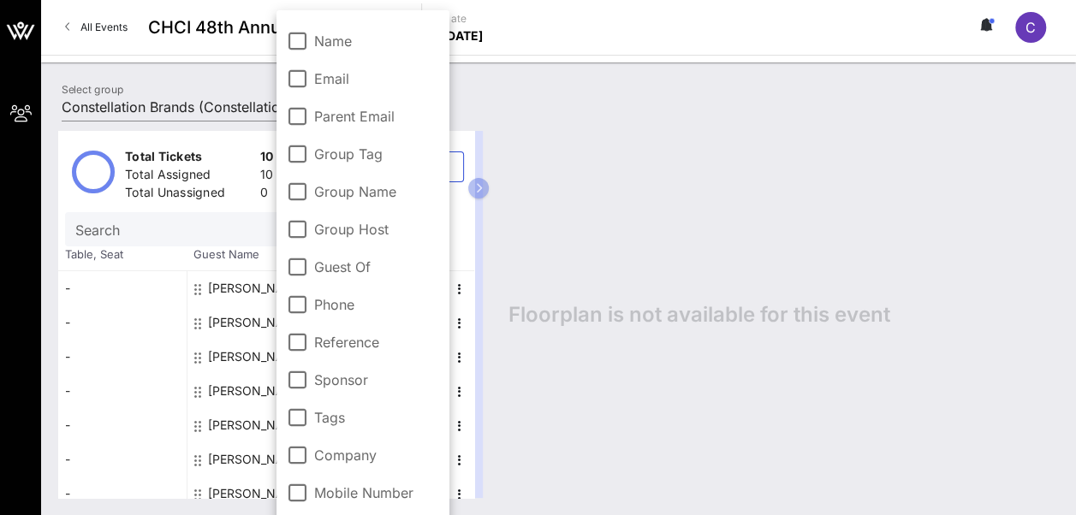
scroll to position [156, 0]
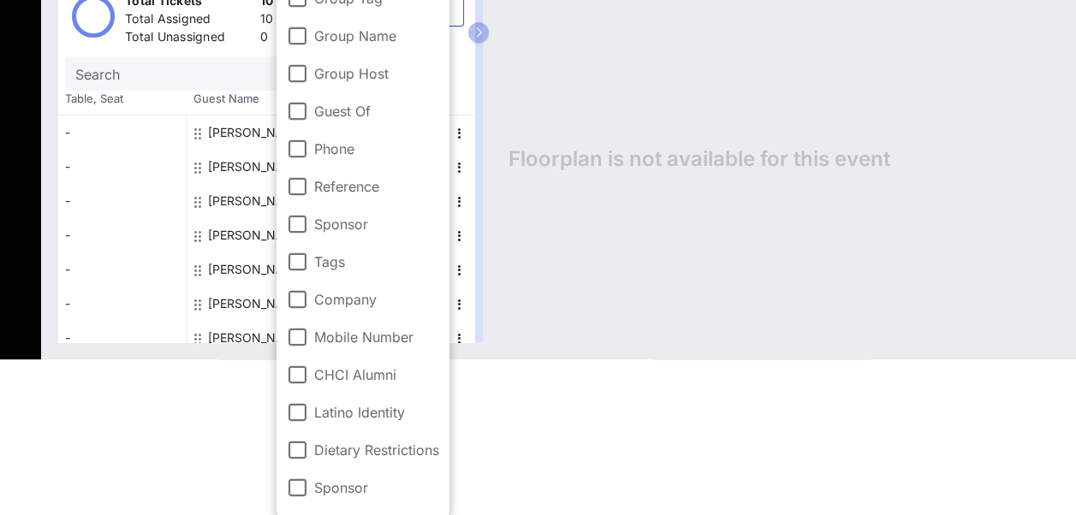
click at [605, 270] on div "Floorplan is not available for this event" at bounding box center [774, 158] width 567 height 367
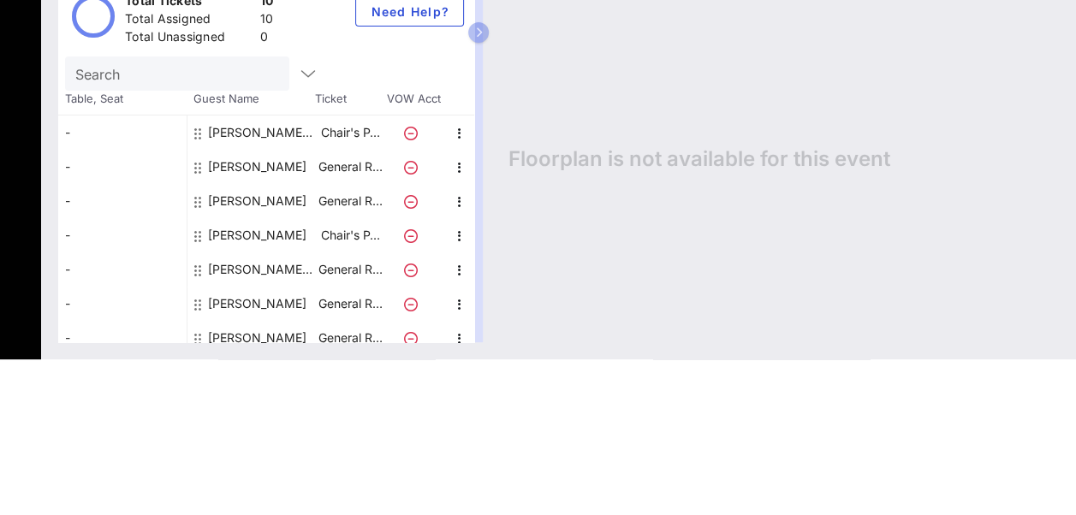
scroll to position [0, 0]
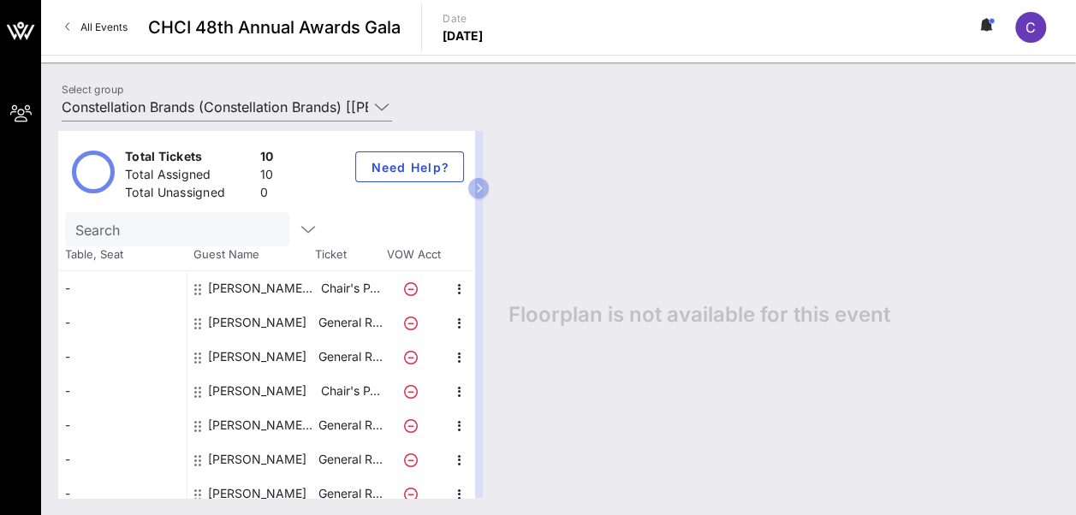
click at [125, 163] on div "Total Assigned 10" at bounding box center [200, 177] width 156 height 28
click at [260, 176] on div "10" at bounding box center [267, 176] width 14 height 21
click at [270, 288] on div "[PERSON_NAME] [PERSON_NAME]" at bounding box center [262, 288] width 108 height 34
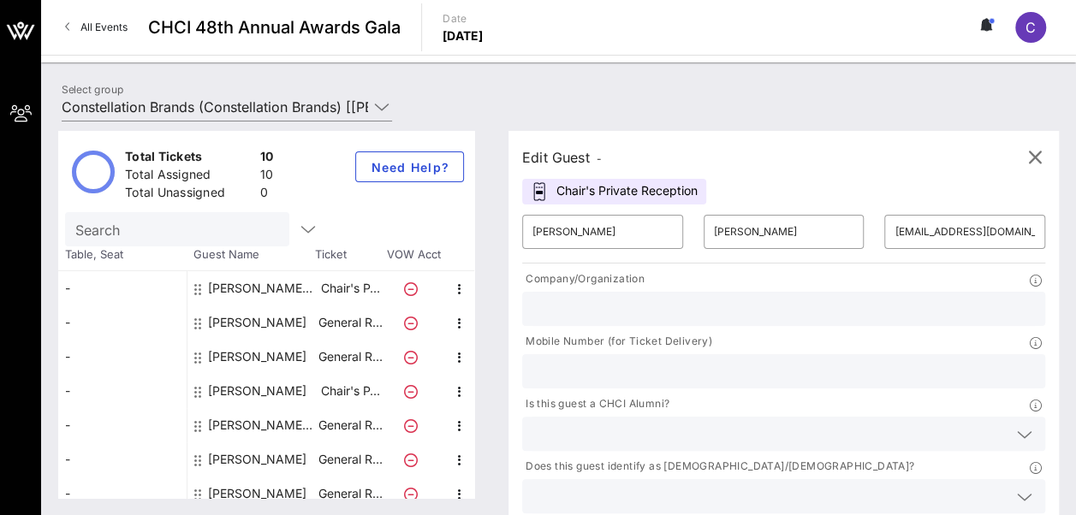
click at [649, 185] on div "Chair's Private Reception" at bounding box center [614, 192] width 184 height 26
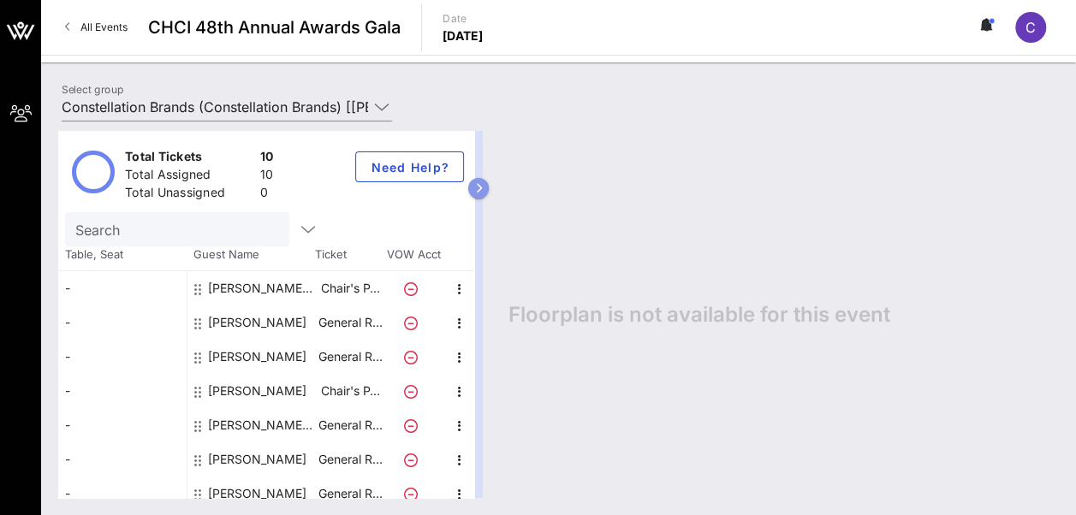
click at [483, 185] on icon "button" at bounding box center [479, 188] width 8 height 10
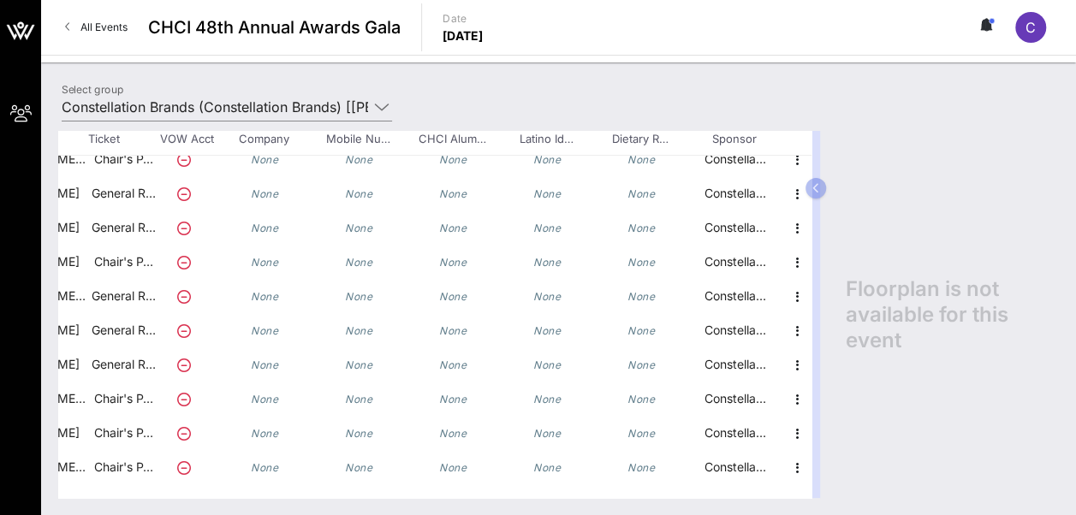
scroll to position [128, 0]
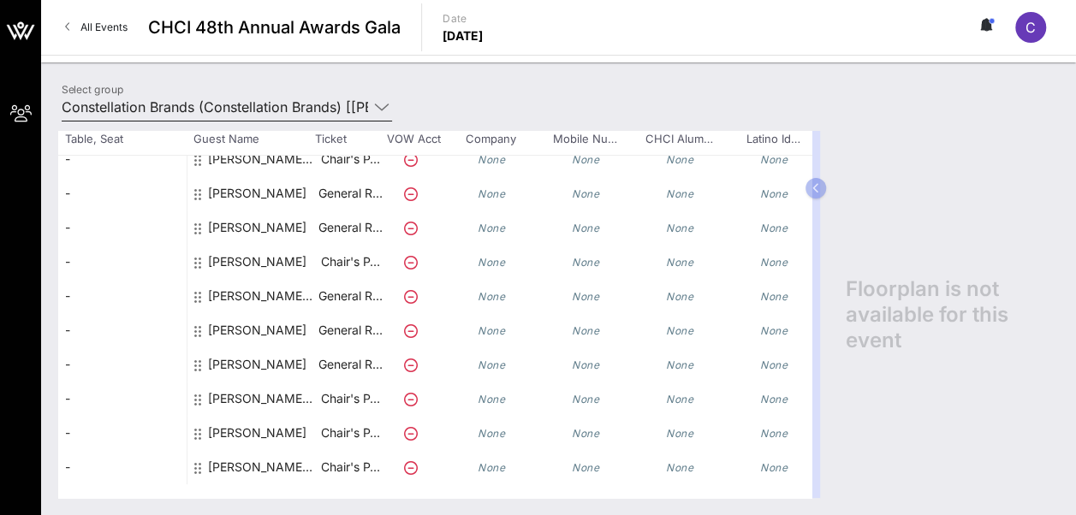
click at [376, 98] on icon at bounding box center [381, 107] width 15 height 21
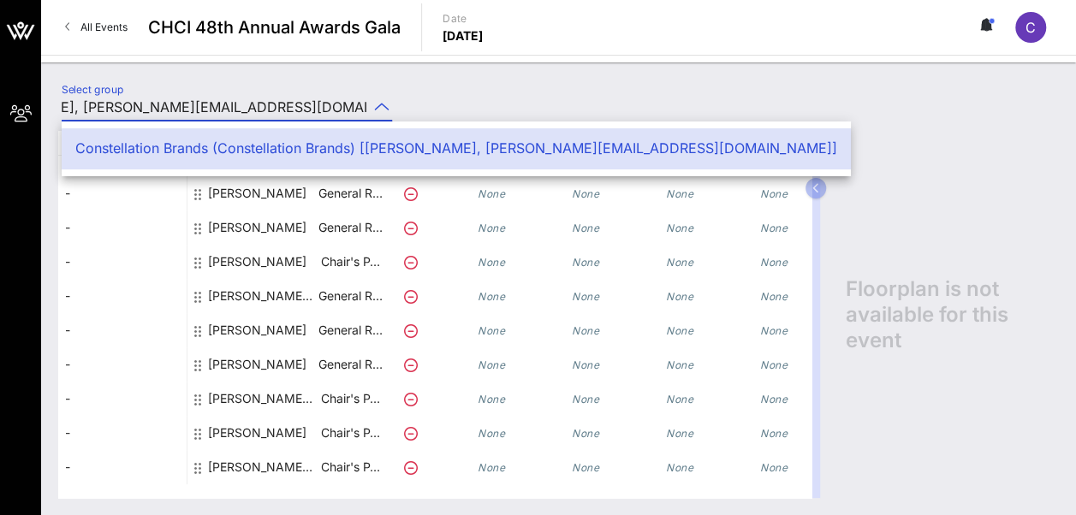
scroll to position [0, 0]
click at [494, 79] on div "Select group Constellation Brands (Constellation Brands) [[PERSON_NAME], [EMAIL…" at bounding box center [558, 288] width 1035 height 453
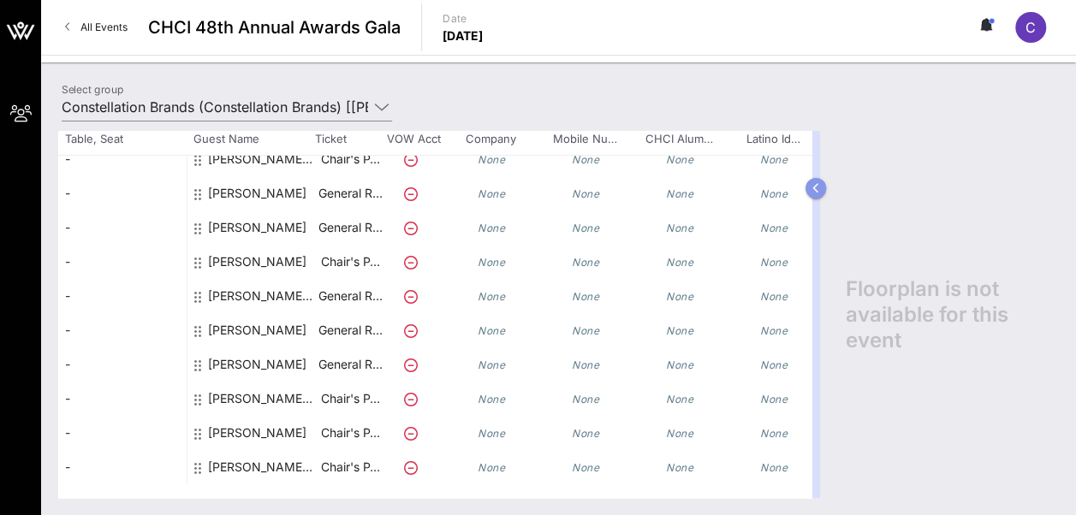
click at [813, 187] on icon "button" at bounding box center [816, 188] width 8 height 10
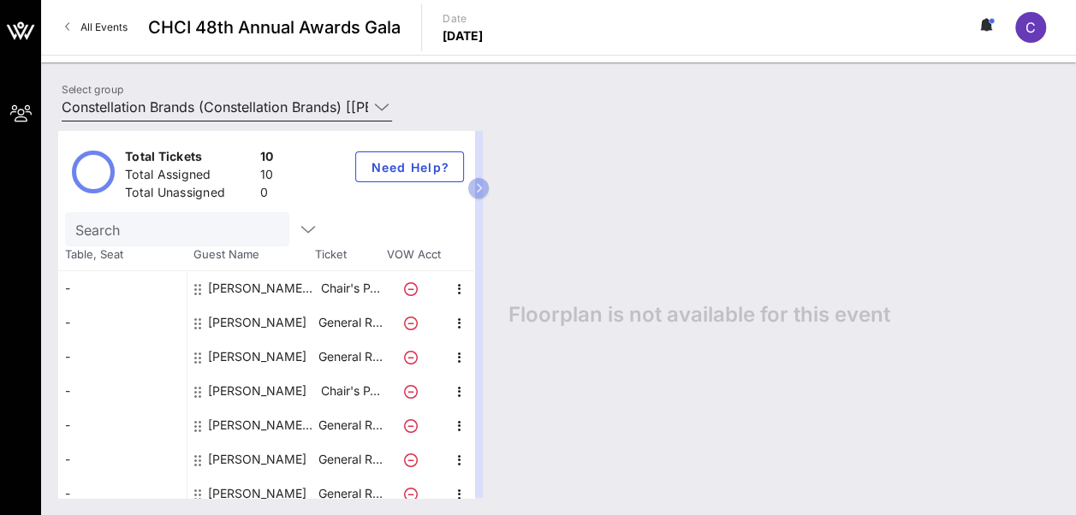
click at [365, 108] on input "Constellation Brands (Constellation Brands) [[PERSON_NAME], [PERSON_NAME][EMAIL…" at bounding box center [215, 106] width 306 height 27
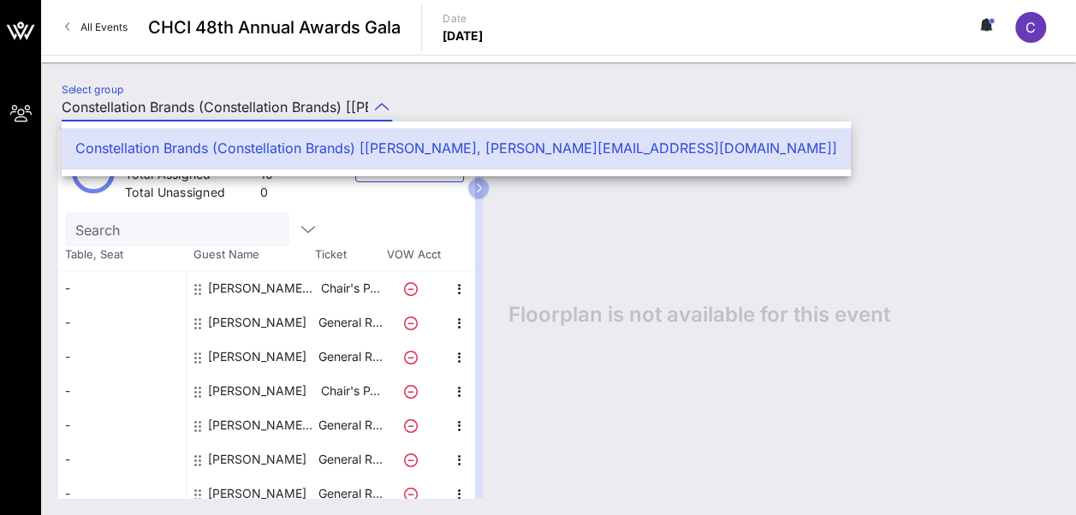
click at [449, 82] on div "Select group Constellation Brands (Constellation Brands) [[PERSON_NAME], [PERSO…" at bounding box center [558, 110] width 1014 height 60
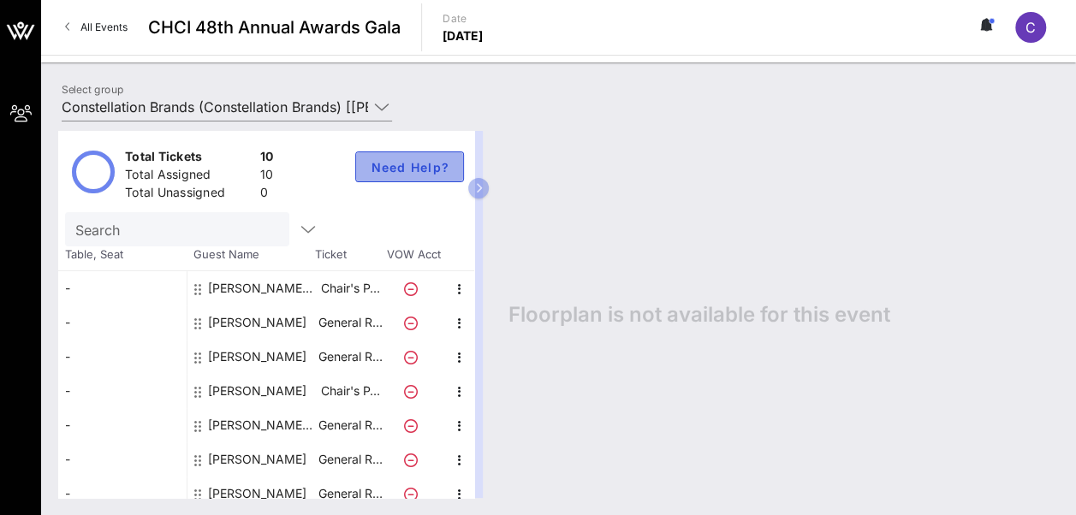
click at [383, 156] on button "Need Help?" at bounding box center [409, 166] width 109 height 31
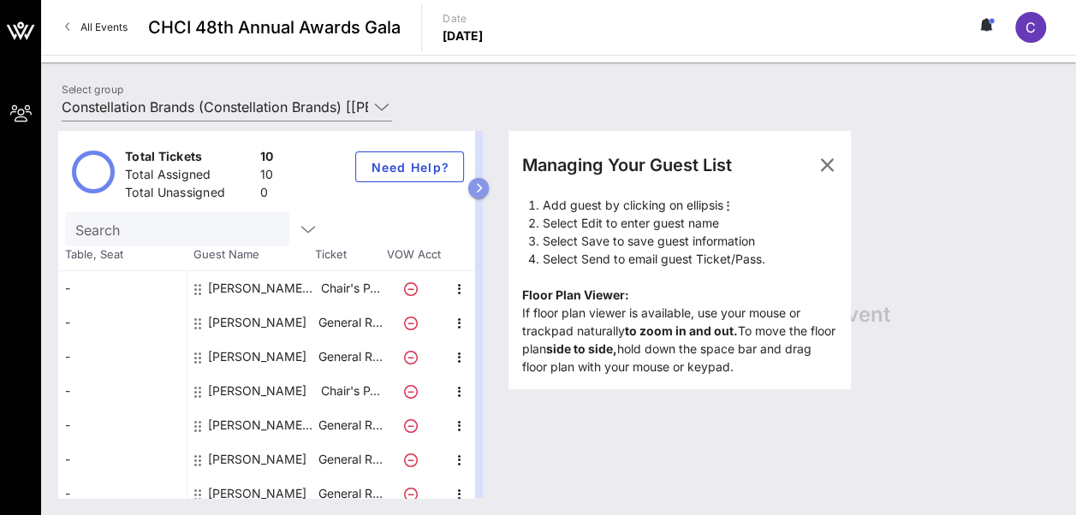
click at [489, 184] on button "button" at bounding box center [478, 188] width 21 height 21
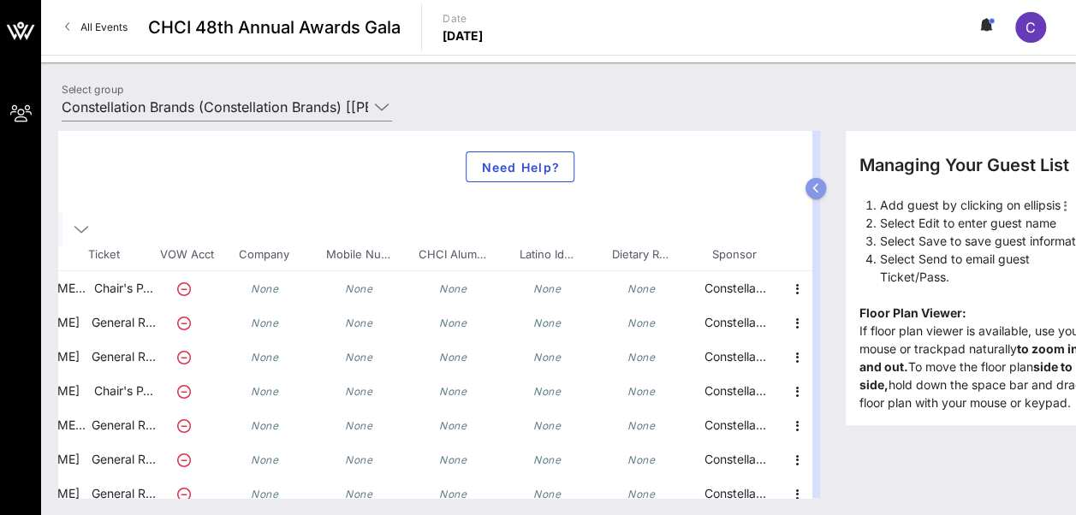
click at [811, 181] on button "button" at bounding box center [815, 188] width 21 height 21
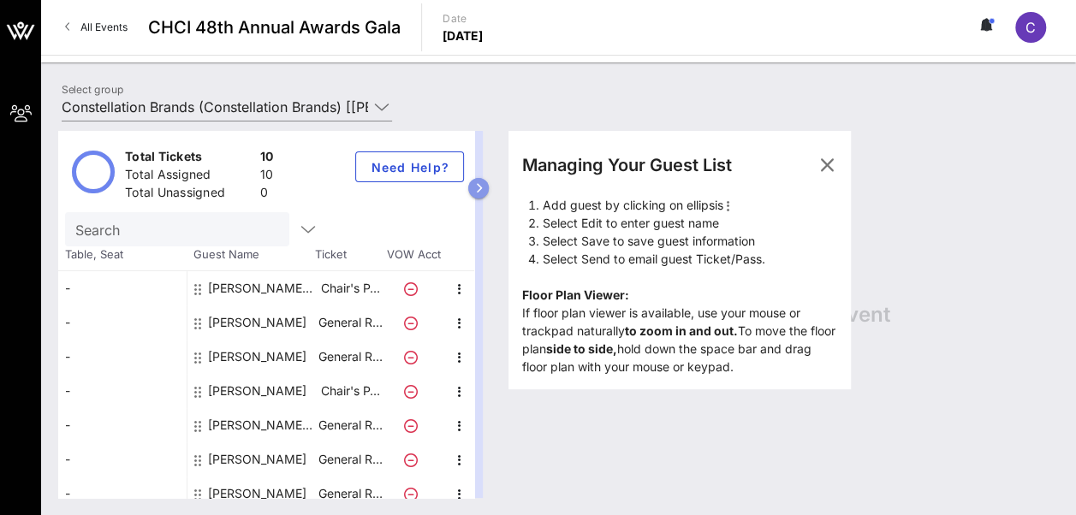
click at [489, 194] on button "button" at bounding box center [478, 188] width 21 height 21
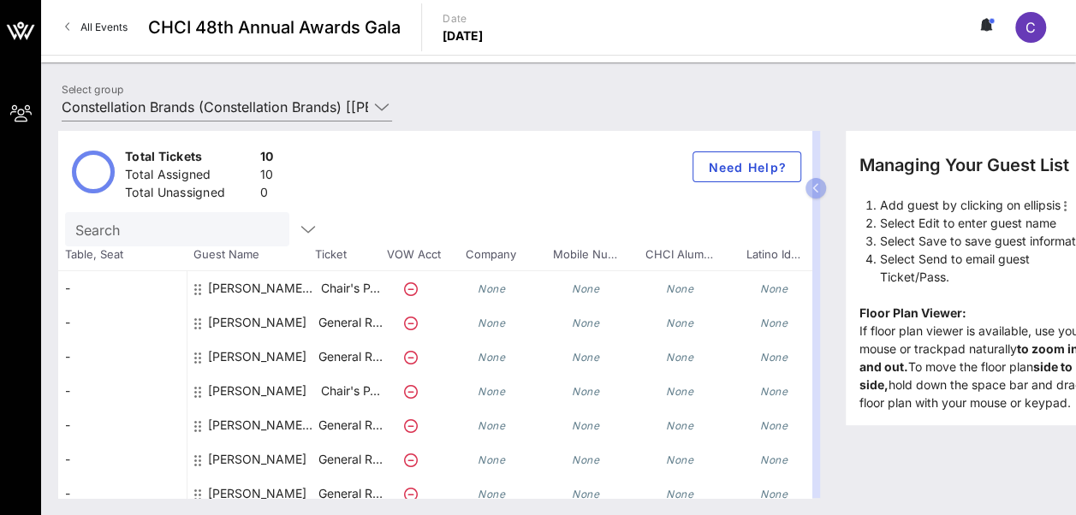
scroll to position [14, 0]
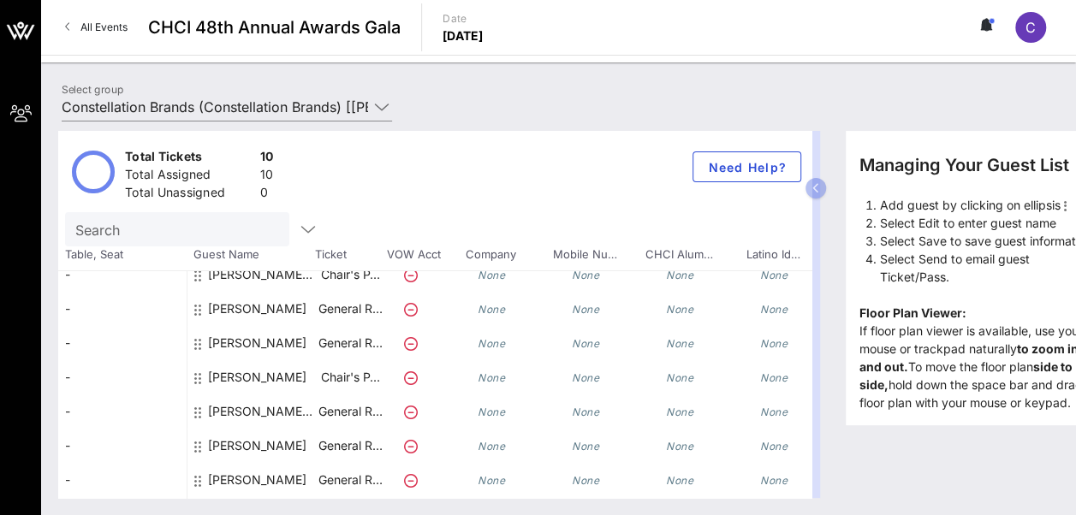
click at [278, 279] on div "[PERSON_NAME] [PERSON_NAME]" at bounding box center [262, 282] width 108 height 48
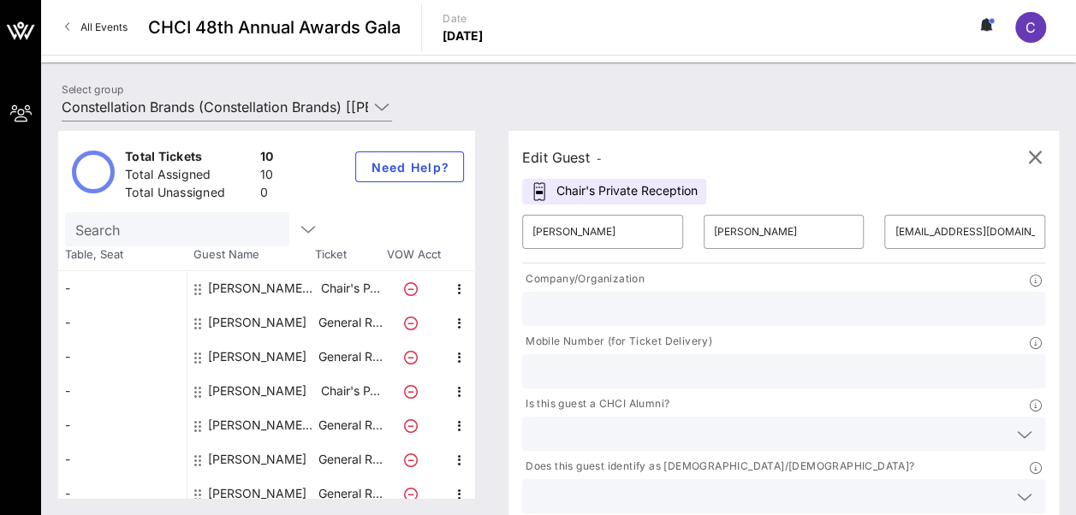
scroll to position [0, 0]
click at [248, 294] on div "[PERSON_NAME] [PERSON_NAME]" at bounding box center [262, 288] width 108 height 34
click at [255, 289] on div "[PERSON_NAME] [PERSON_NAME]" at bounding box center [262, 288] width 108 height 34
drag, startPoint x: 844, startPoint y: 227, endPoint x: 852, endPoint y: 226, distance: 8.6
click at [894, 226] on input "[EMAIL_ADDRESS][DOMAIN_NAME]" at bounding box center [964, 231] width 140 height 27
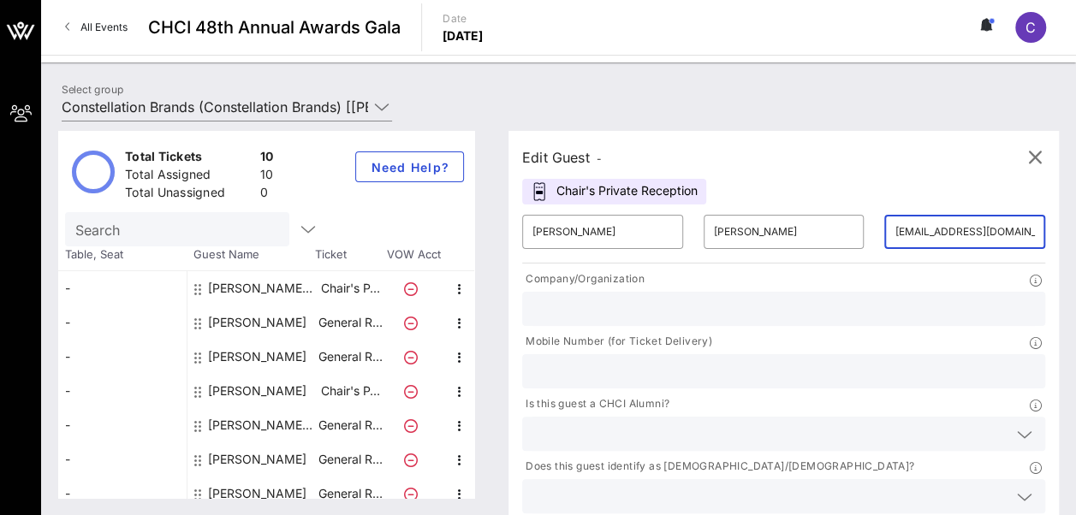
click at [894, 226] on input "[EMAIL_ADDRESS][DOMAIN_NAME]" at bounding box center [964, 231] width 140 height 27
click at [262, 326] on div "[PERSON_NAME]" at bounding box center [257, 323] width 98 height 34
type input "[PERSON_NAME]"
type input "Scarborough"
type input "[EMAIL_ADDRESS][DOMAIN_NAME]"
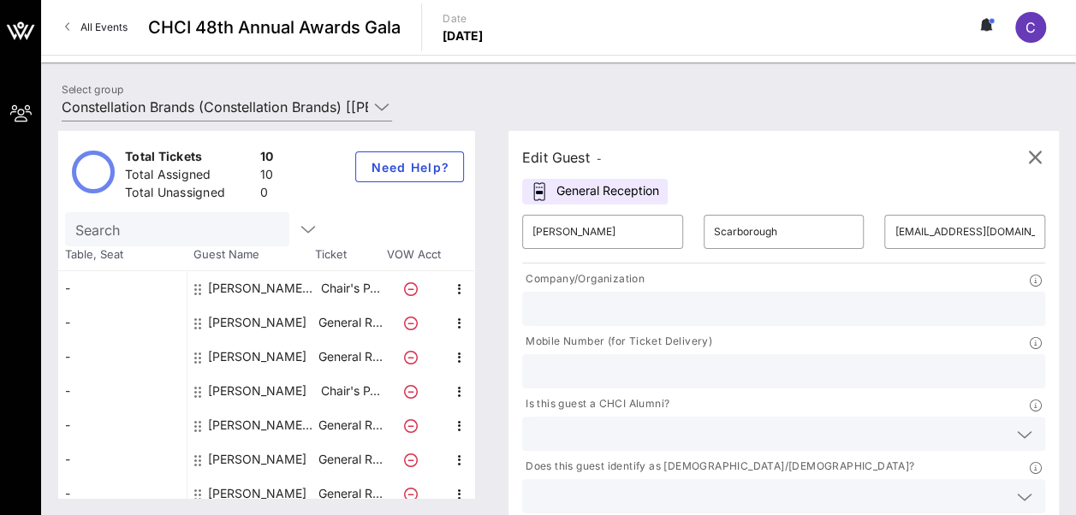
click at [267, 363] on div "[PERSON_NAME]" at bounding box center [257, 357] width 98 height 34
type input "Diego"
type input "[PERSON_NAME]"
type input "[EMAIL_ADDRESS][DOMAIN_NAME]"
click at [244, 361] on div "[PERSON_NAME]" at bounding box center [257, 357] width 98 height 34
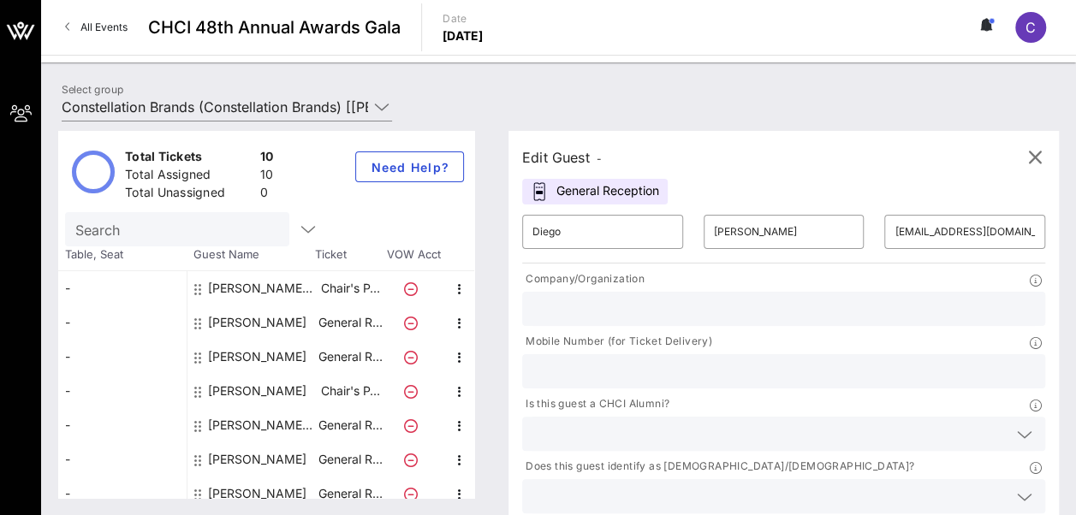
click at [305, 327] on div "[PERSON_NAME]" at bounding box center [257, 323] width 98 height 34
type input "[PERSON_NAME]"
type input "Scarborough"
type input "[EMAIL_ADDRESS][DOMAIN_NAME]"
click at [285, 358] on div "[PERSON_NAME]" at bounding box center [257, 357] width 98 height 34
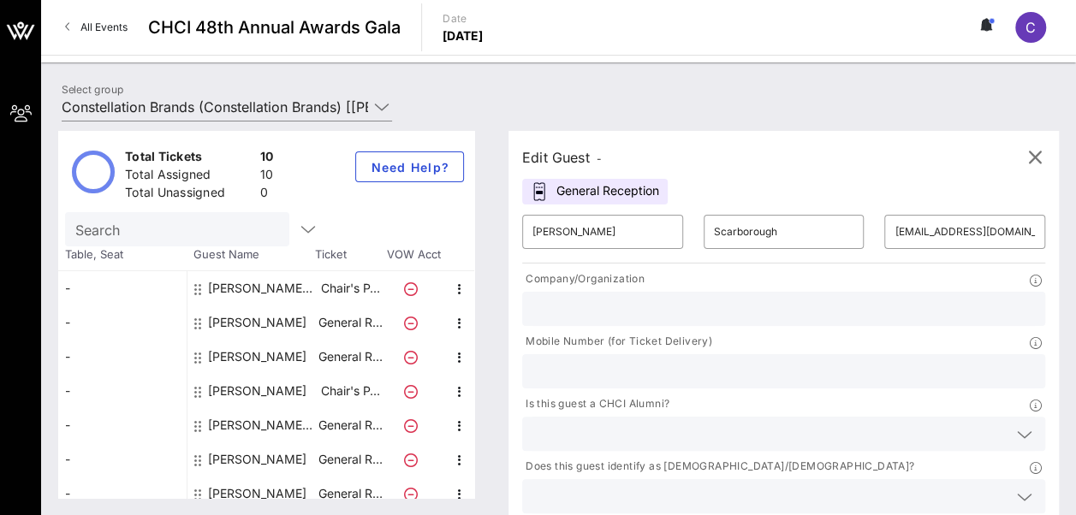
type input "Diego"
type input "[PERSON_NAME]"
type input "[EMAIL_ADDRESS][DOMAIN_NAME]"
drag, startPoint x: 820, startPoint y: 233, endPoint x: 929, endPoint y: 221, distance: 110.2
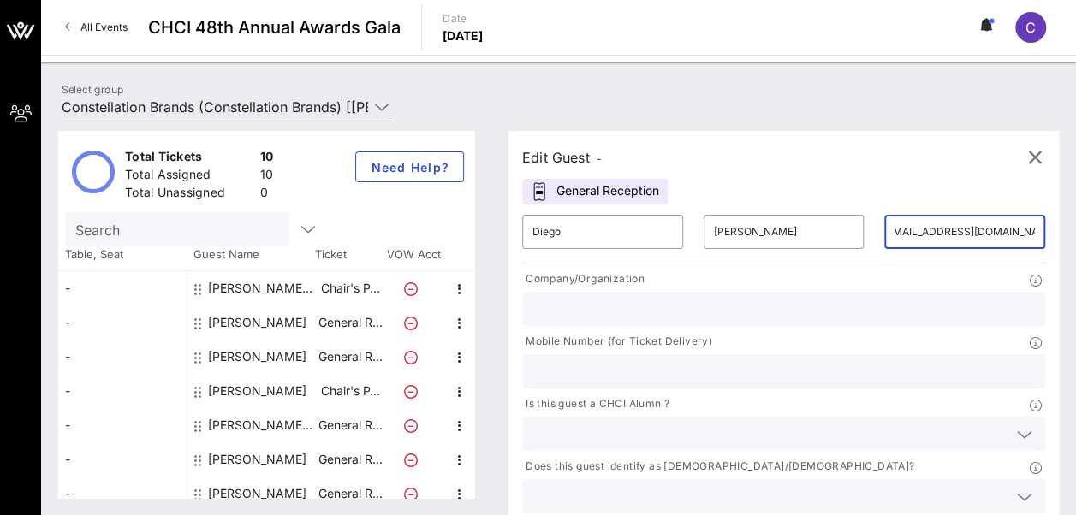
click at [929, 221] on div "​ [PERSON_NAME] ​ [EMAIL_ADDRESS][DOMAIN_NAME] Company/Organization Mobile Numb…" at bounding box center [783, 390] width 543 height 371
click at [291, 394] on div "[PERSON_NAME]" at bounding box center [257, 391] width 98 height 34
type input "[PERSON_NAME]"
type input "Guillaumin"
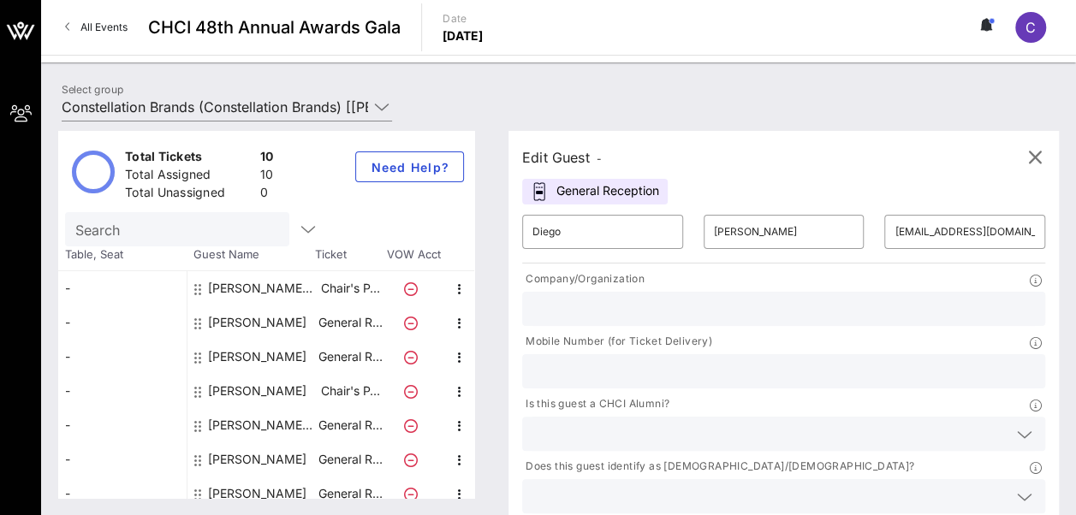
type input "[PERSON_NAME][EMAIL_ADDRESS][DOMAIN_NAME]"
drag, startPoint x: 834, startPoint y: 225, endPoint x: 944, endPoint y: 223, distance: 110.4
click at [944, 223] on div "​ [PERSON_NAME] ​ [PERSON_NAME][EMAIL_ADDRESS][DOMAIN_NAME] Company/Organizatio…" at bounding box center [783, 390] width 543 height 371
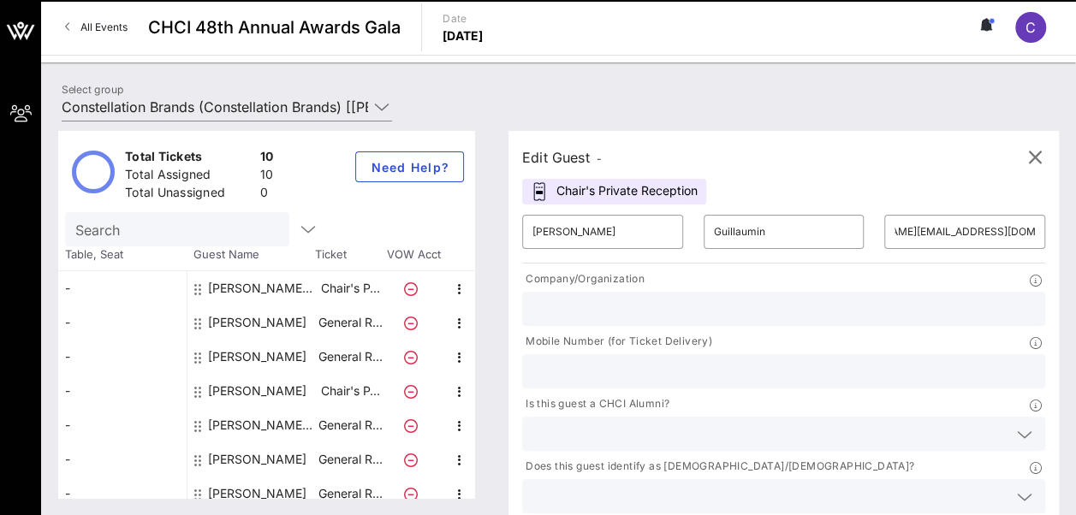
scroll to position [0, 0]
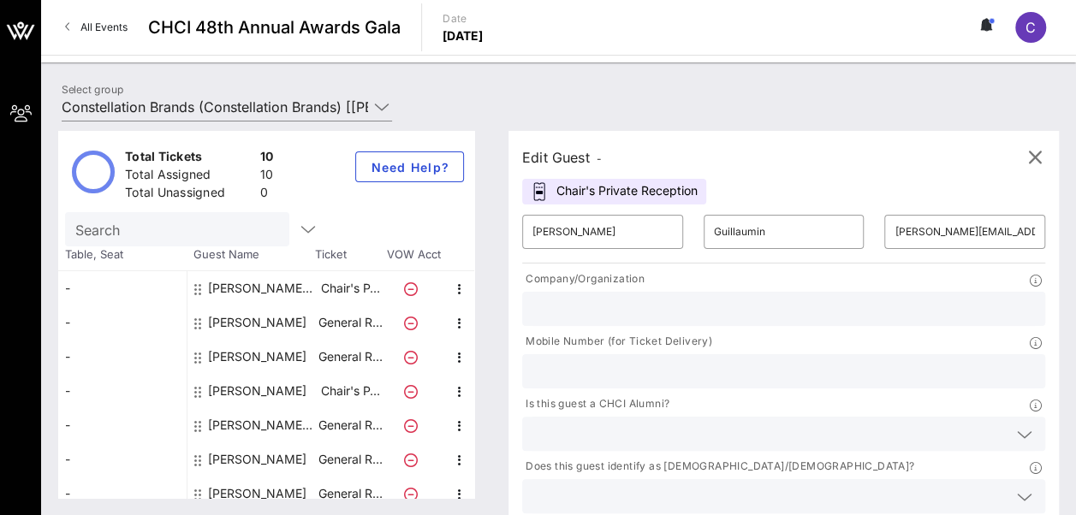
click at [292, 418] on div "[PERSON_NAME] [PERSON_NAME]" at bounding box center [262, 425] width 108 height 34
type input "[PERSON_NAME]"
type input "[EMAIL_ADDRESS][DOMAIN_NAME]"
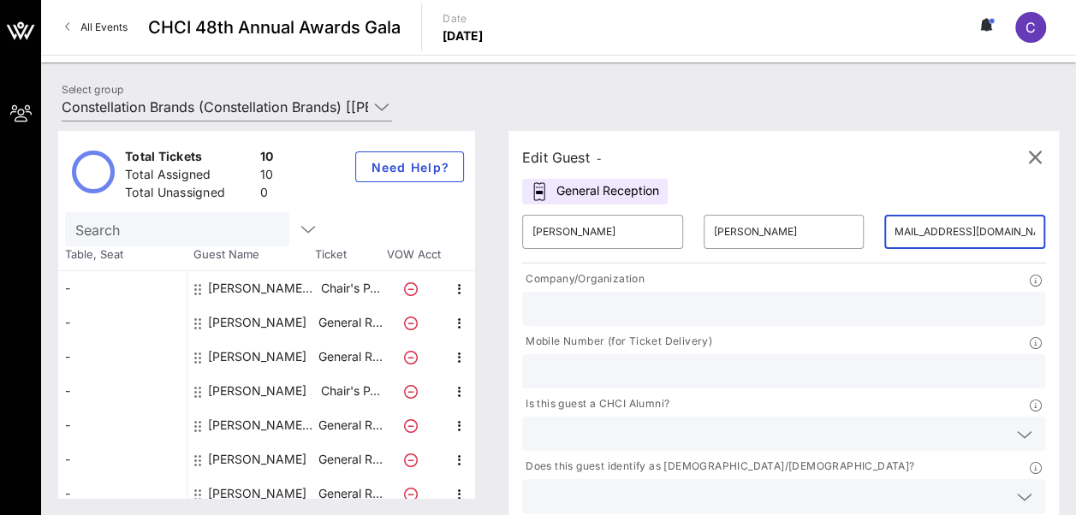
drag, startPoint x: 835, startPoint y: 238, endPoint x: 921, endPoint y: 228, distance: 86.2
click at [921, 228] on div "​ [EMAIL_ADDRESS][DOMAIN_NAME]" at bounding box center [964, 232] width 181 height 55
click at [830, 193] on div "Edit Guest - General Reception ​ [PERSON_NAME] ​ [PERSON_NAME] ​ [EMAIL_ADDRESS…" at bounding box center [783, 355] width 550 height 448
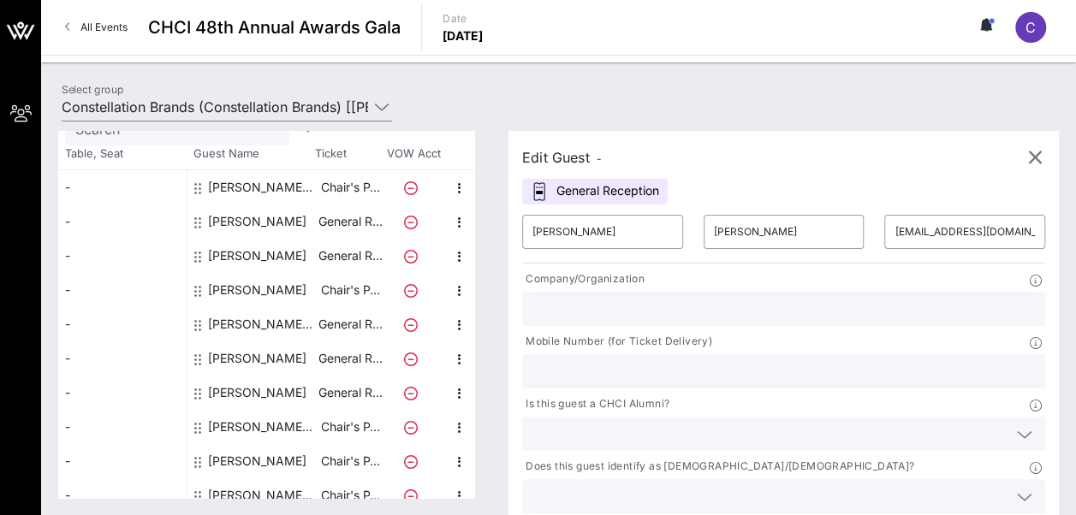
scroll to position [115, 0]
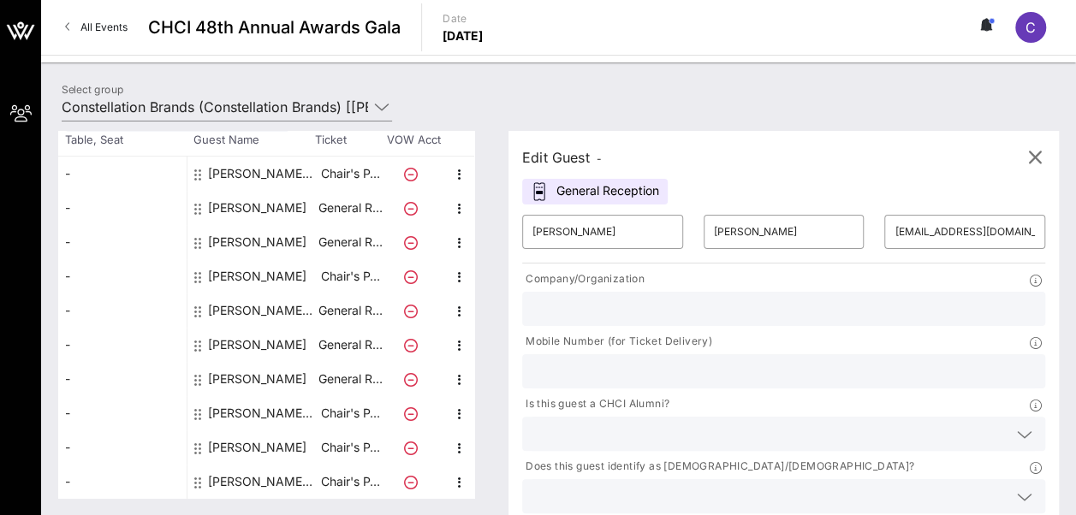
click at [231, 311] on div "[PERSON_NAME] [PERSON_NAME]" at bounding box center [262, 311] width 108 height 34
click at [241, 346] on div "[PERSON_NAME]" at bounding box center [257, 345] width 98 height 34
type input "[PERSON_NAME]"
type input "[EMAIL_ADDRESS][DOMAIN_NAME]"
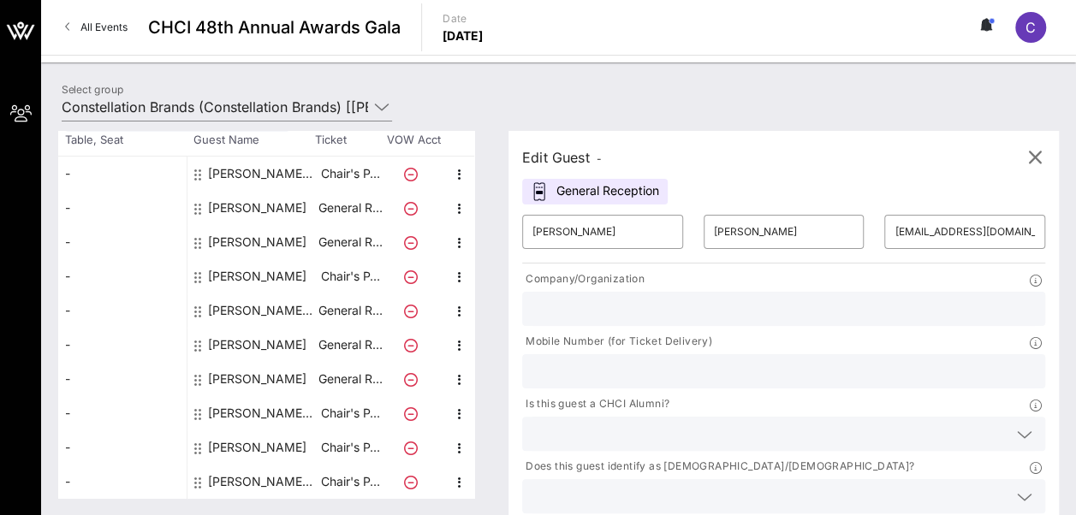
click at [1029, 31] on span "C" at bounding box center [1030, 27] width 10 height 17
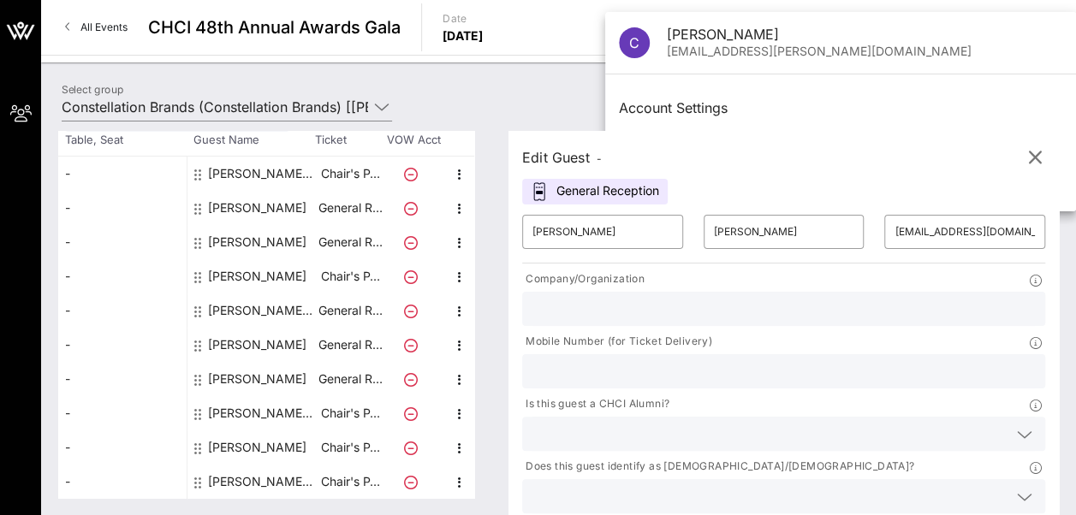
click at [1055, 92] on div "Select group Constellation Brands (Constellation Brands) [[PERSON_NAME], [PERSO…" at bounding box center [558, 110] width 1014 height 60
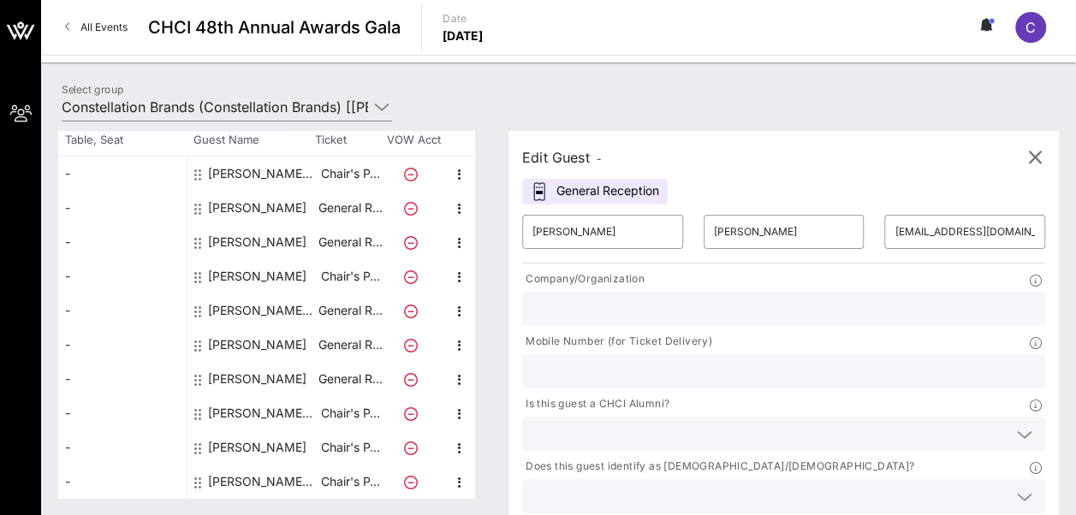
click at [988, 33] on button at bounding box center [987, 27] width 36 height 29
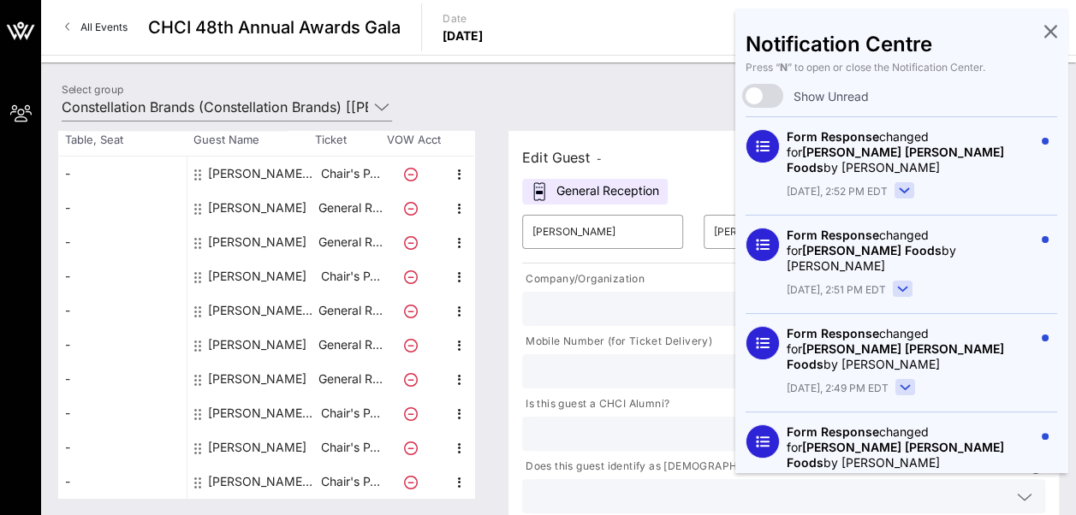
click at [643, 29] on div "All Events CHCI 48th Annual Awards Gala Date [DATE] C" at bounding box center [558, 27] width 1035 height 55
